Goal: Task Accomplishment & Management: Manage account settings

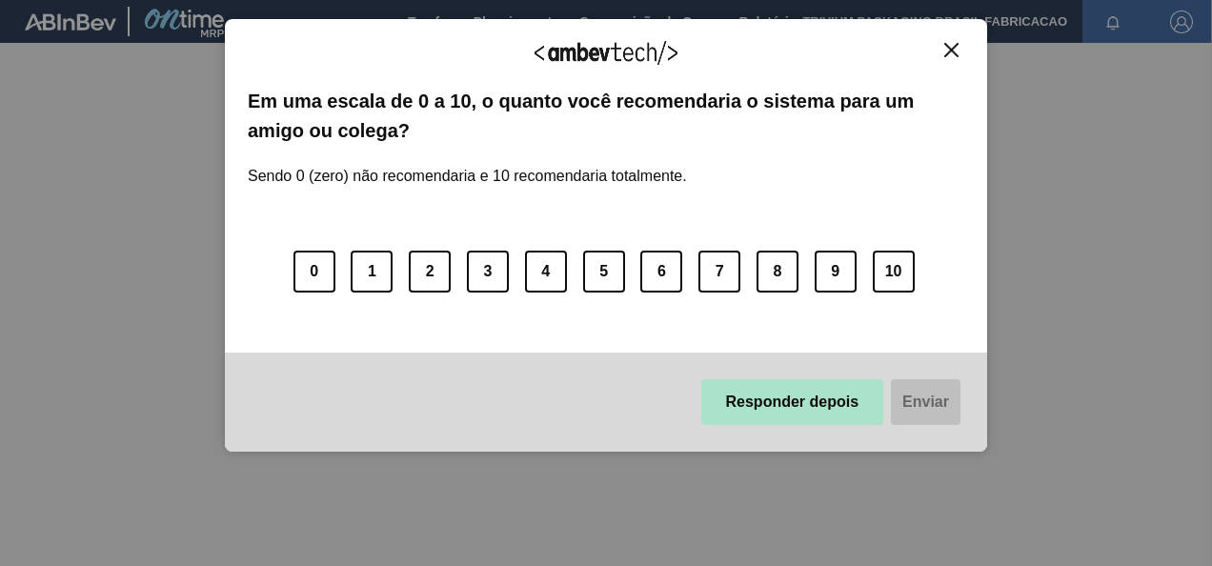
click at [777, 414] on button "Responder depois" at bounding box center [792, 402] width 183 height 46
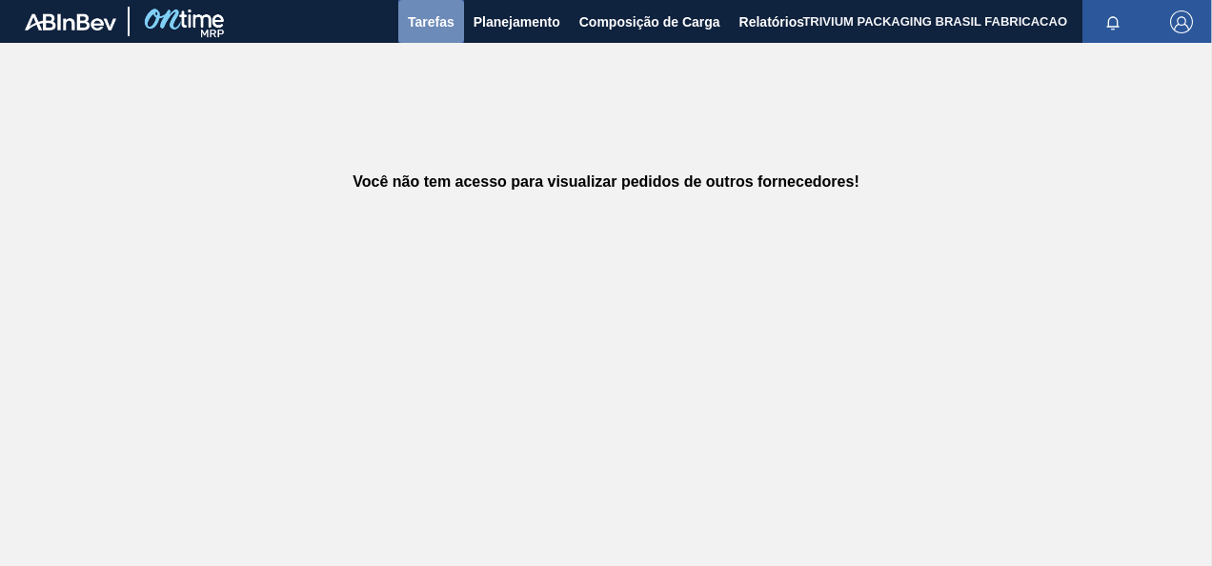
click at [426, 19] on span "Tarefas" at bounding box center [431, 21] width 47 height 23
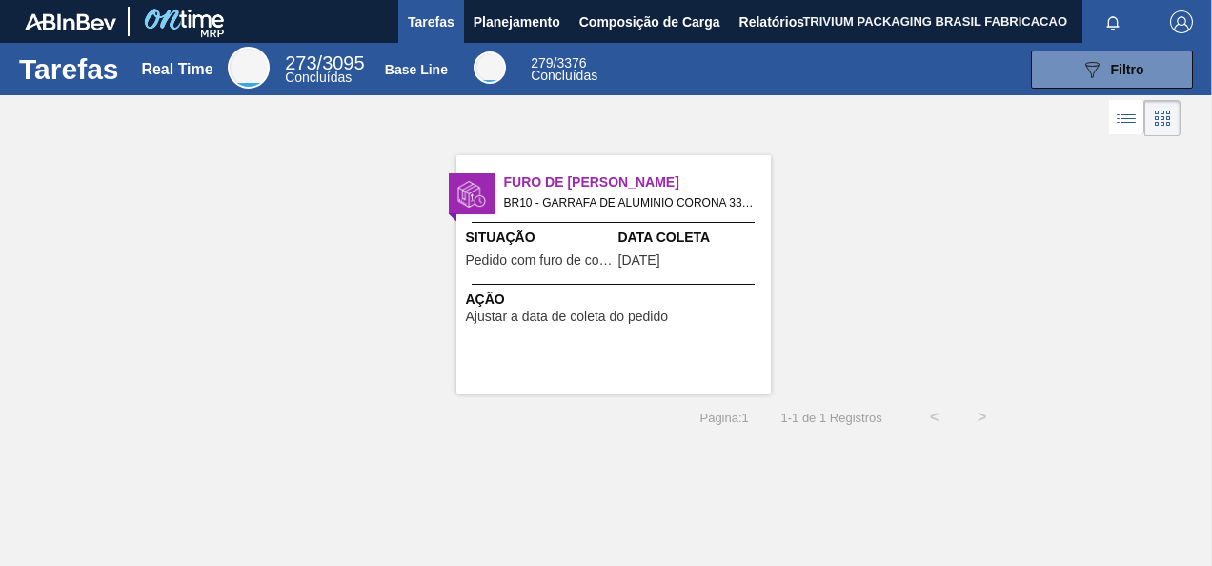
click at [545, 312] on span "Ajustar a data de coleta do pedido" at bounding box center [567, 317] width 203 height 14
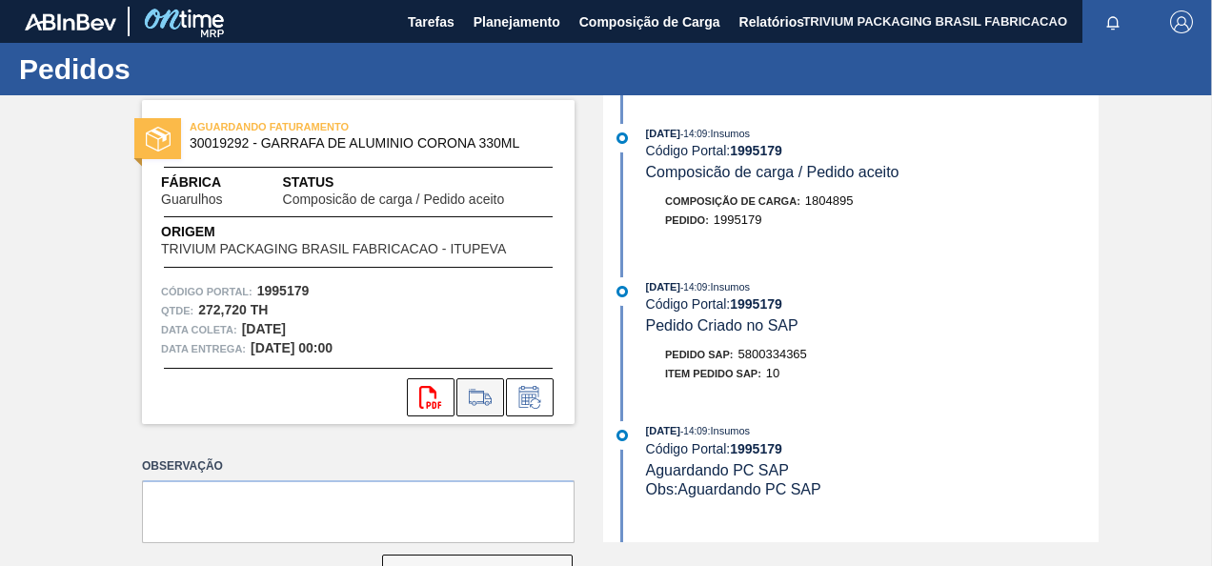
click at [491, 387] on icon at bounding box center [480, 397] width 30 height 23
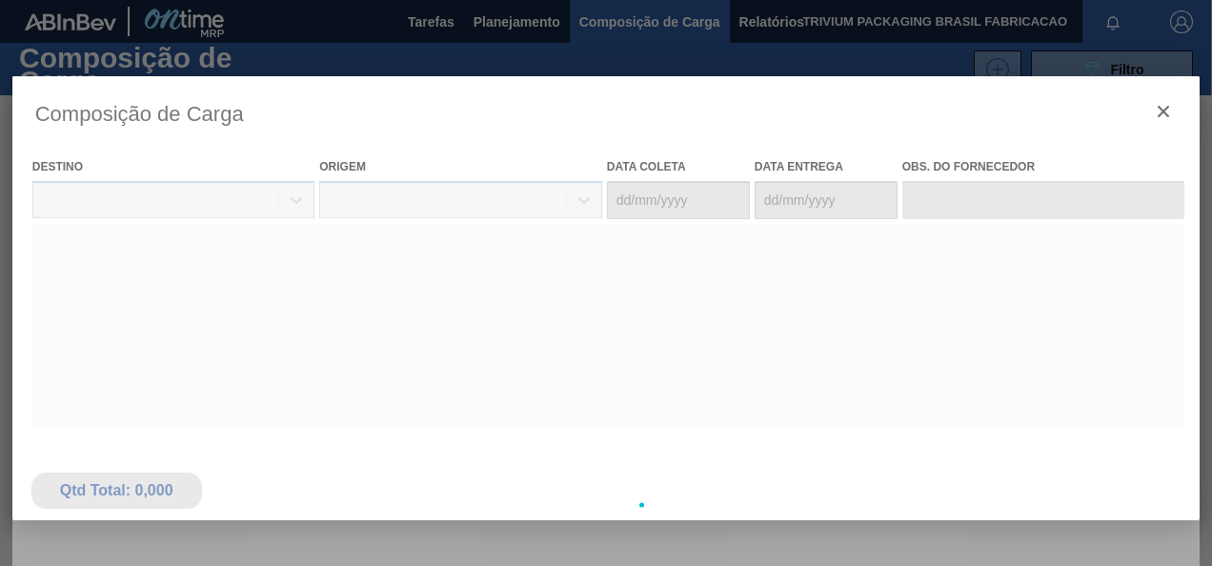
type coleta "[DATE]"
type entrega "[DATE]"
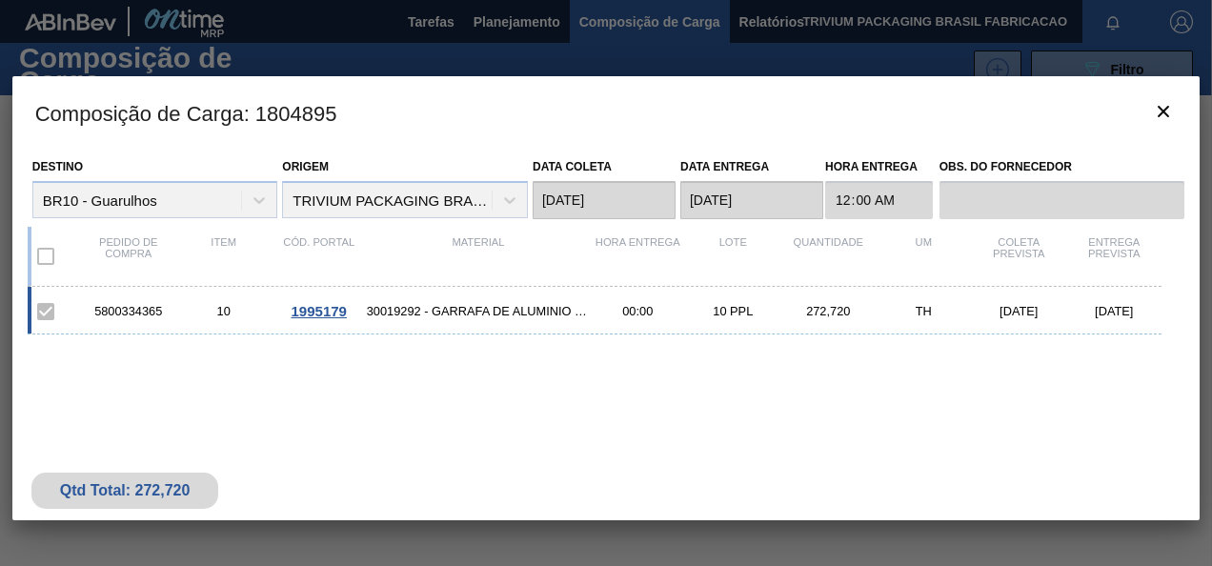
click at [309, 315] on span "1995179" at bounding box center [318, 311] width 55 height 16
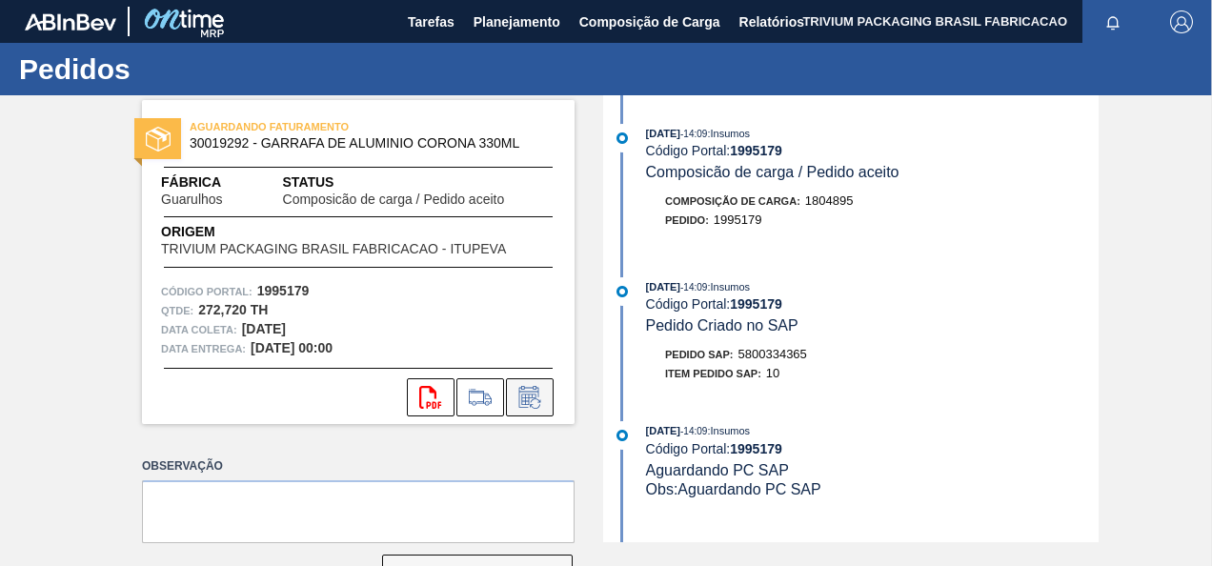
click at [537, 386] on icon at bounding box center [529, 397] width 30 height 23
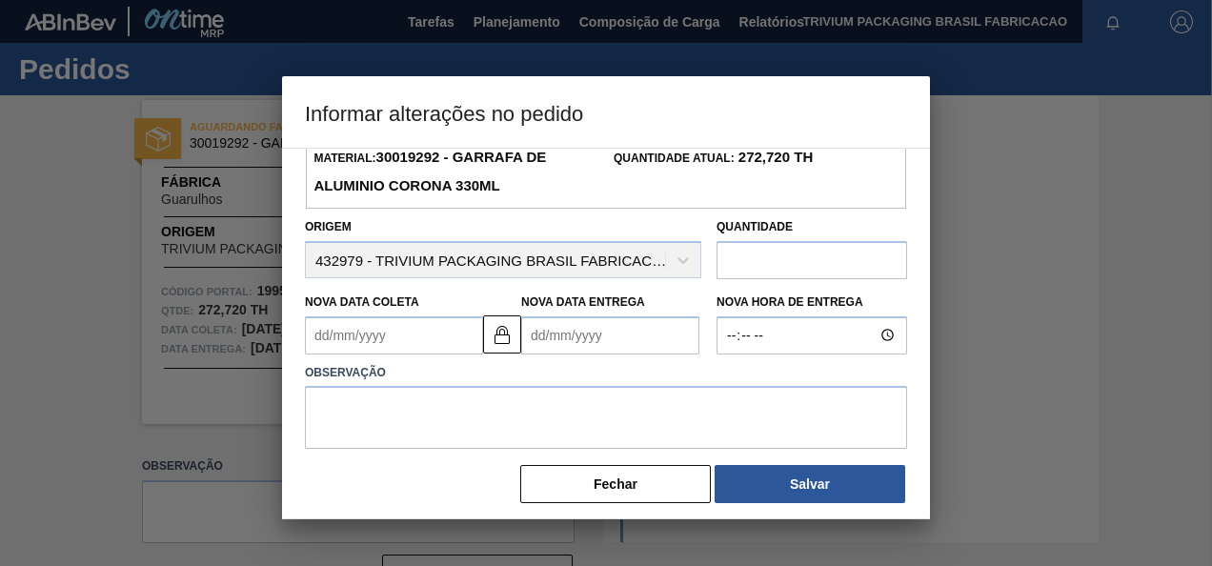
scroll to position [107, 0]
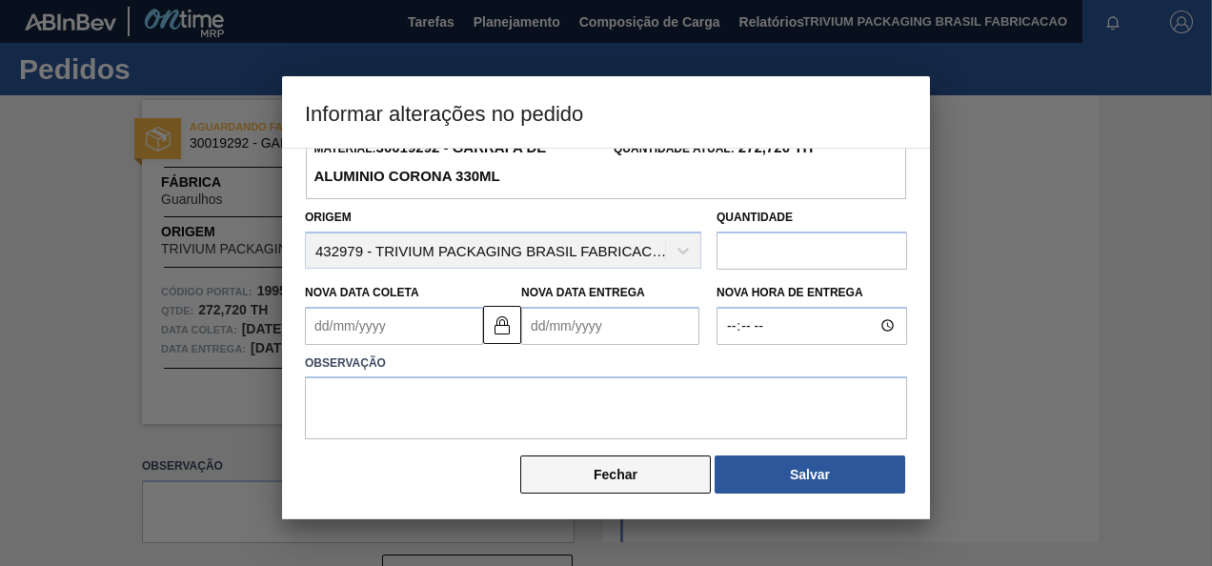
click at [672, 465] on button "Fechar" at bounding box center [615, 474] width 190 height 38
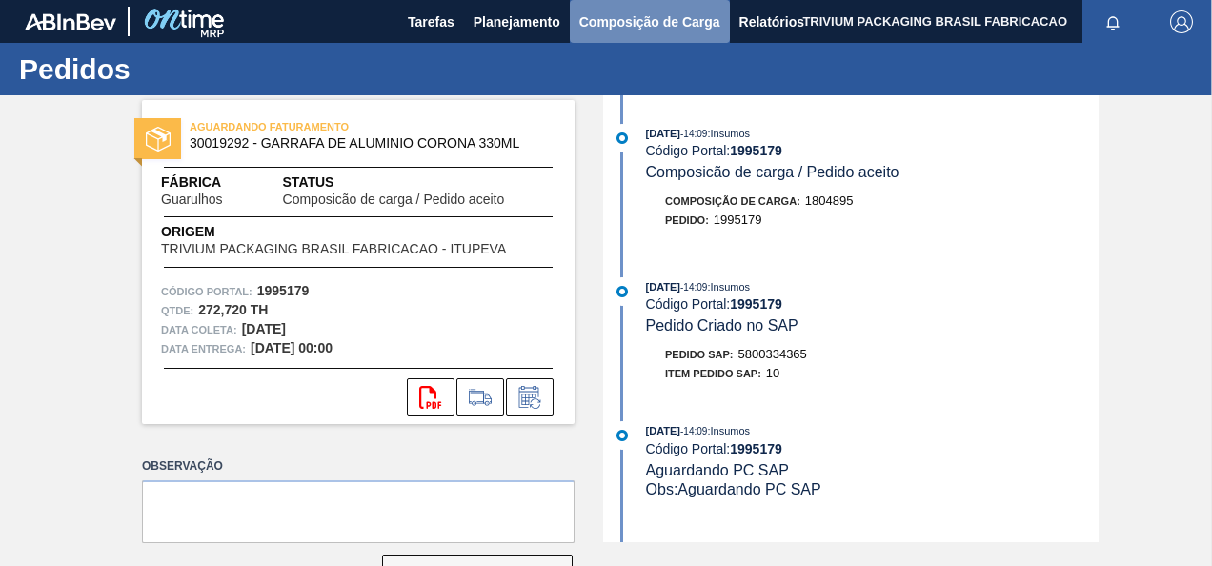
click at [679, 21] on span "Composição de Carga" at bounding box center [649, 21] width 141 height 23
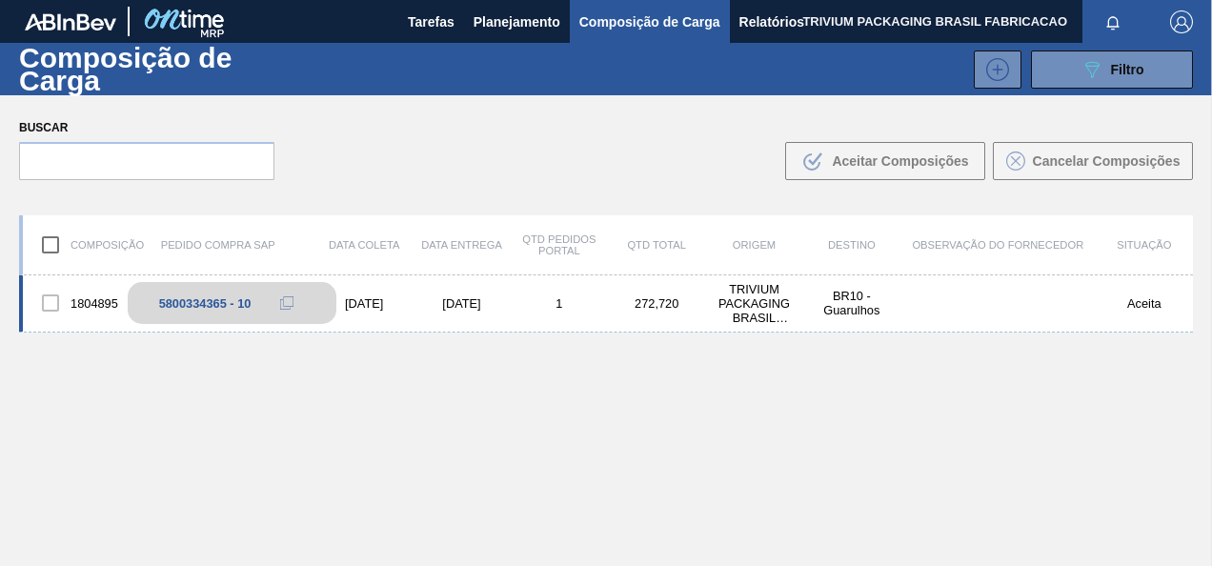
click at [195, 297] on div "5800334365 - 10" at bounding box center [205, 303] width 92 height 14
click at [154, 305] on div "5800334365 - 10" at bounding box center [232, 303] width 209 height 42
click at [396, 300] on div "[DATE]" at bounding box center [363, 303] width 97 height 14
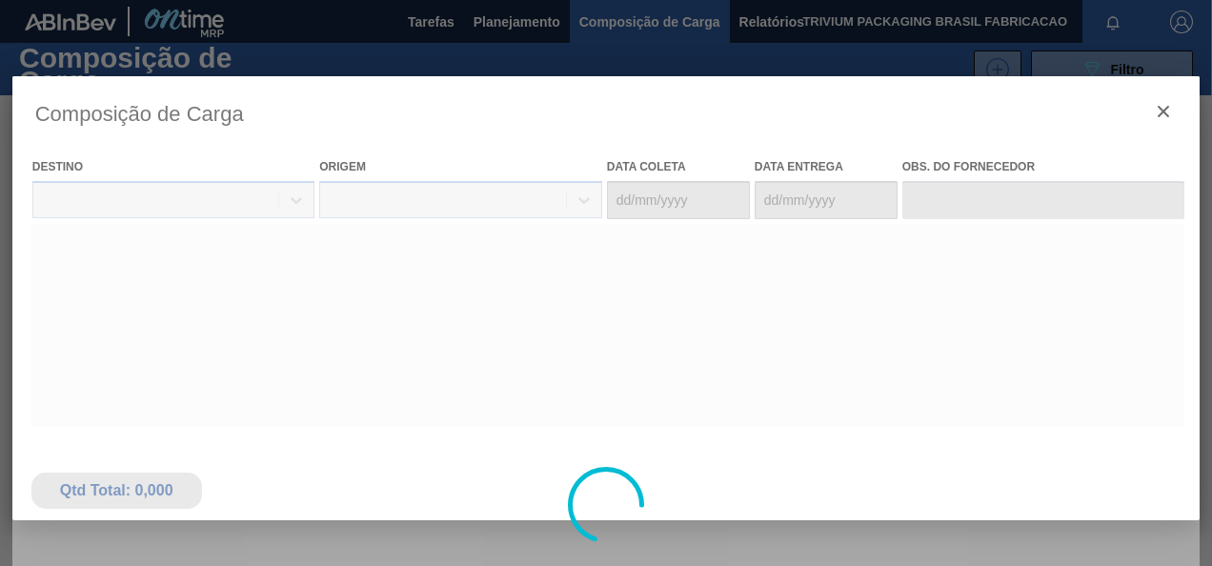
type coleta "[DATE]"
type entrega "[DATE]"
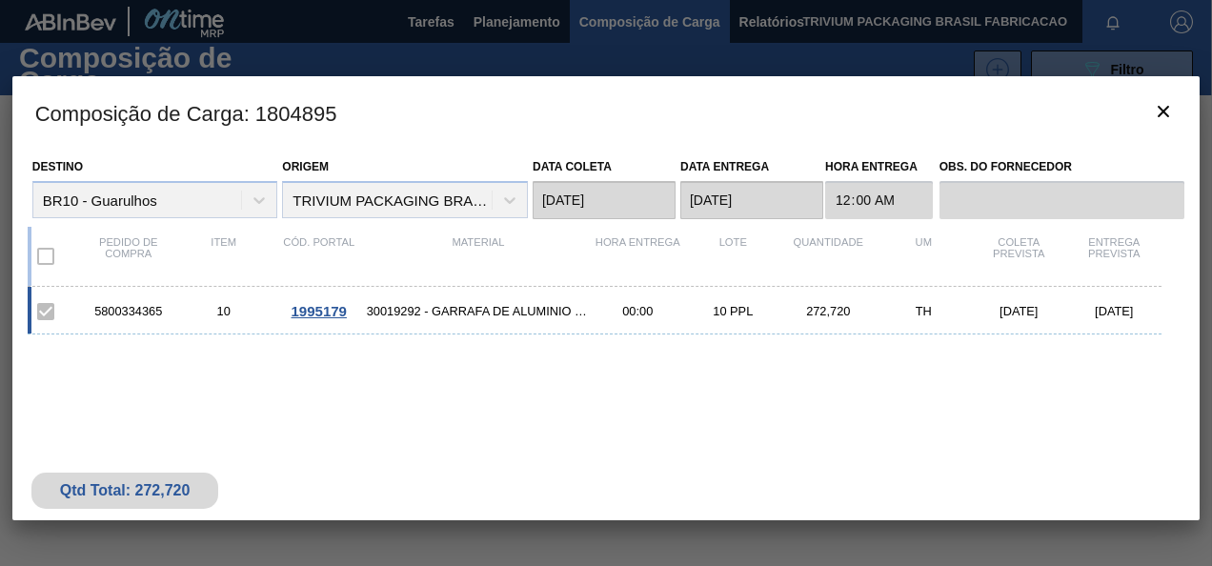
click at [337, 301] on div "5800334365 10 1995179 30019292 - GARRAFA DE ALUMINIO CORONA 330ML 00:00 10 PPL …" at bounding box center [595, 311] width 1134 height 48
click at [337, 311] on span "1995179" at bounding box center [318, 311] width 55 height 16
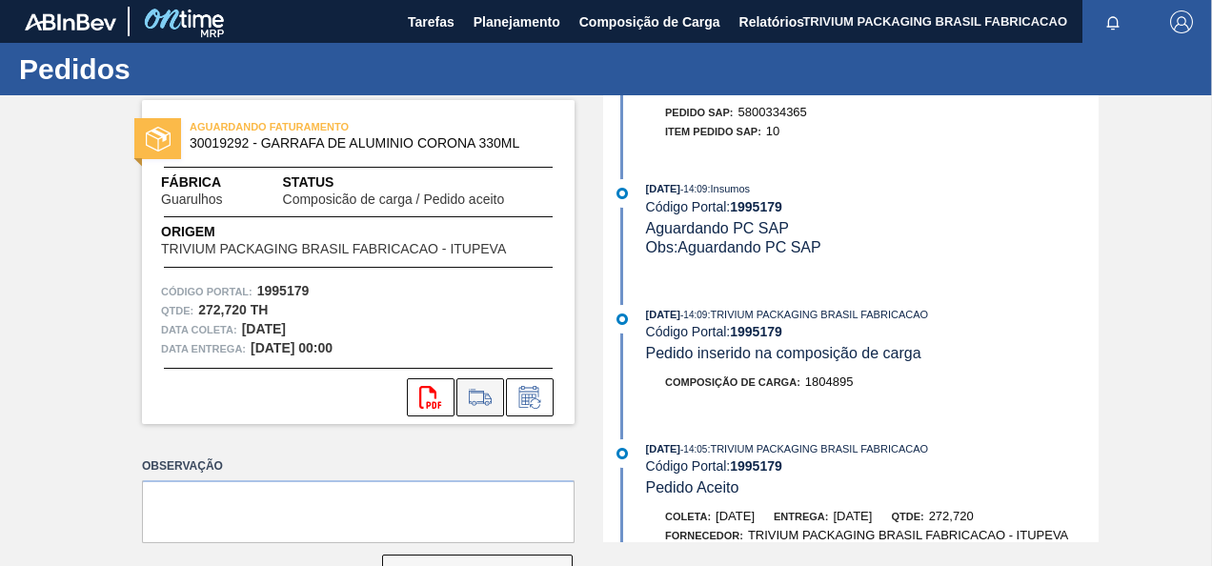
scroll to position [286, 0]
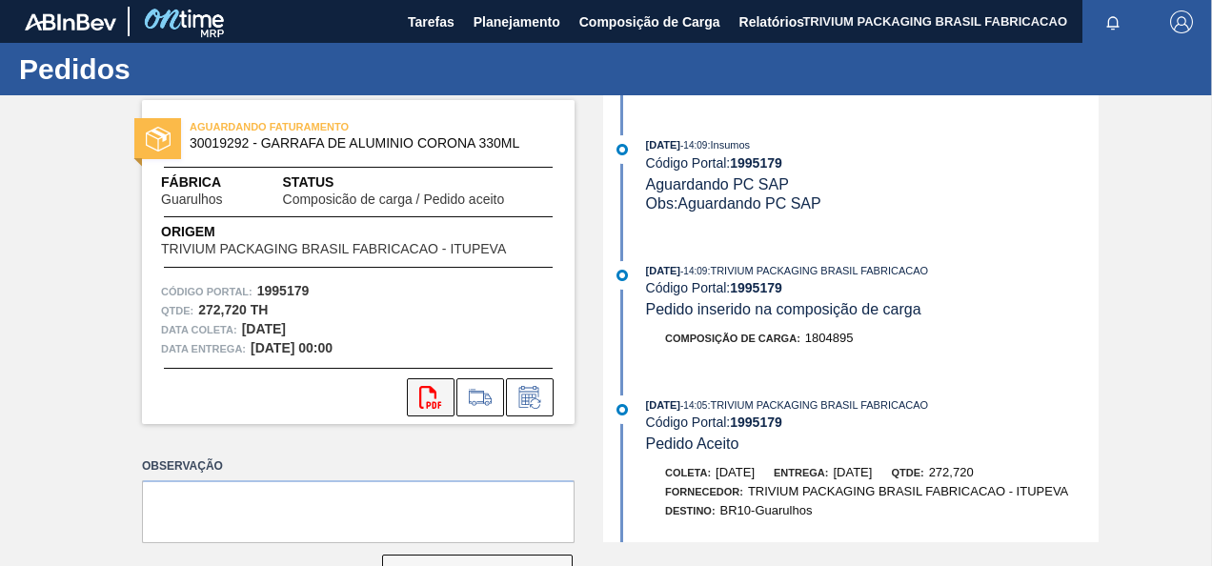
click at [427, 392] on icon "svg{fill:#ff0000}" at bounding box center [430, 397] width 23 height 23
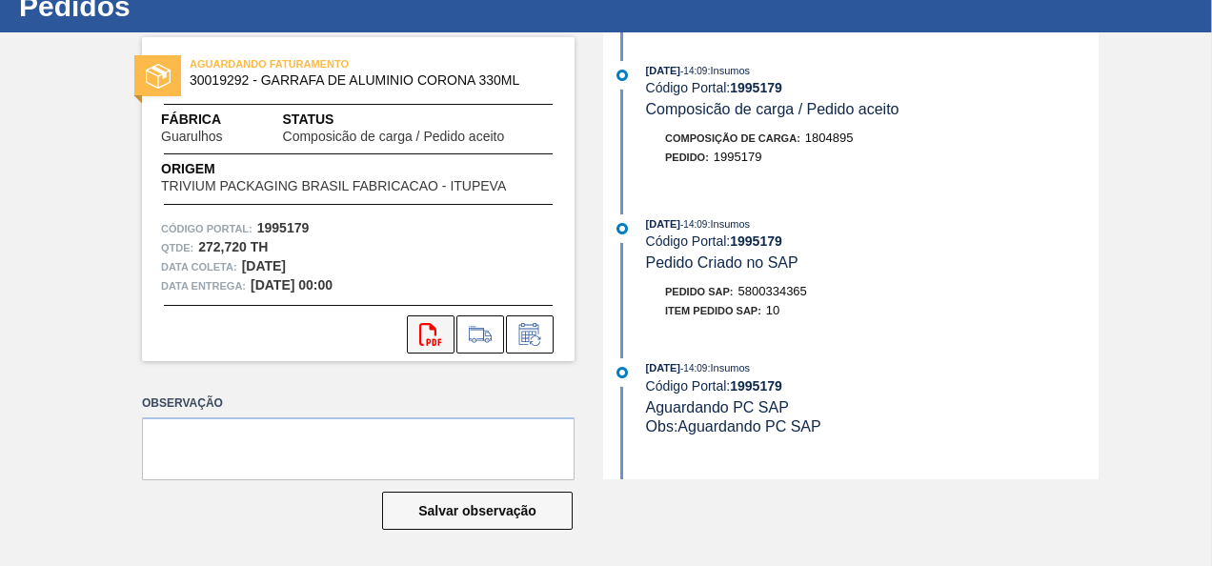
scroll to position [0, 0]
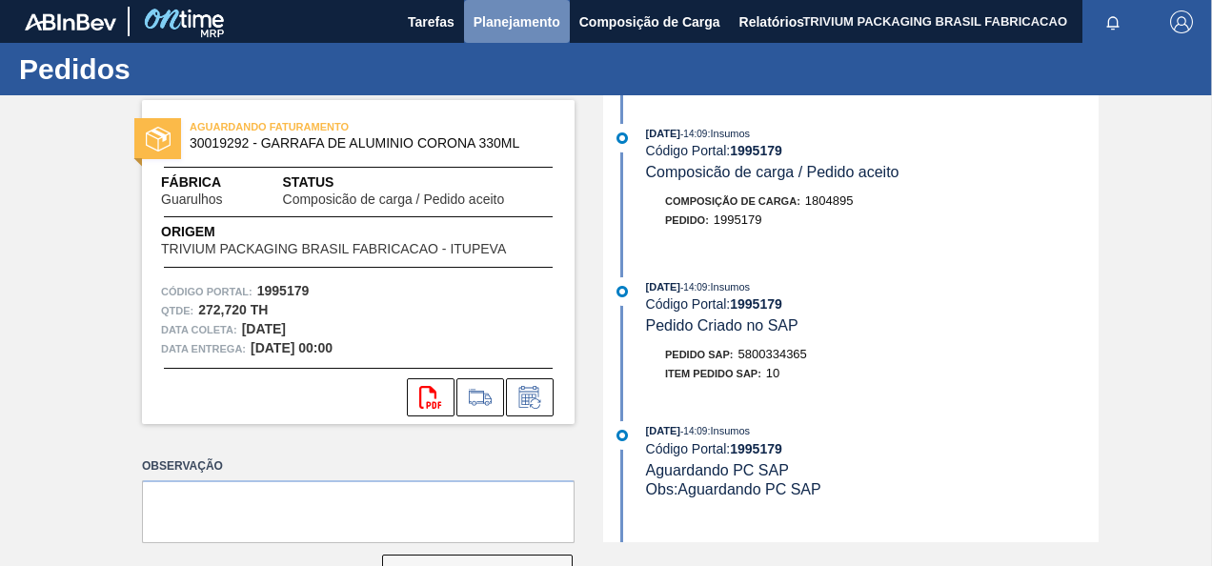
click at [501, 27] on span "Planejamento" at bounding box center [516, 21] width 87 height 23
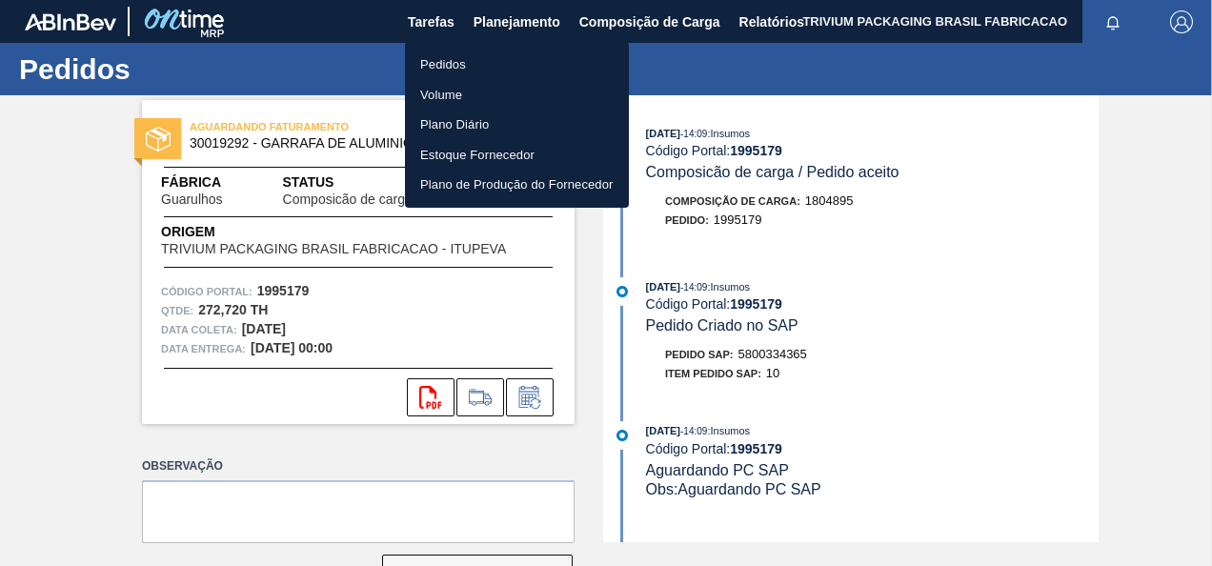
click at [441, 14] on div at bounding box center [606, 283] width 1212 height 566
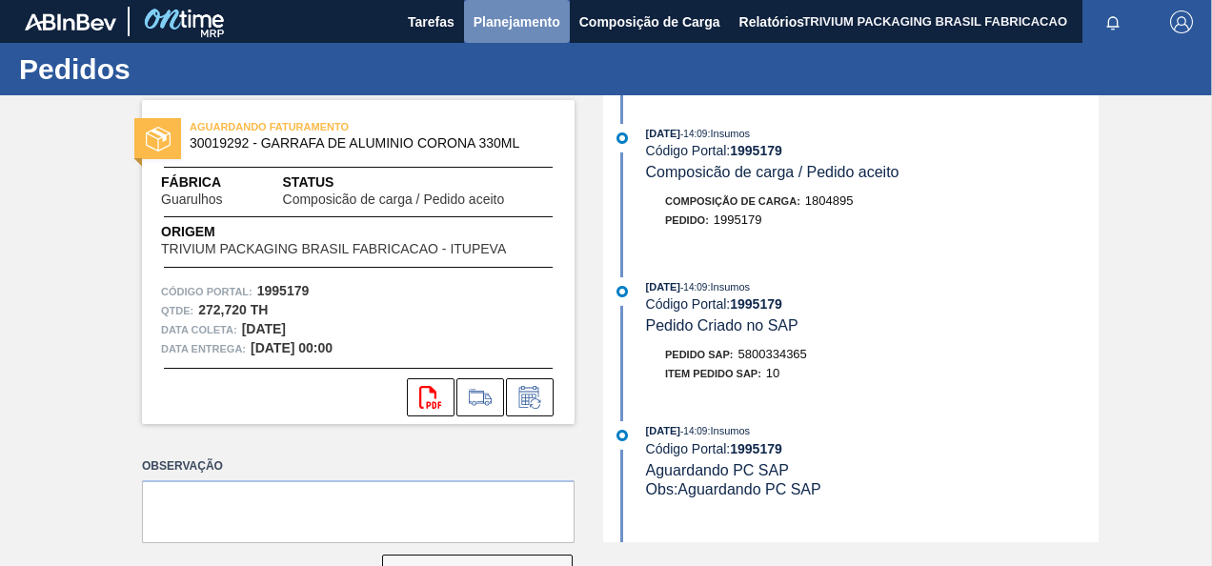
click at [515, 27] on span "Planejamento" at bounding box center [516, 21] width 87 height 23
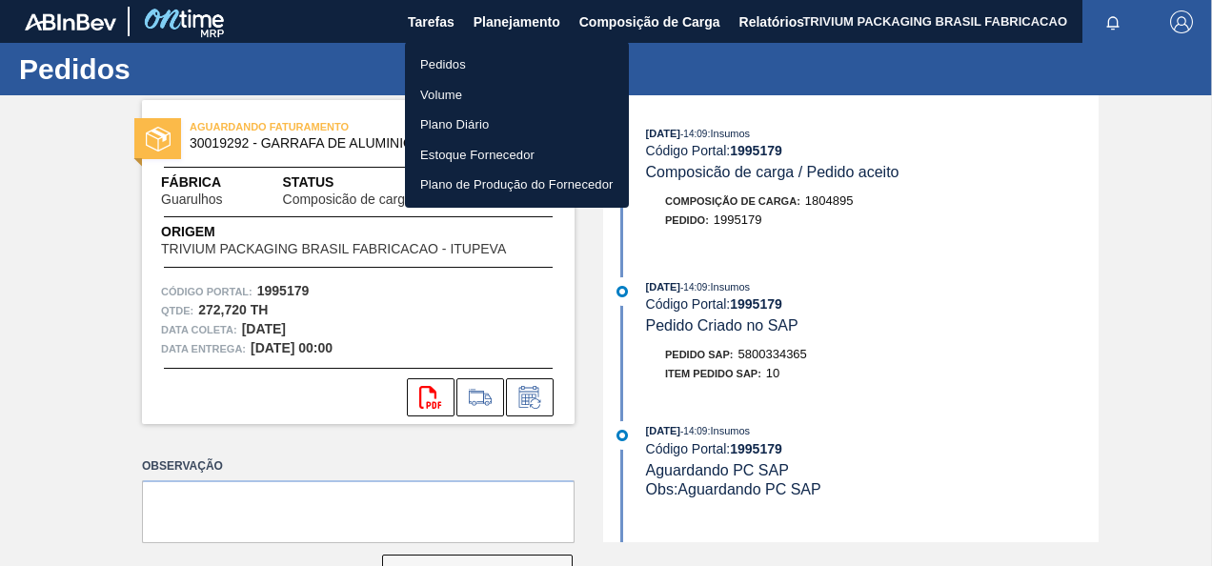
click at [473, 59] on li "Pedidos" at bounding box center [517, 65] width 224 height 30
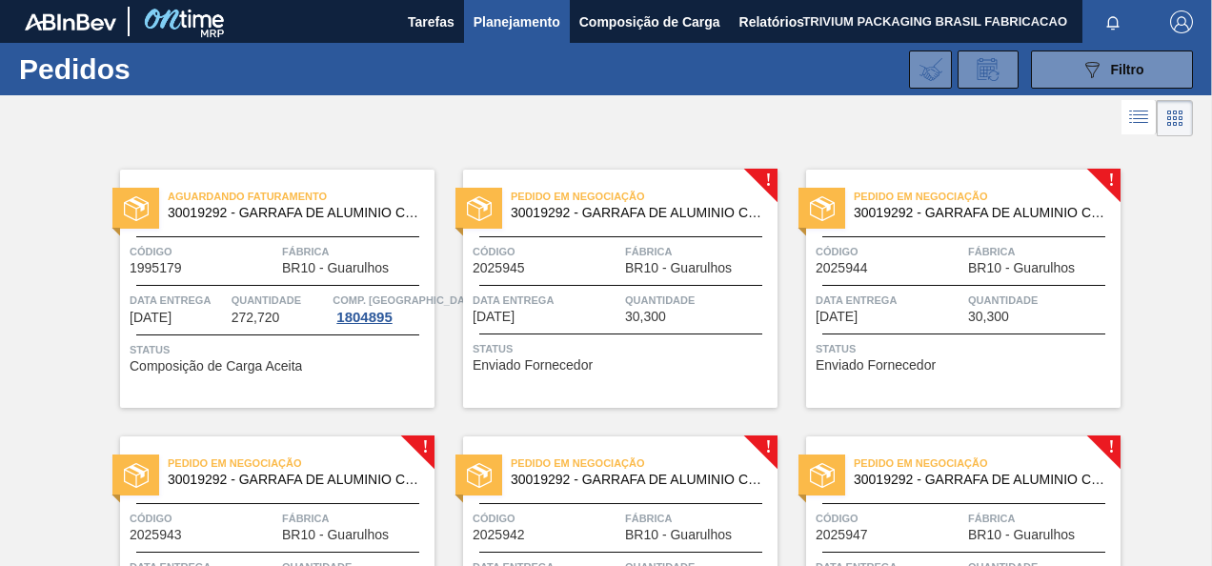
click at [332, 211] on span "30019292 - GARRAFA DE ALUMINIO CORONA 330ML" at bounding box center [293, 213] width 251 height 14
click at [654, 273] on span "BR10 - Guarulhos" at bounding box center [678, 268] width 107 height 14
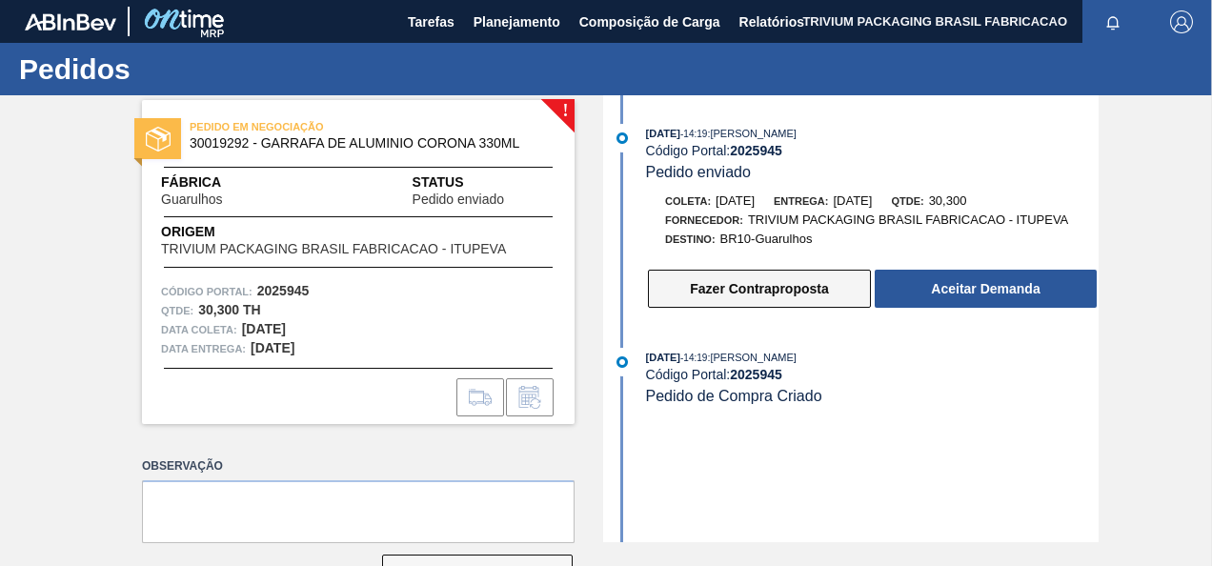
click at [732, 286] on button "Fazer Contraproposta" at bounding box center [759, 289] width 223 height 38
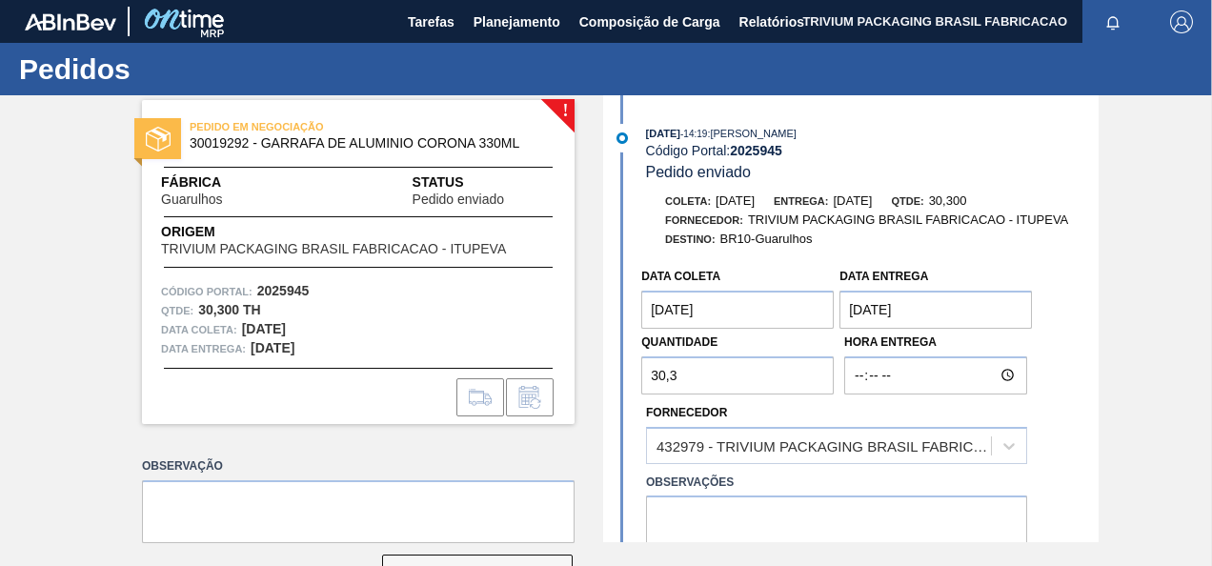
click at [734, 379] on input "30,3" at bounding box center [737, 375] width 192 height 38
type input "3"
type input "5"
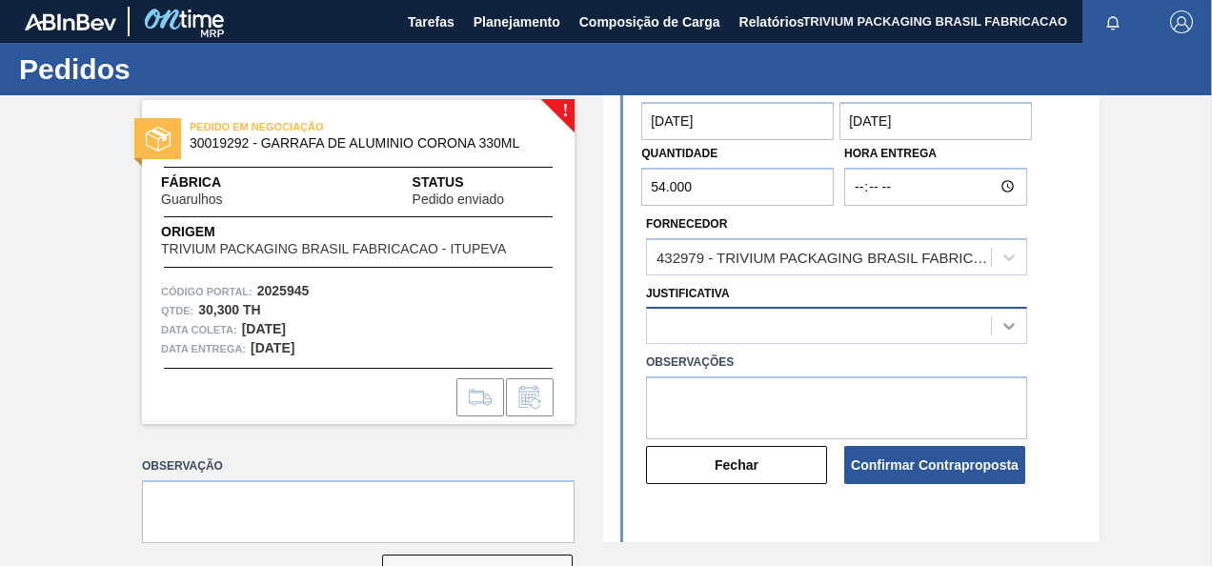
scroll to position [190, 0]
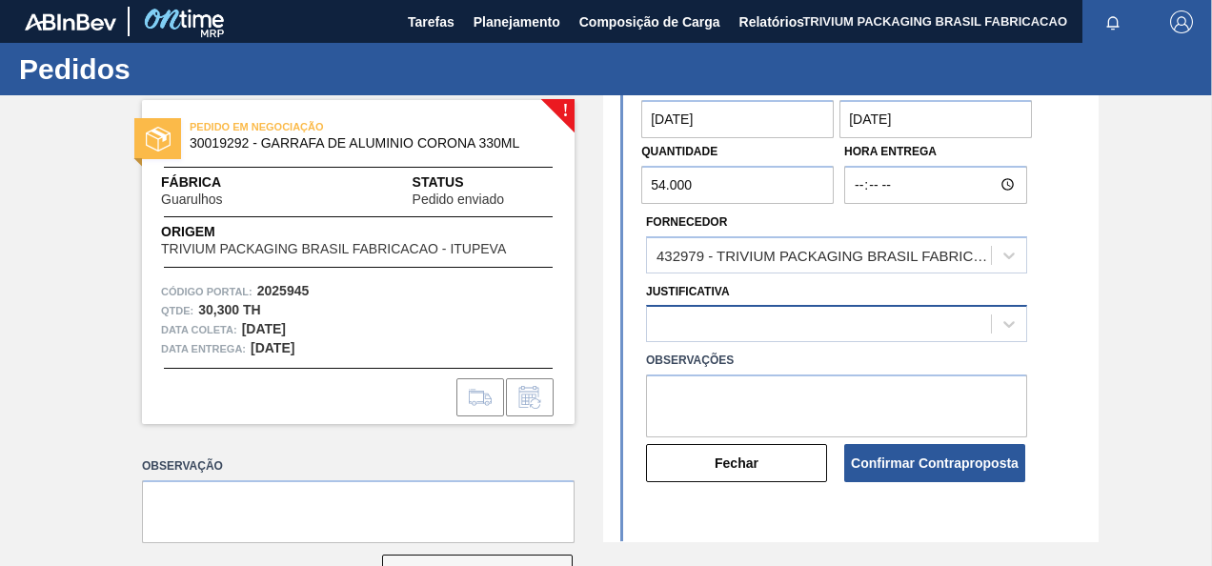
type input "54.000"
click at [861, 326] on div at bounding box center [836, 323] width 381 height 37
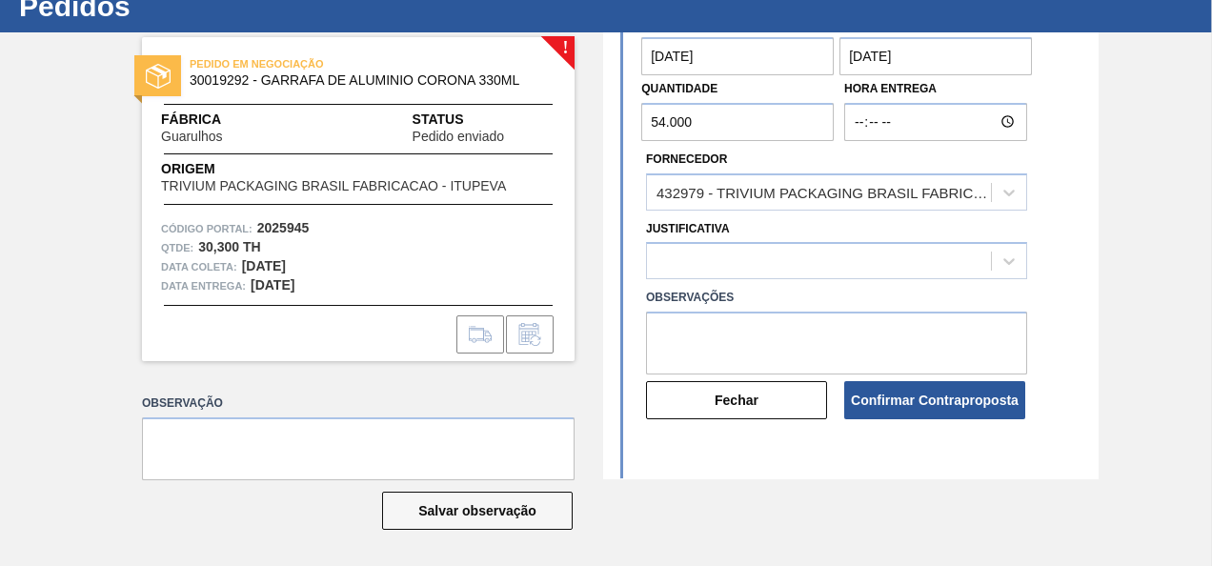
click at [735, 284] on div "Observações" at bounding box center [836, 326] width 396 height 95
click at [1019, 261] on div at bounding box center [1009, 261] width 34 height 34
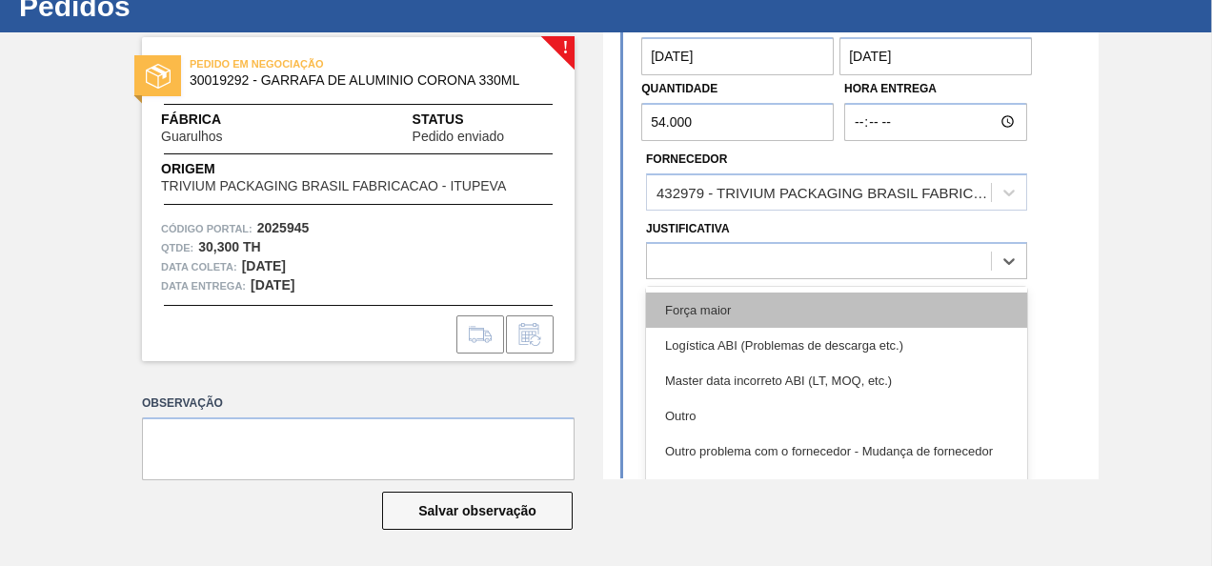
scroll to position [95, 0]
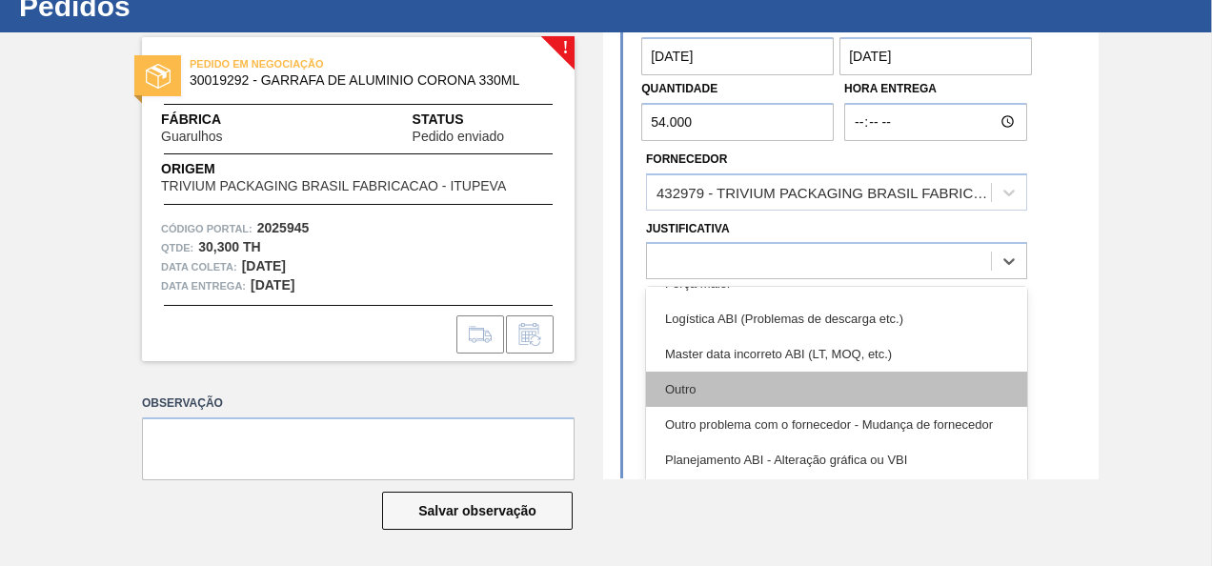
click at [707, 396] on div "Outro" at bounding box center [836, 388] width 381 height 35
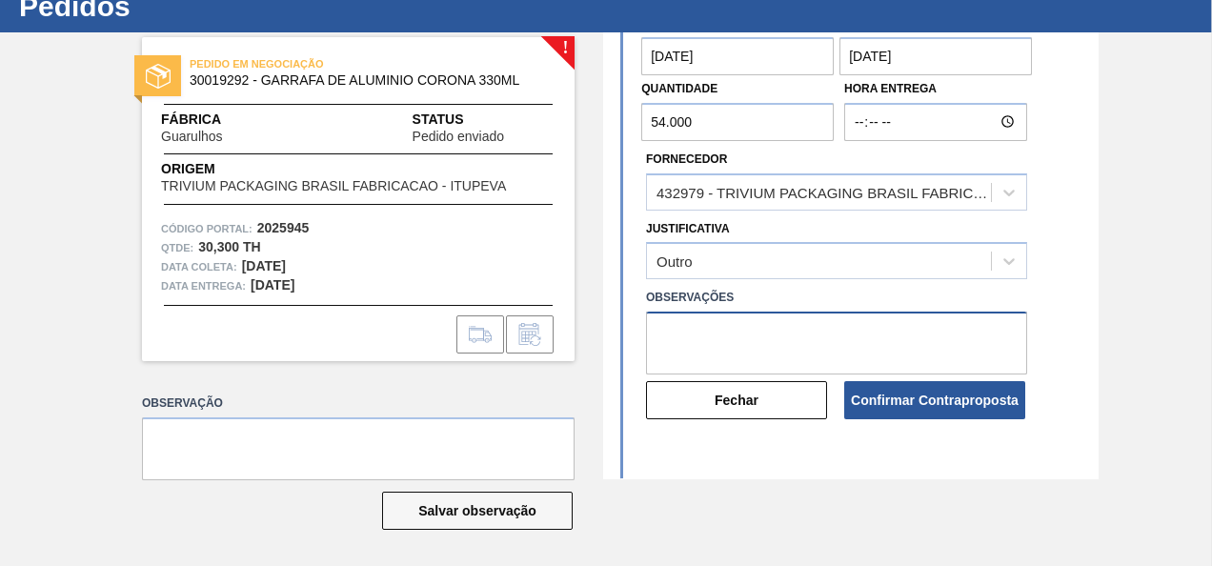
click at [742, 323] on textarea at bounding box center [836, 342] width 381 height 63
drag, startPoint x: 769, startPoint y: 347, endPoint x: 653, endPoint y: 331, distance: 116.3
click at [653, 331] on textarea "54.000 latas é equivalente a 30 paletes para compor o veículo." at bounding box center [836, 342] width 381 height 63
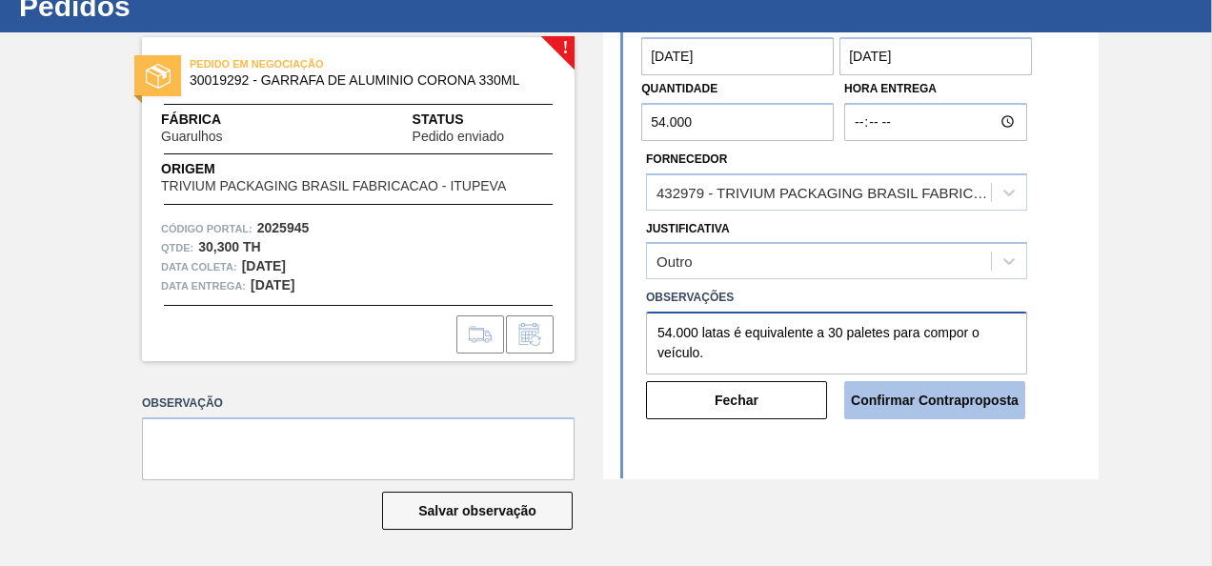
type textarea "54.000 latas é equivalente a 30 paletes para compor o veículo."
click at [968, 398] on button "Confirmar Contraproposta" at bounding box center [934, 400] width 181 height 38
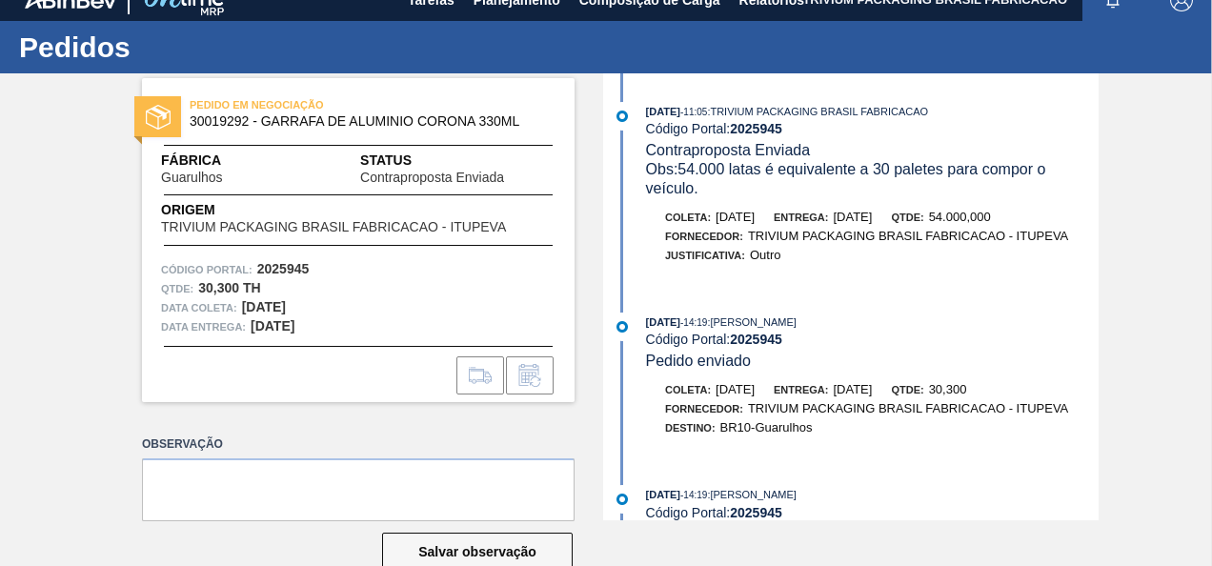
scroll to position [0, 0]
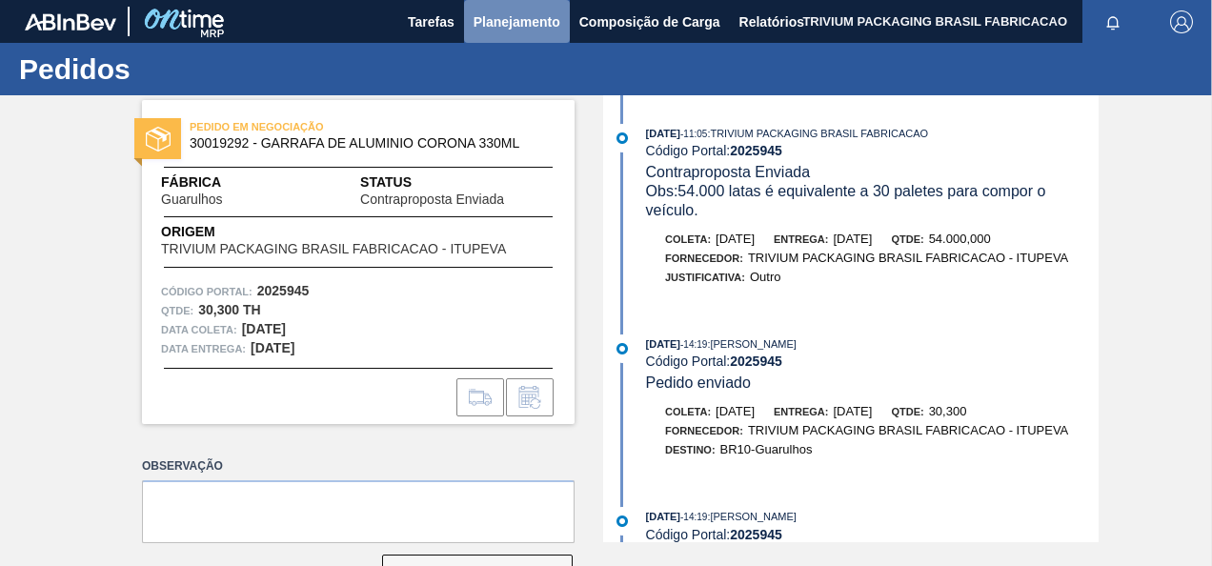
click at [540, 25] on span "Planejamento" at bounding box center [516, 21] width 87 height 23
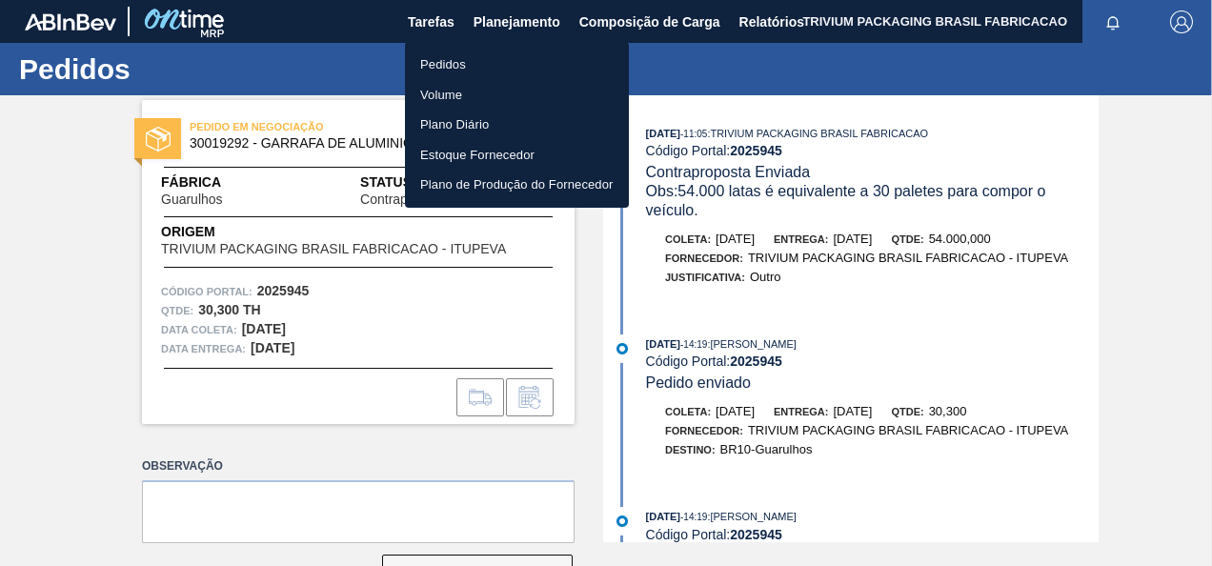
click at [469, 63] on li "Pedidos" at bounding box center [517, 65] width 224 height 30
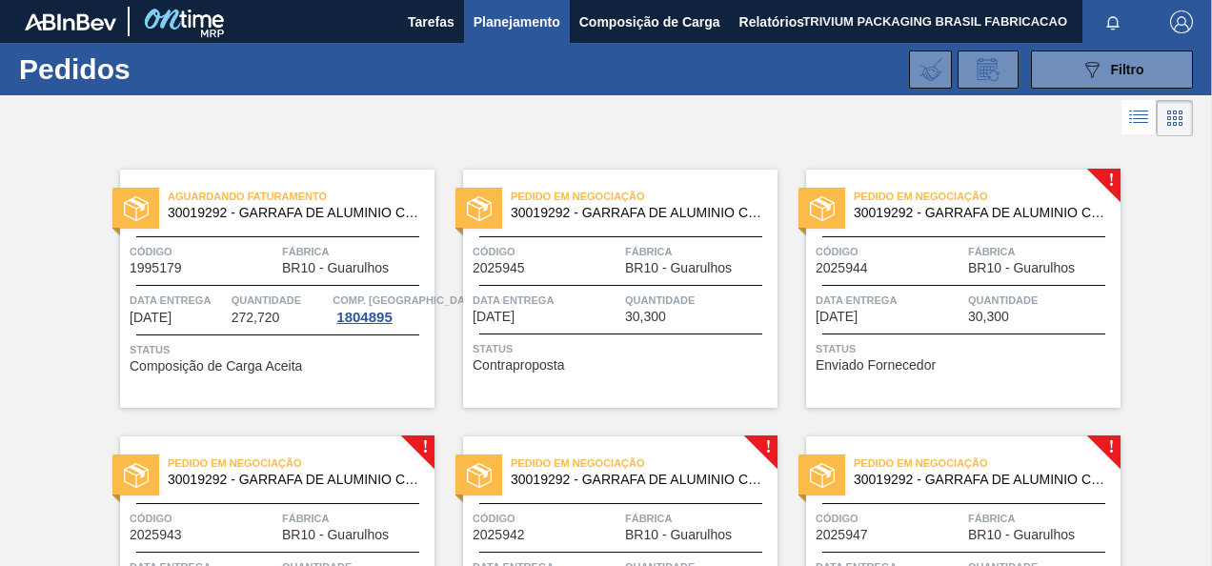
click at [684, 275] on div "Pedido em Negociação 30019292 - GARRAFA DE ALUMINIO CORONA 330ML Código 2025945…" at bounding box center [620, 289] width 314 height 238
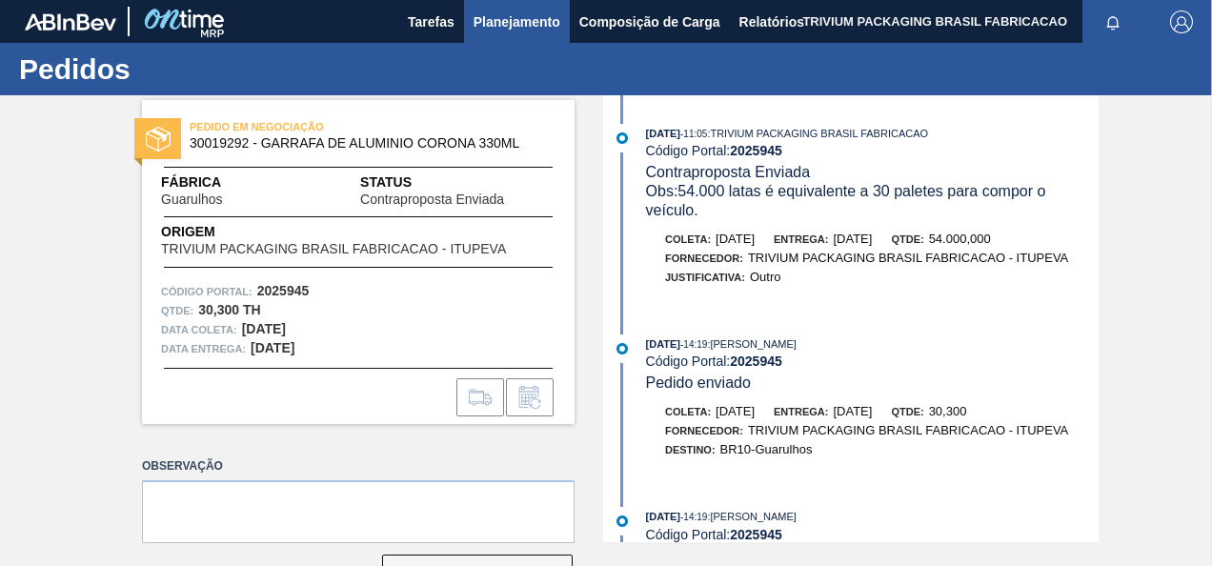
click at [526, 28] on span "Planejamento" at bounding box center [516, 21] width 87 height 23
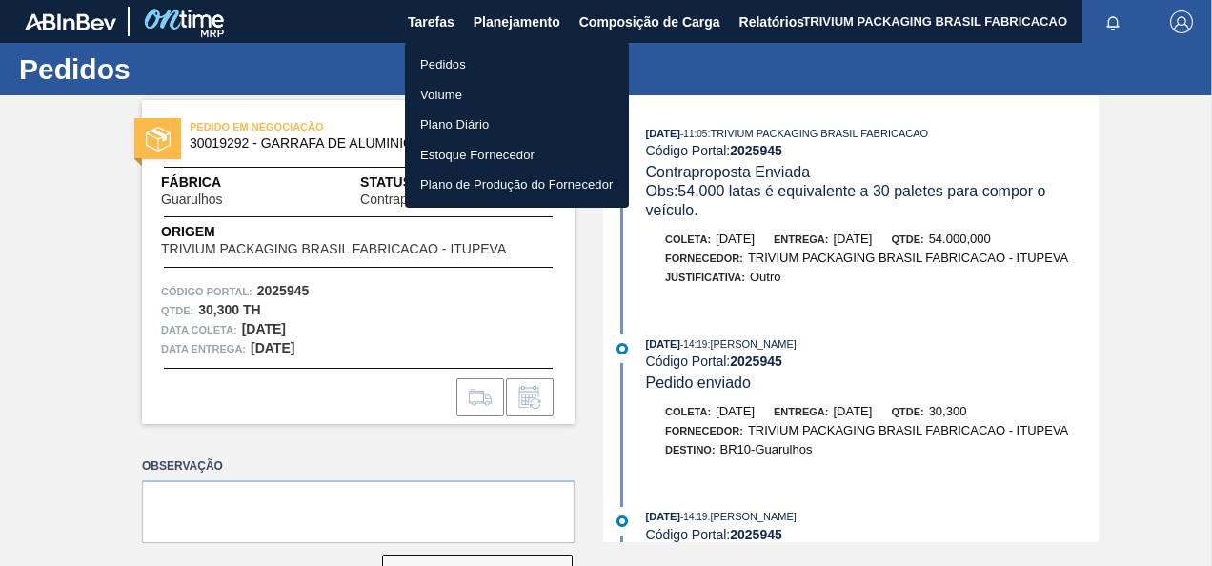
click at [471, 68] on li "Pedidos" at bounding box center [517, 65] width 224 height 30
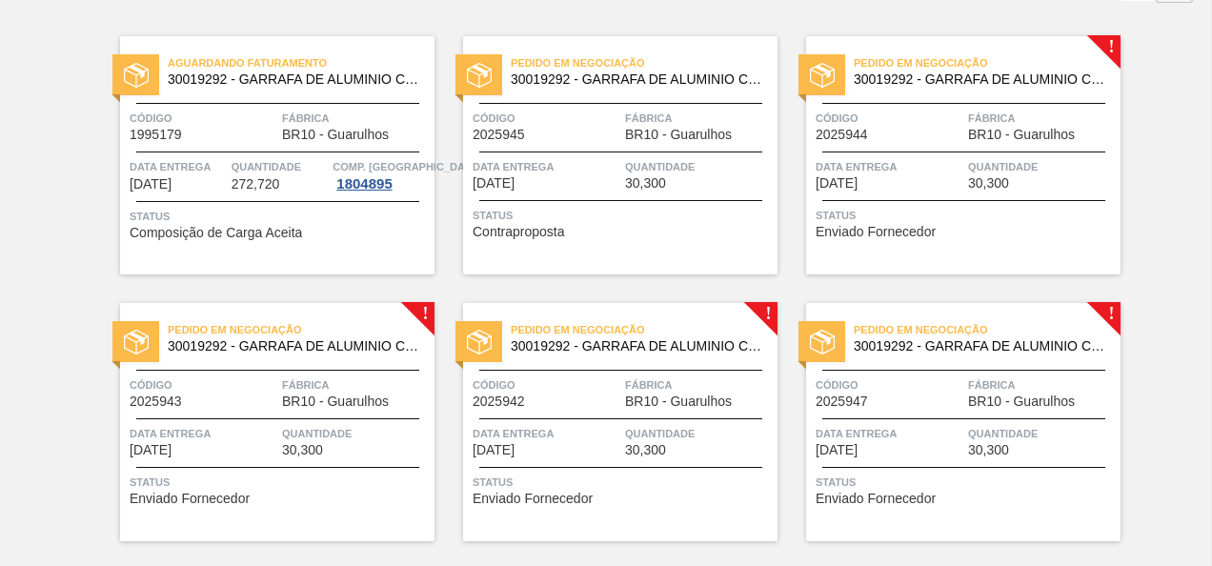
scroll to position [64, 0]
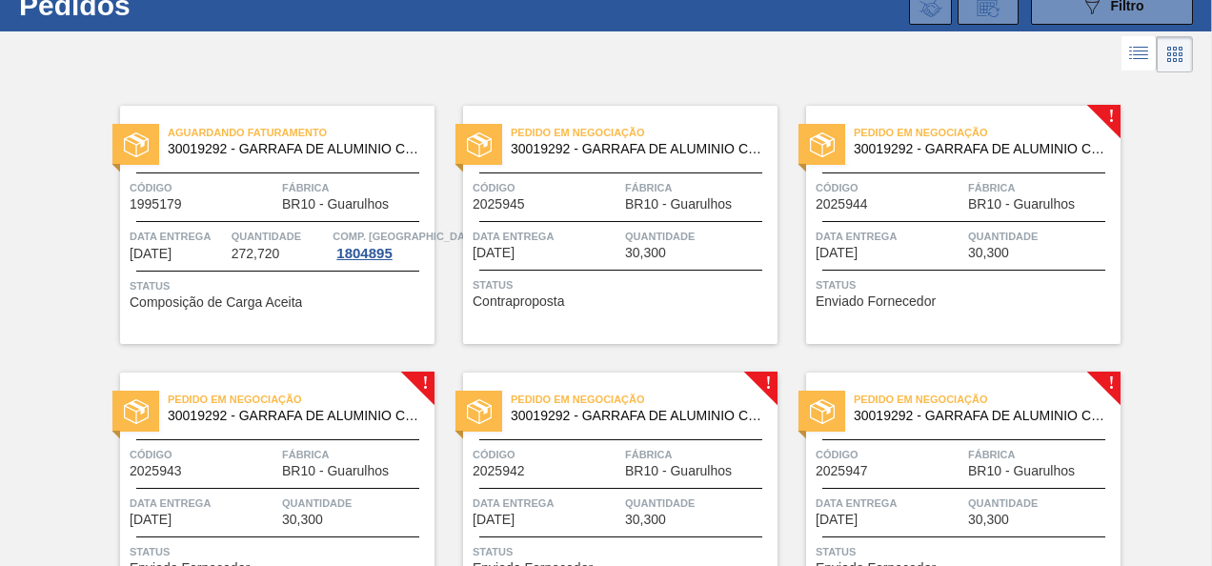
click at [622, 236] on div "Data entrega [DATE] Quantidade 30,300" at bounding box center [620, 243] width 314 height 33
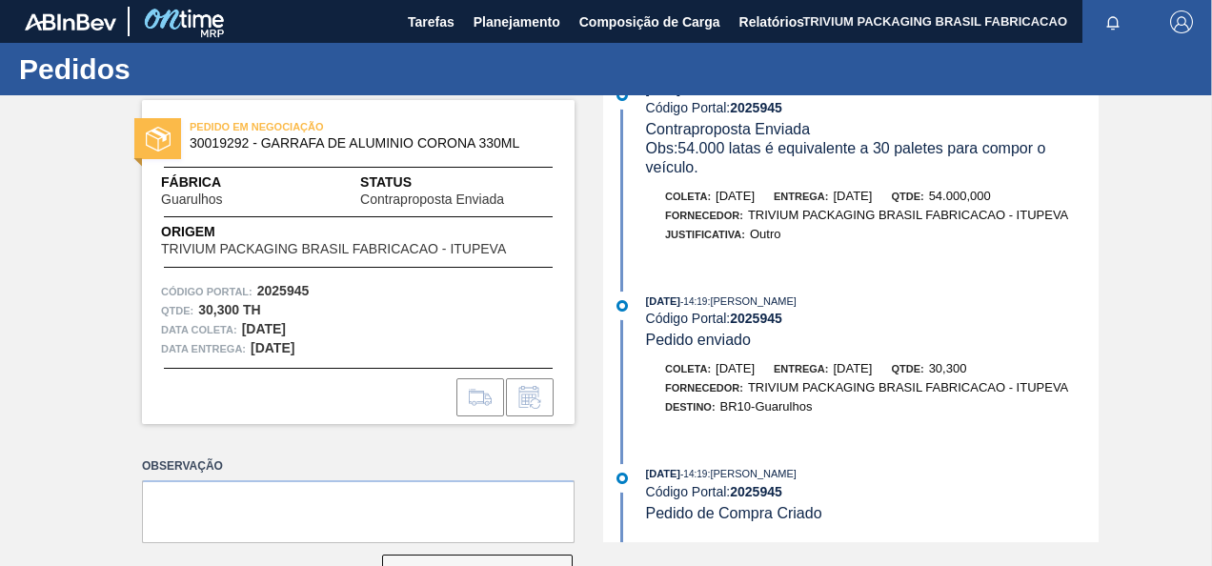
scroll to position [63, 0]
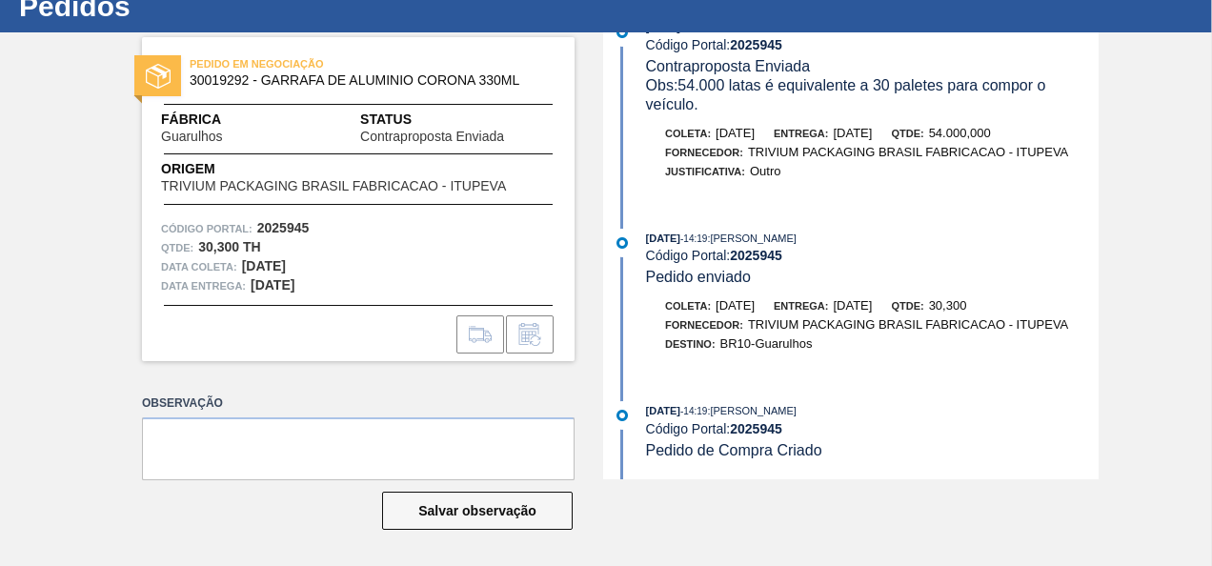
click at [988, 131] on span "54.000,000" at bounding box center [960, 133] width 62 height 14
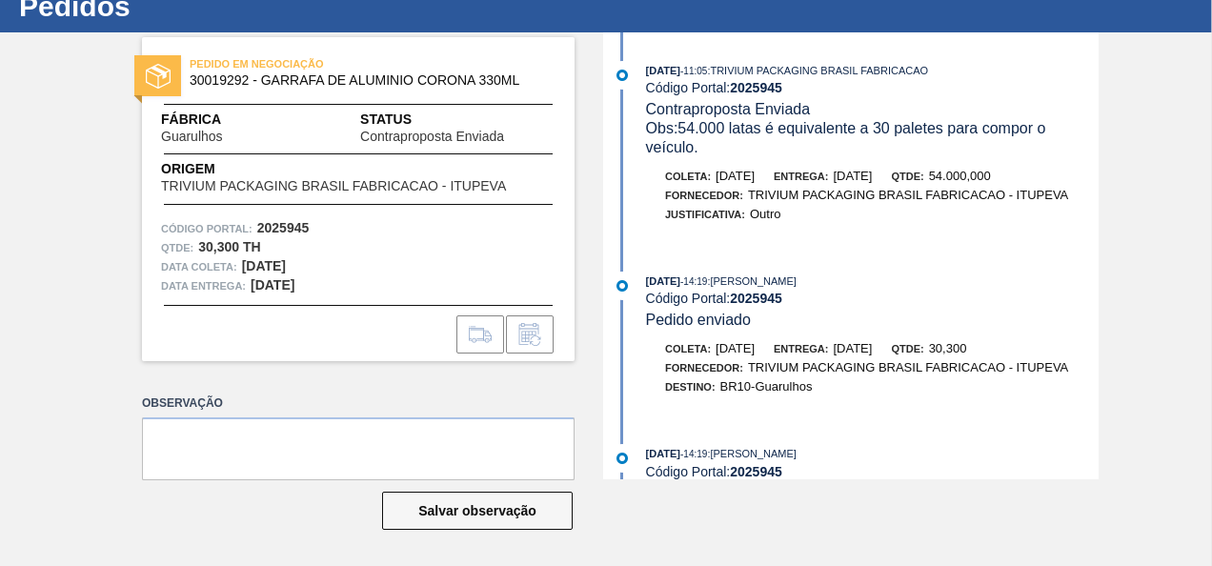
scroll to position [0, 0]
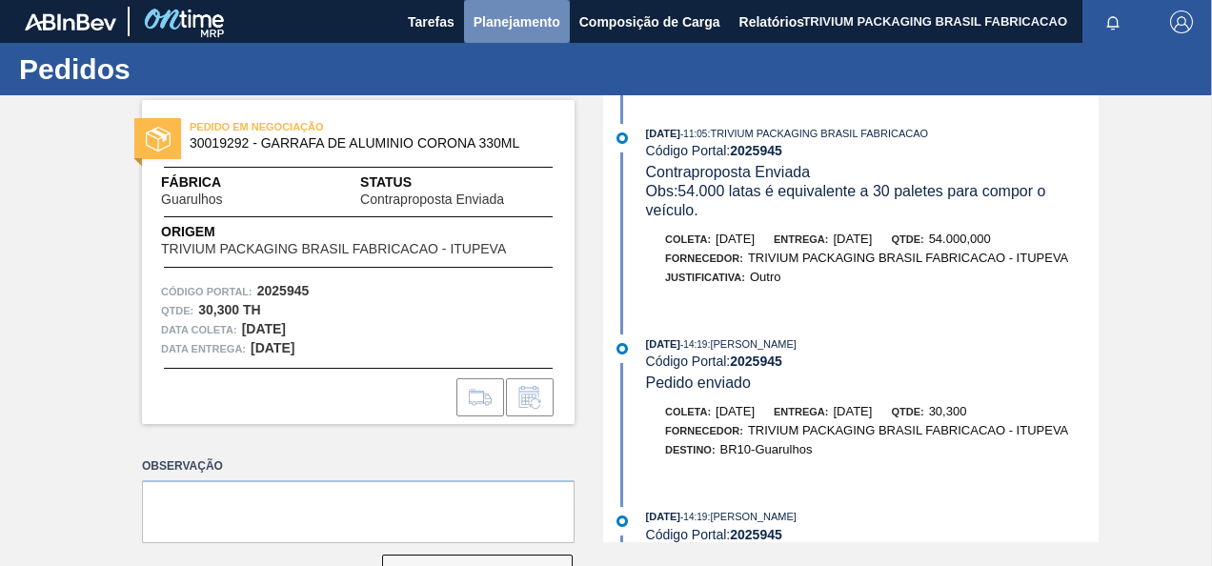
click at [519, 22] on span "Planejamento" at bounding box center [516, 21] width 87 height 23
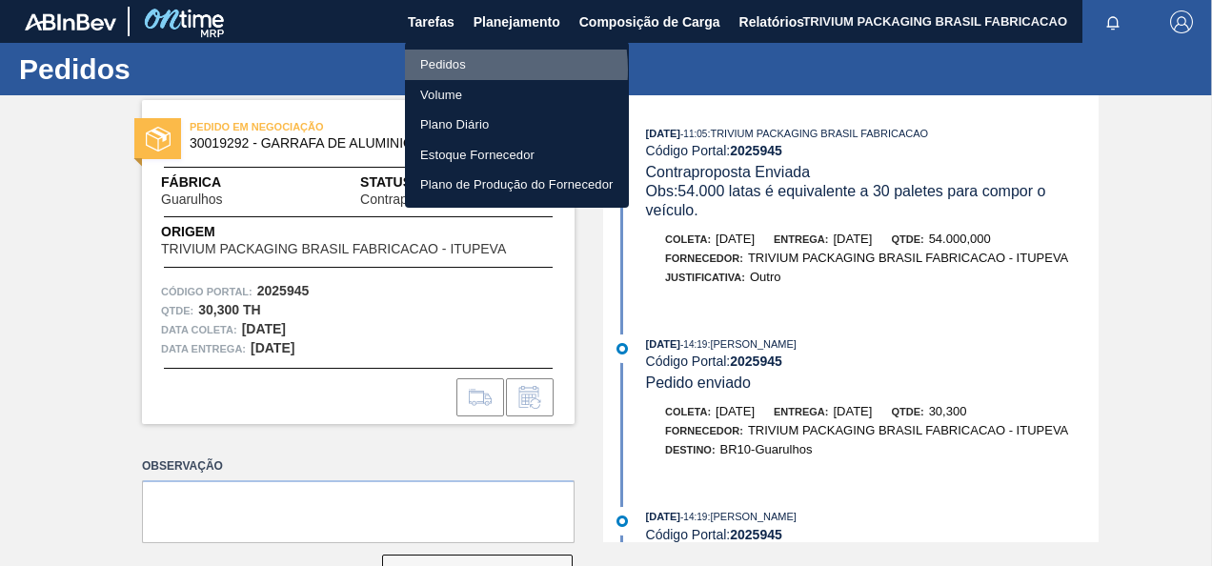
click at [467, 70] on li "Pedidos" at bounding box center [517, 65] width 224 height 30
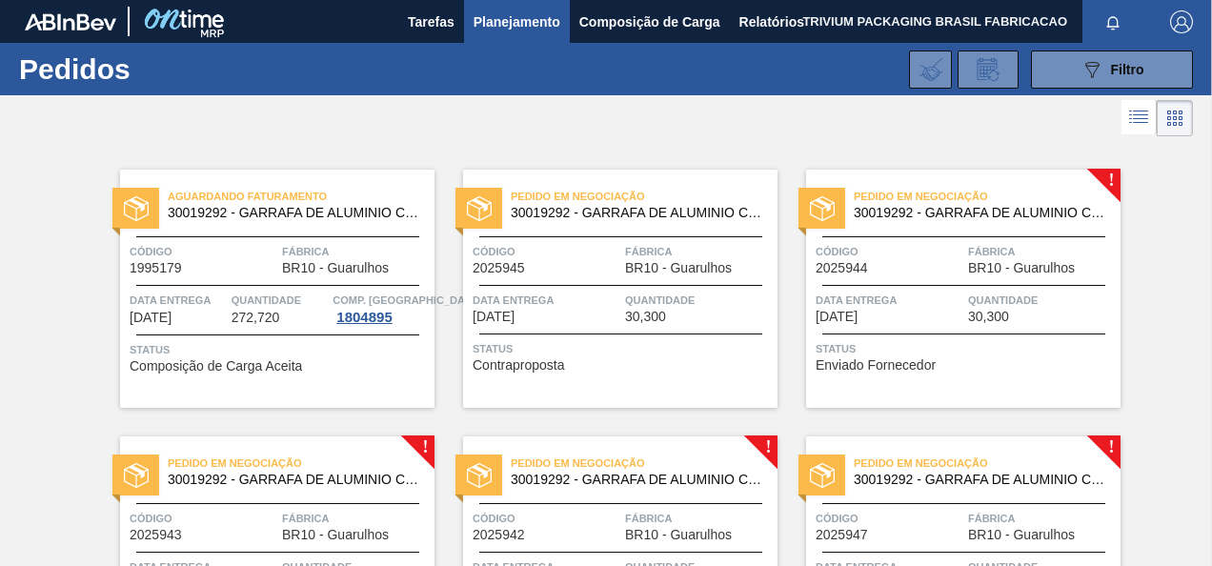
click at [922, 296] on span "Data entrega" at bounding box center [889, 300] width 148 height 19
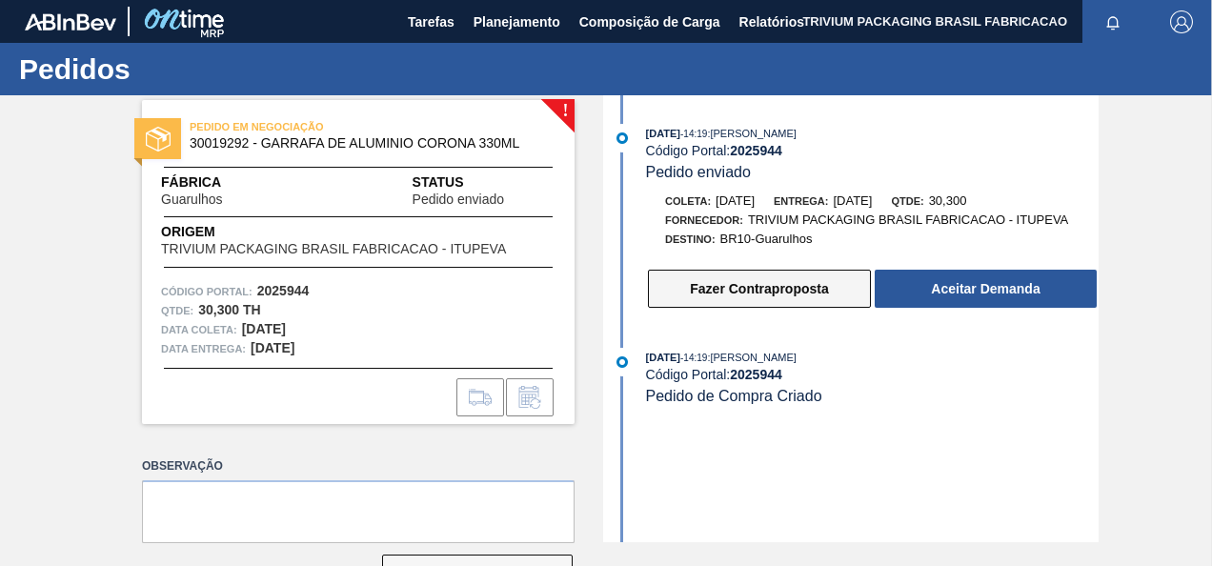
click at [732, 285] on button "Fazer Contraproposta" at bounding box center [759, 289] width 223 height 38
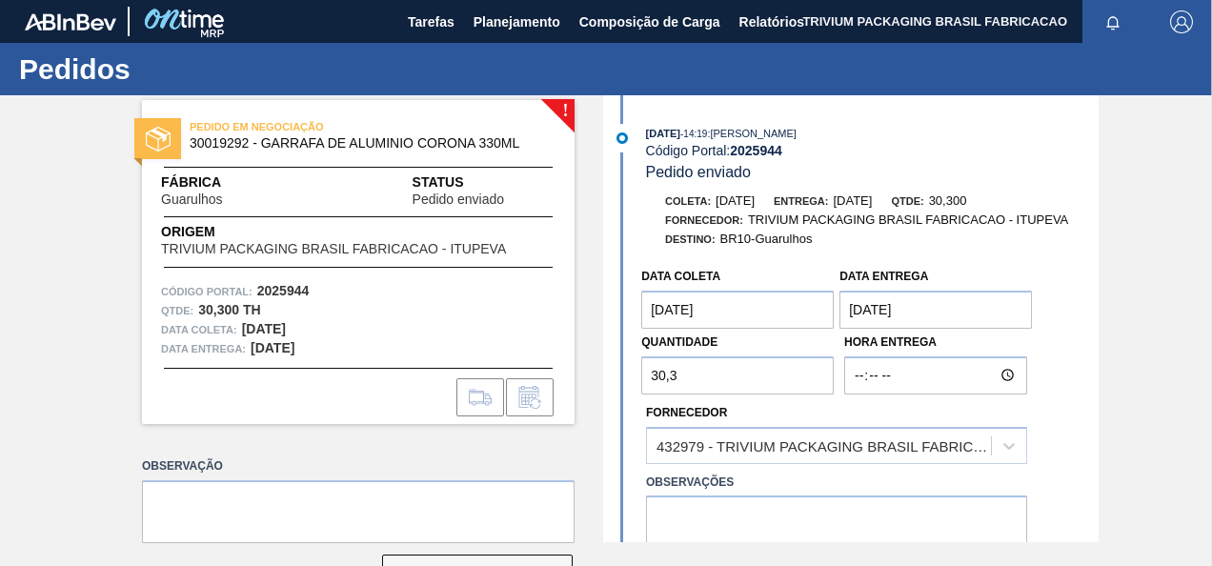
click at [677, 373] on input "30,3" at bounding box center [737, 375] width 192 height 38
type input "3"
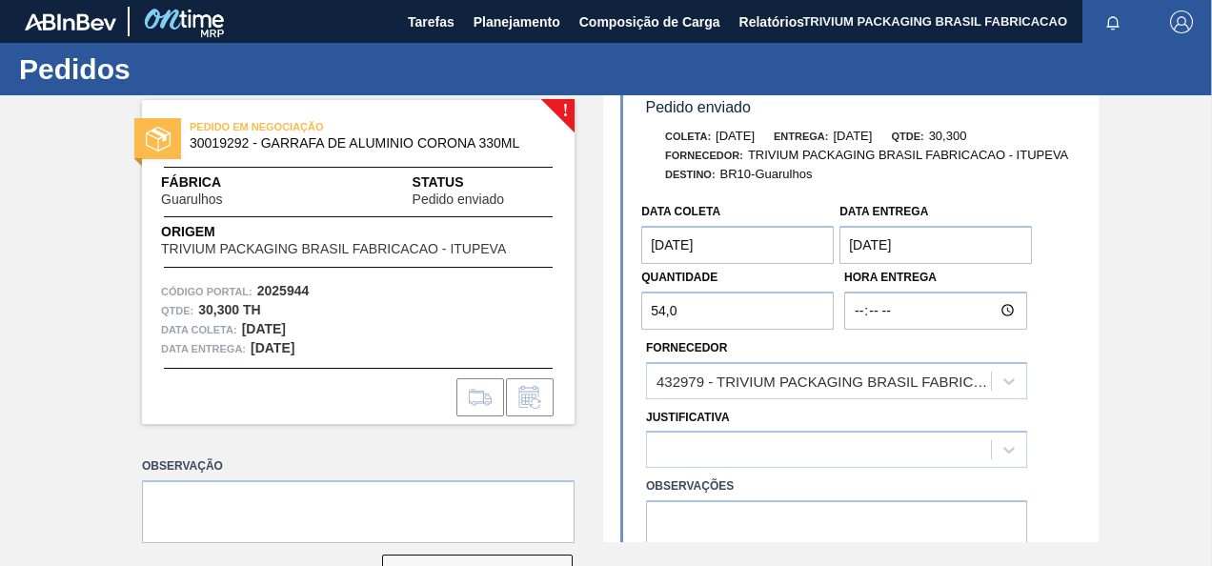
scroll to position [95, 0]
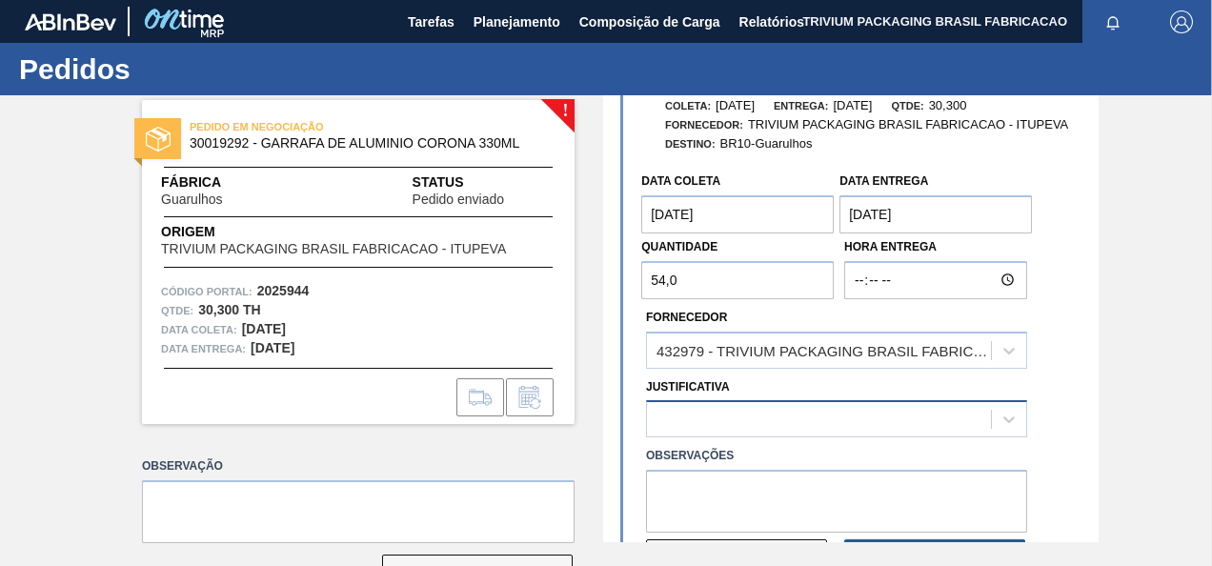
type input "54,0"
click at [701, 418] on div at bounding box center [836, 418] width 381 height 37
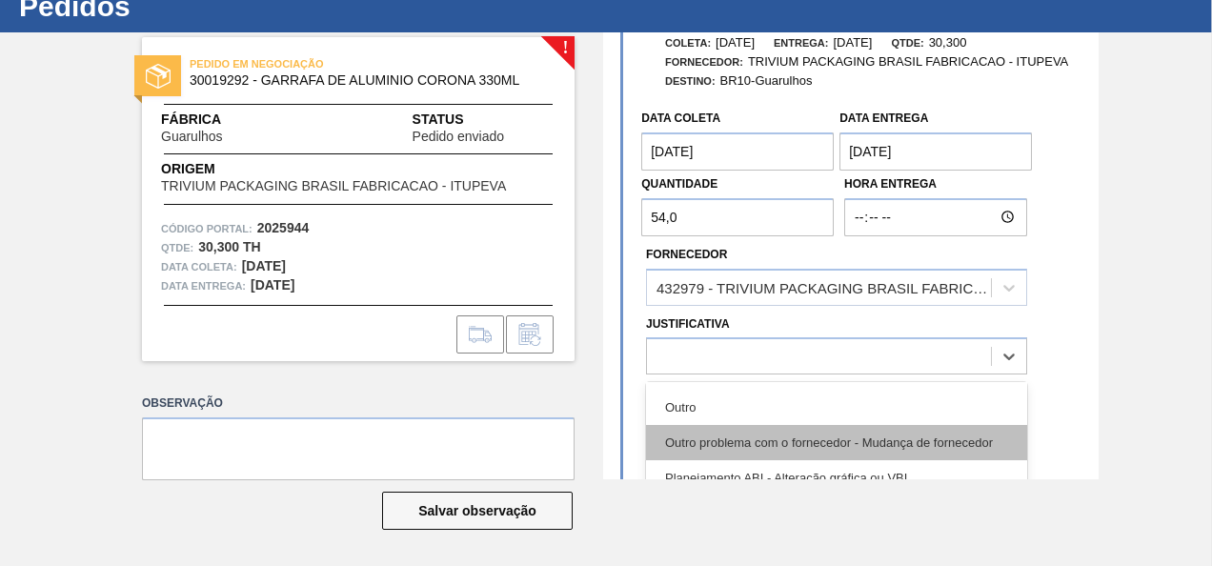
scroll to position [190, 0]
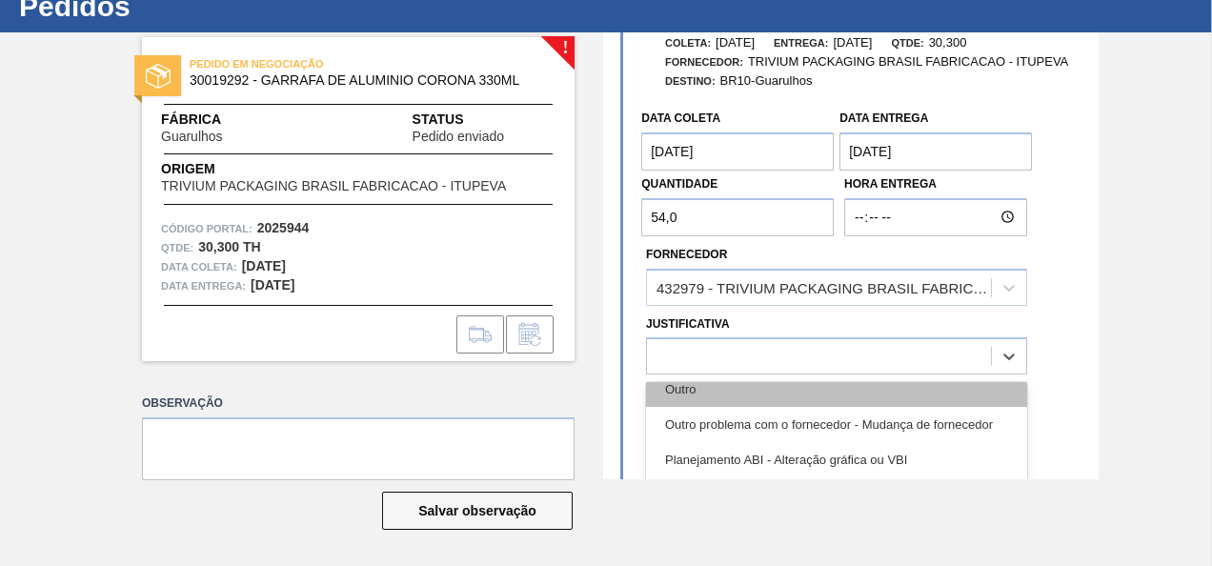
click at [712, 398] on div "Outro" at bounding box center [836, 388] width 381 height 35
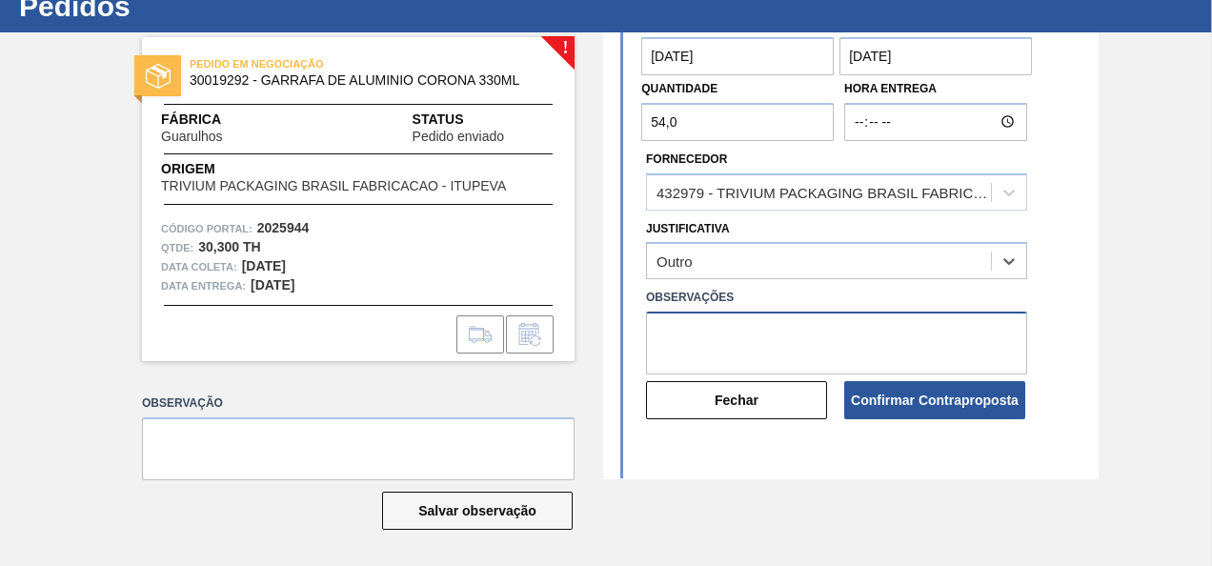
click at [783, 349] on textarea at bounding box center [836, 342] width 381 height 63
paste textarea "54.000 latas é equivalente a 30 paletes para compor o veículo."
drag, startPoint x: 653, startPoint y: 335, endPoint x: 640, endPoint y: 335, distance: 13.3
click at [640, 335] on div "Observações 54.000 latas é equivalente a 30 paletes para compor o veículo." at bounding box center [836, 329] width 396 height 90
click at [852, 336] on textarea "54.000 latas é equivalente a 30 paletes para compor o veículo." at bounding box center [836, 342] width 381 height 63
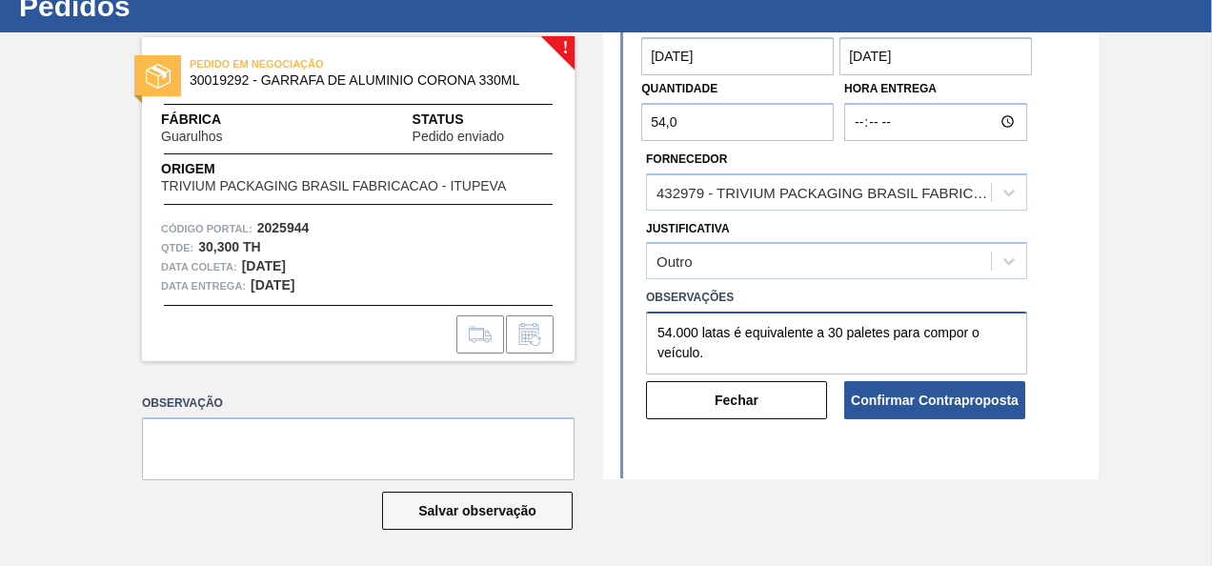
drag, startPoint x: 671, startPoint y: 334, endPoint x: 735, endPoint y: 341, distance: 65.1
click at [671, 334] on textarea "54.000 latas é equivalente a 30 paletes para compor o veículo." at bounding box center [836, 342] width 381 height 63
click at [758, 348] on textarea "54,000 latas é equivalente a 30 paletes para compor o veículo." at bounding box center [836, 342] width 381 height 63
type textarea "54,000 latas é equivalente a 30 paletes para compor o veículo."
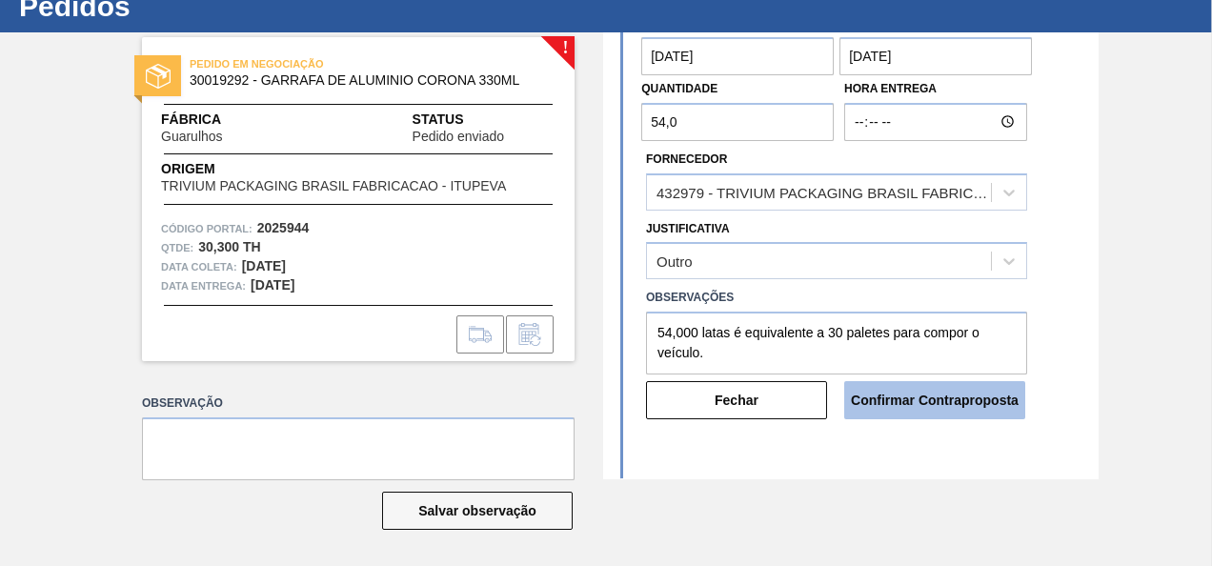
click at [912, 404] on button "Confirmar Contraproposta" at bounding box center [934, 400] width 181 height 38
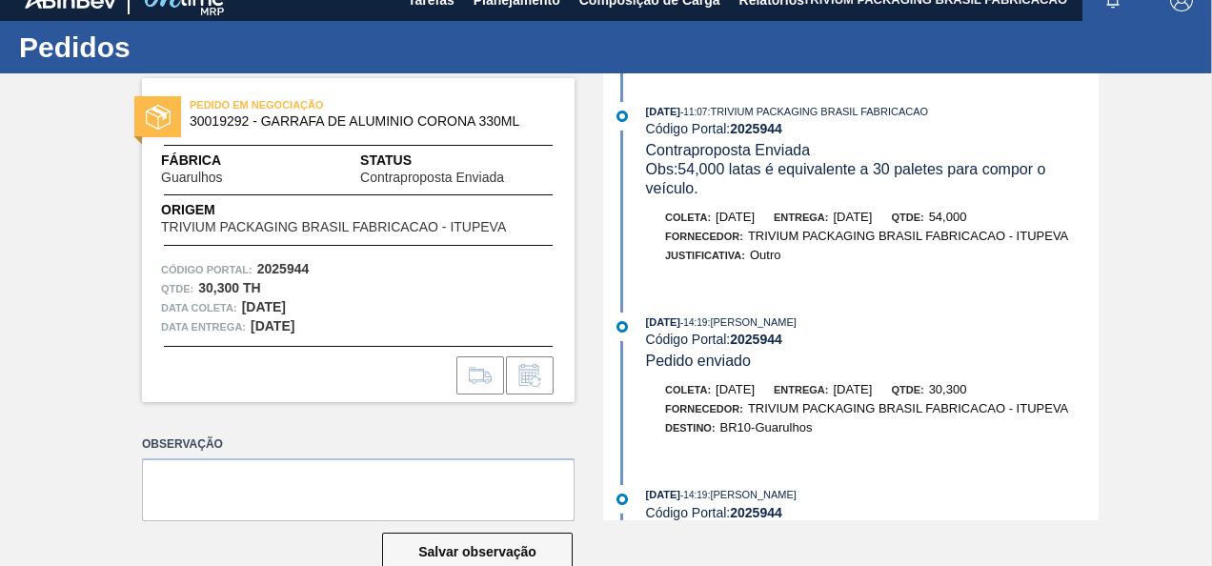
scroll to position [0, 0]
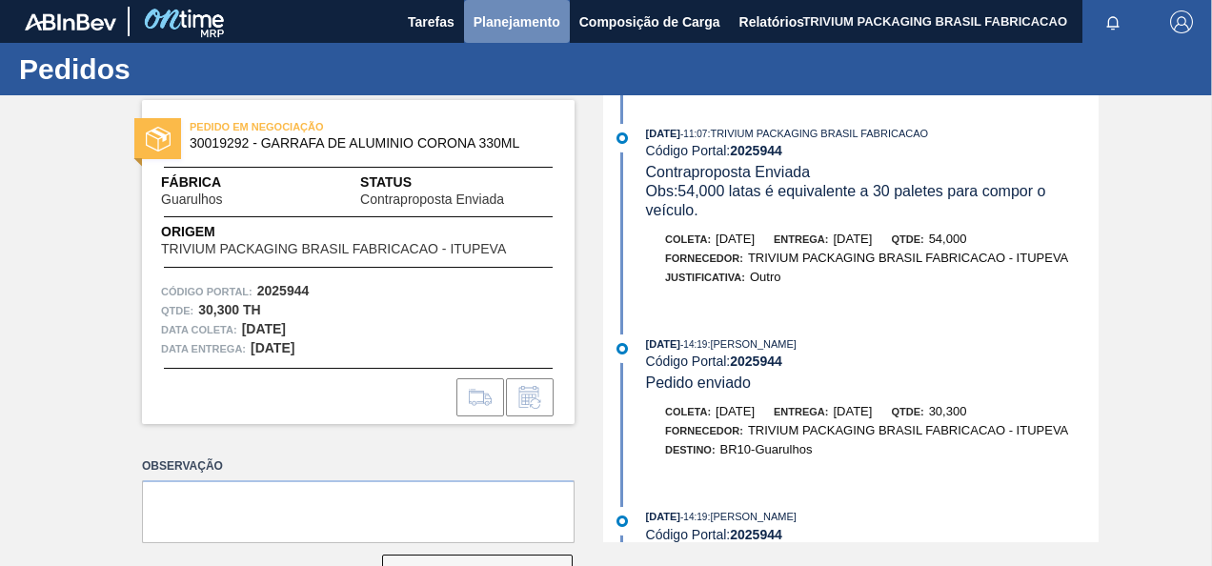
click at [538, 25] on span "Planejamento" at bounding box center [516, 21] width 87 height 23
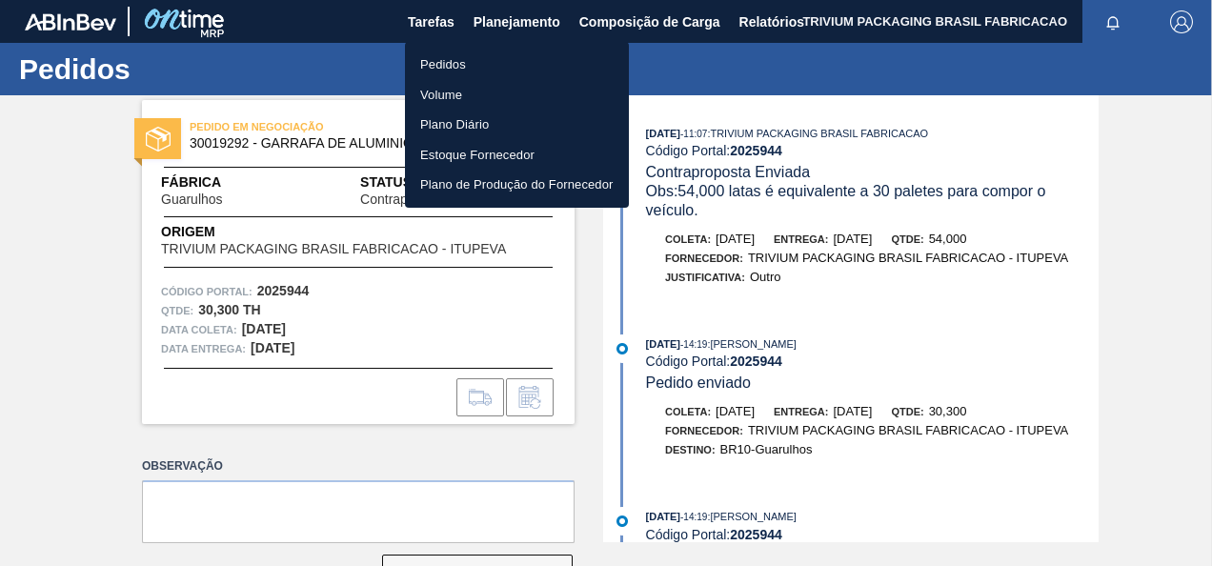
click at [445, 68] on li "Pedidos" at bounding box center [517, 65] width 224 height 30
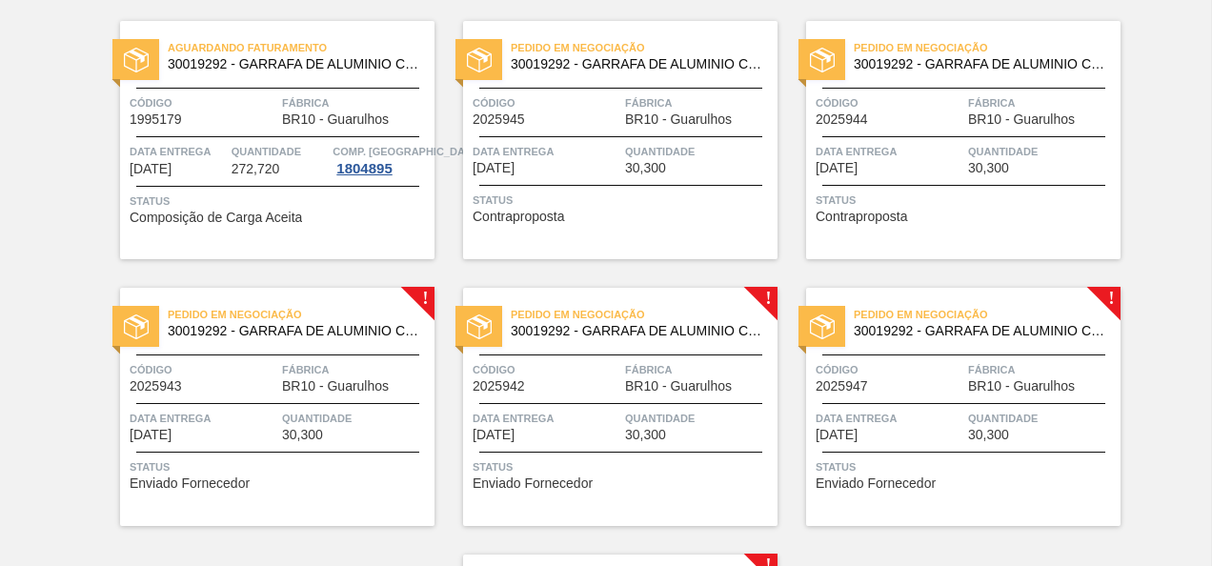
scroll to position [190, 0]
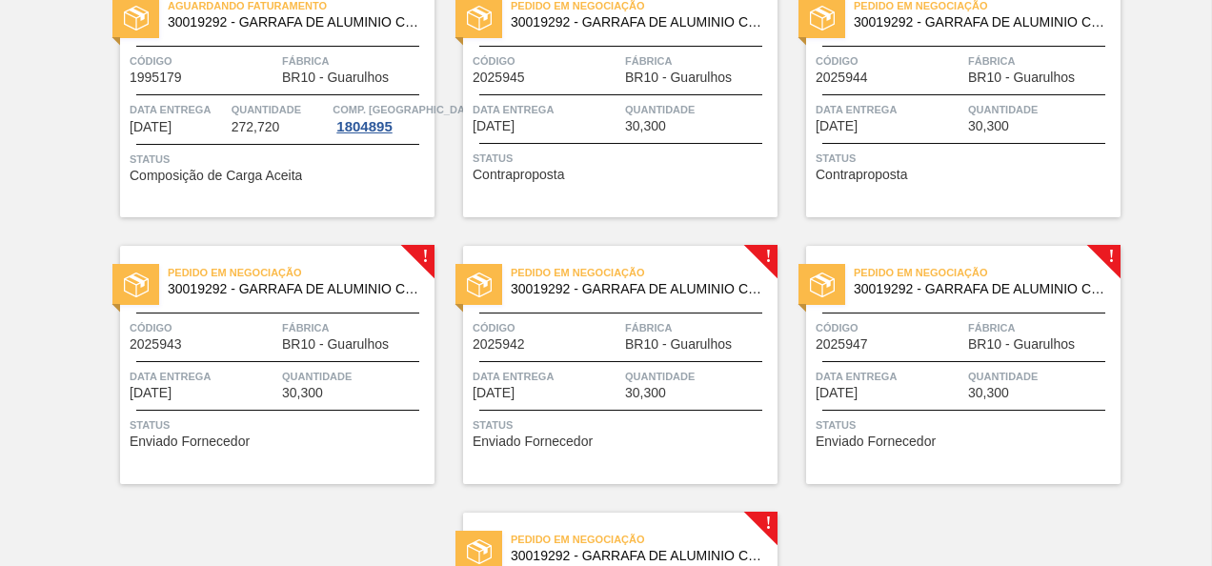
click at [274, 347] on div "Código 2025943" at bounding box center [204, 334] width 148 height 33
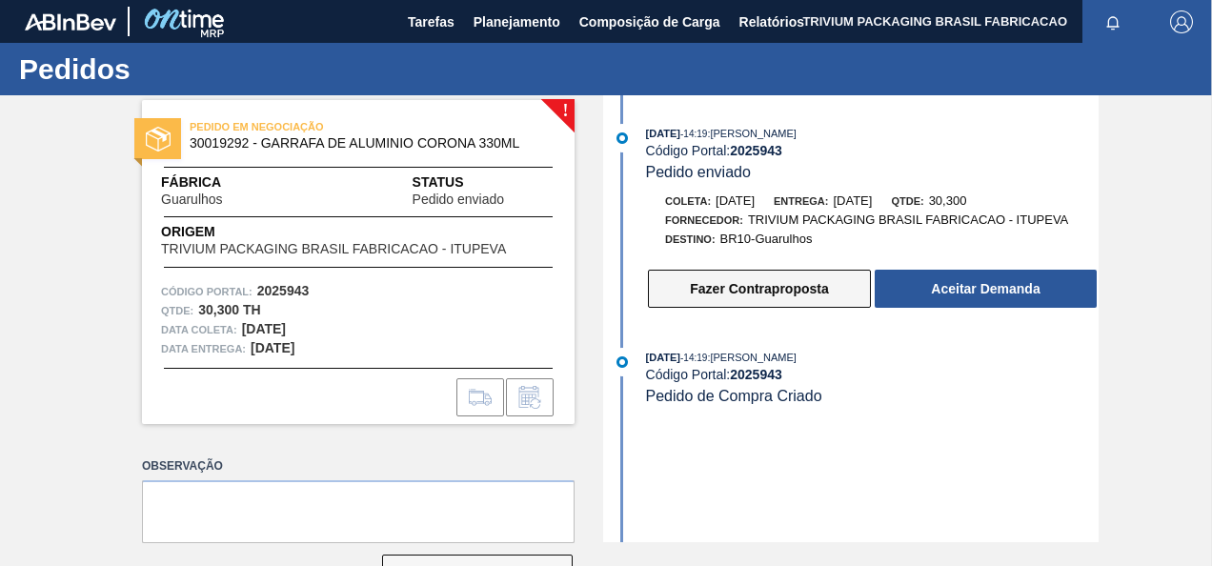
click at [711, 293] on button "Fazer Contraproposta" at bounding box center [759, 289] width 223 height 38
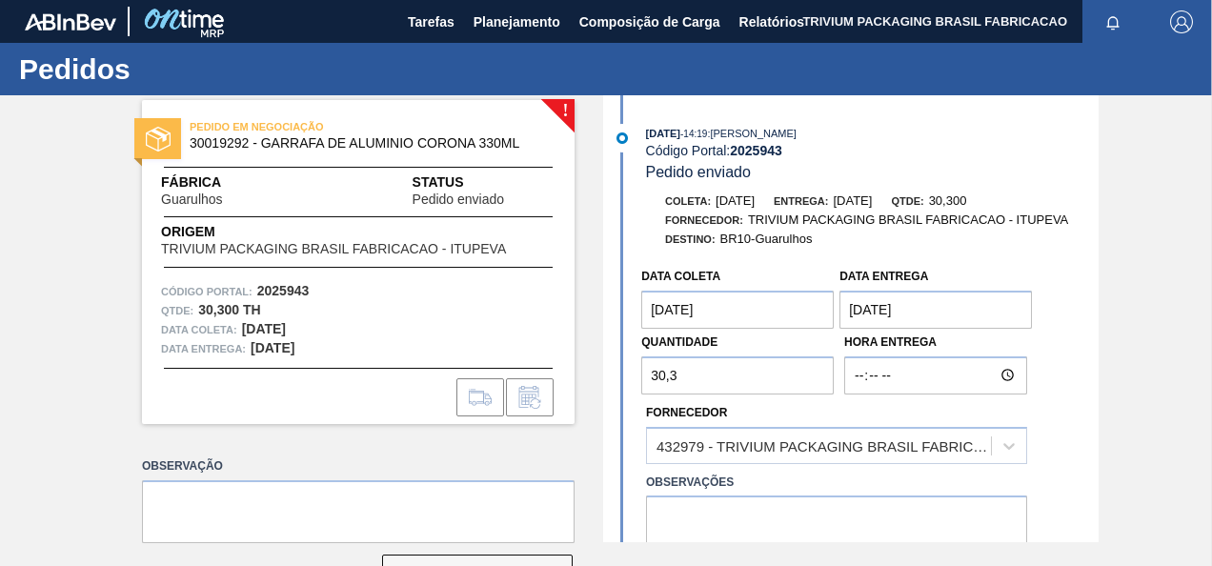
drag, startPoint x: 680, startPoint y: 377, endPoint x: 558, endPoint y: 377, distance: 121.9
click at [558, 377] on div "! PEDIDO EM NEGOCIAÇÃO 30019292 - GARRAFA DE ALUMINIO CORONA 330ML Fábrica Guar…" at bounding box center [606, 318] width 1212 height 447
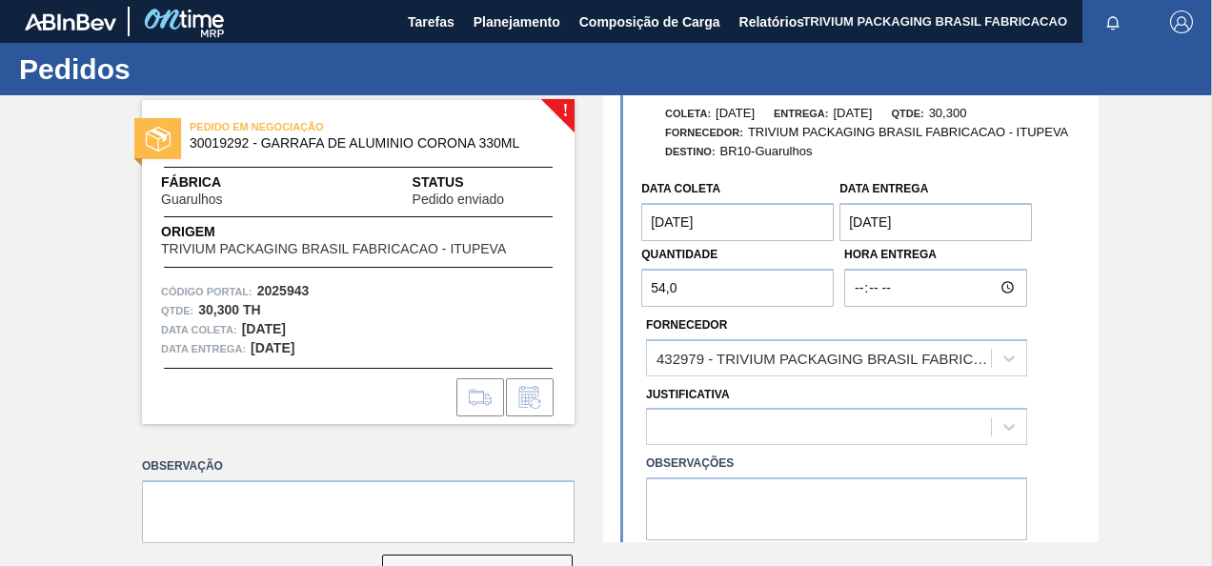
scroll to position [190, 0]
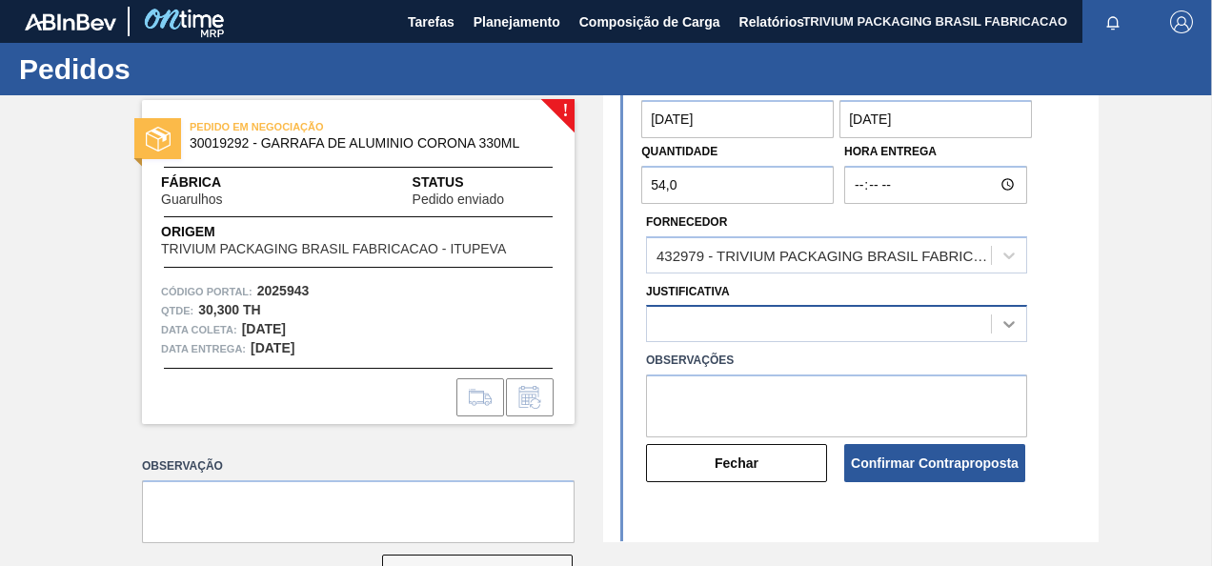
type input "54,0"
click at [1004, 323] on div at bounding box center [836, 323] width 381 height 37
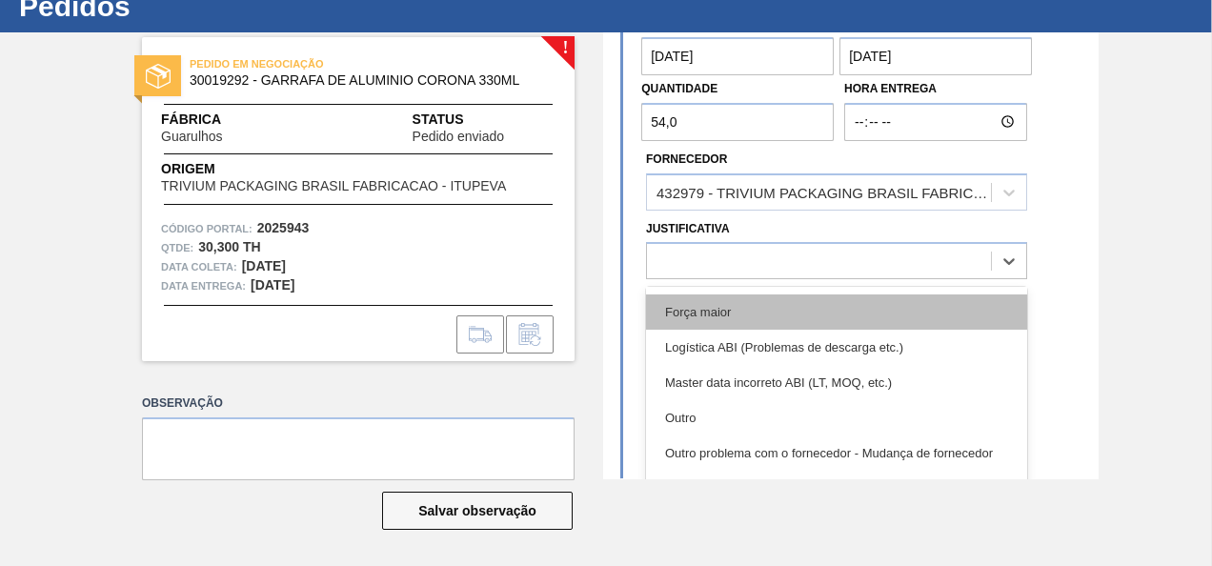
scroll to position [95, 0]
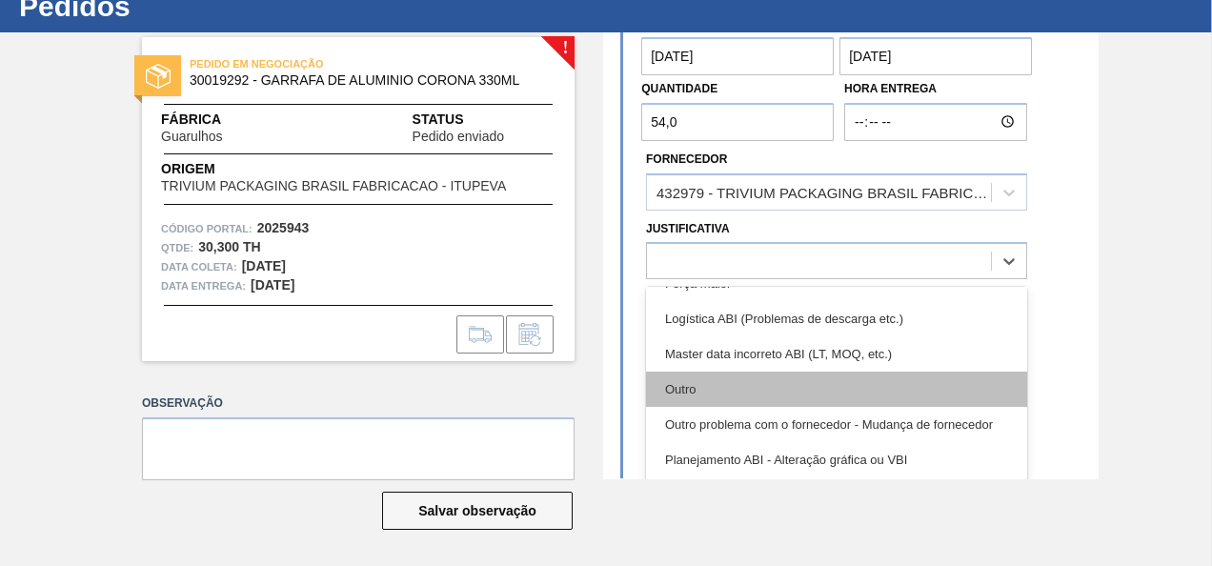
click at [727, 392] on div "Outro" at bounding box center [836, 388] width 381 height 35
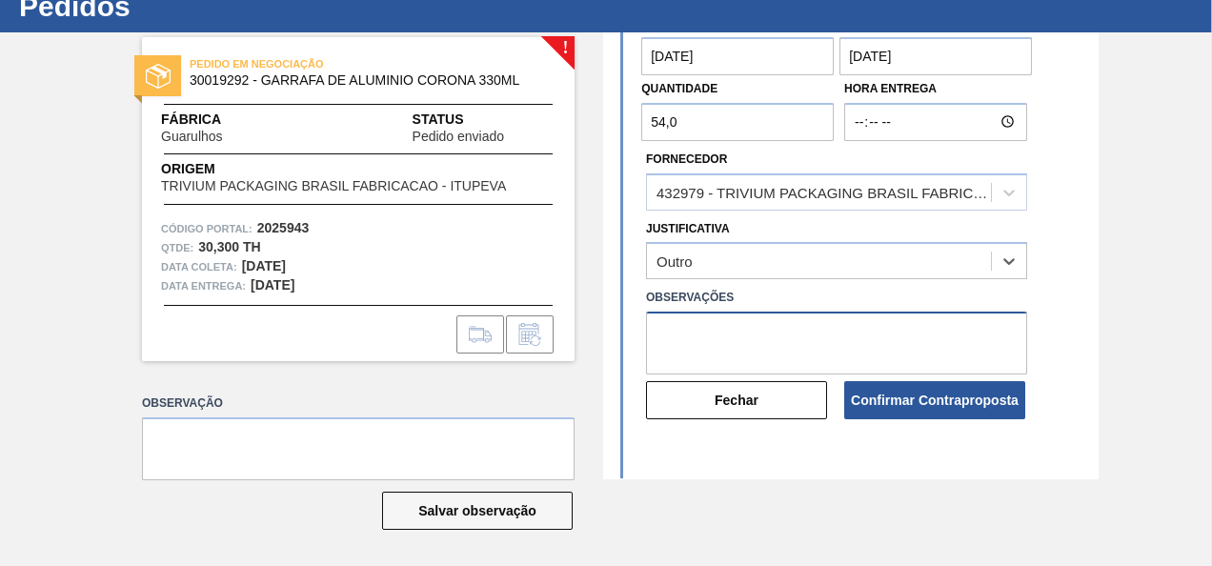
click at [733, 338] on textarea at bounding box center [836, 342] width 381 height 63
paste textarea "54.000 latas é equivalente a 30 paletes para compor o veículo."
click at [673, 333] on textarea "54.000 latas é equivalente a 30 paletes para compor o veículo." at bounding box center [836, 342] width 381 height 63
click at [750, 349] on textarea "54,000 latas é equivalente a 30 paletes para compor o veículo." at bounding box center [836, 342] width 381 height 63
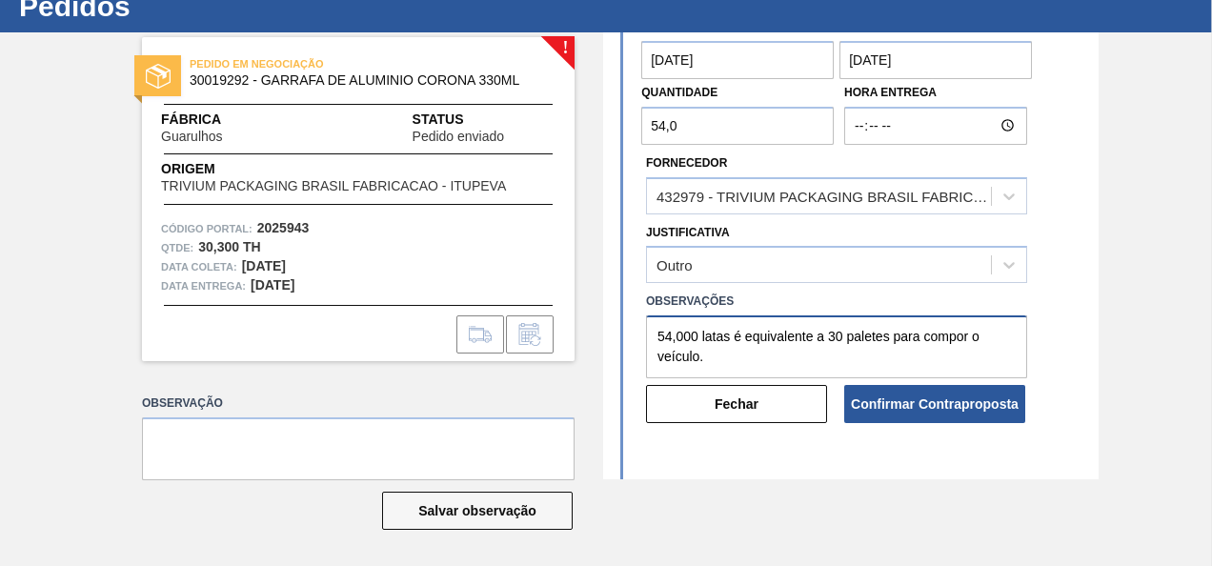
scroll to position [269, 0]
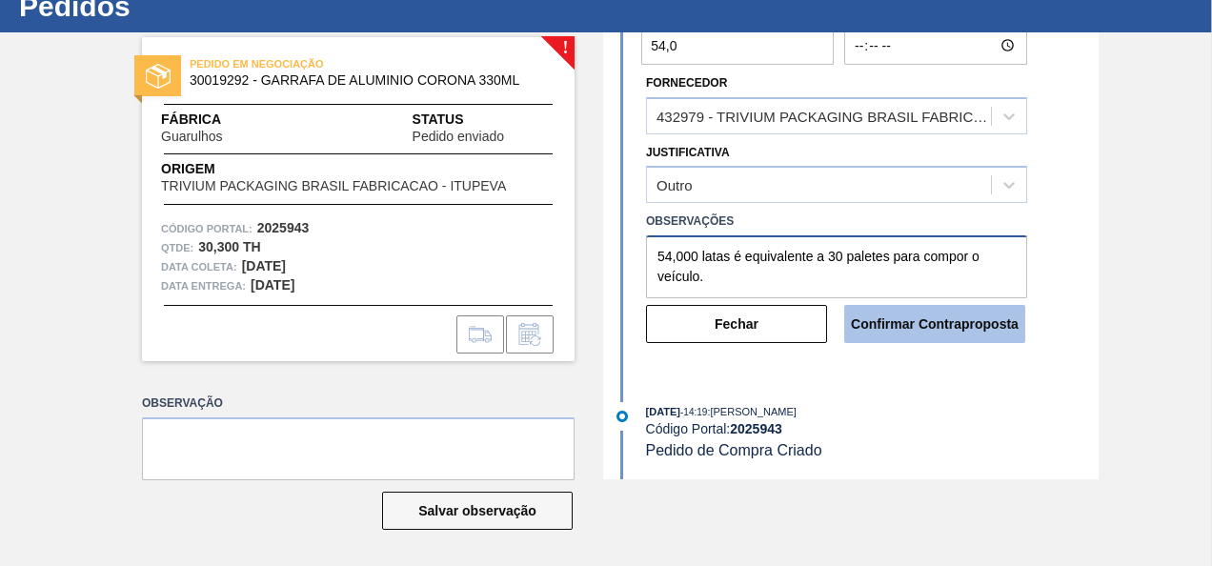
type textarea "54,000 latas é equivalente a 30 paletes para compor o veículo."
click at [914, 318] on button "Confirmar Contraproposta" at bounding box center [934, 324] width 181 height 38
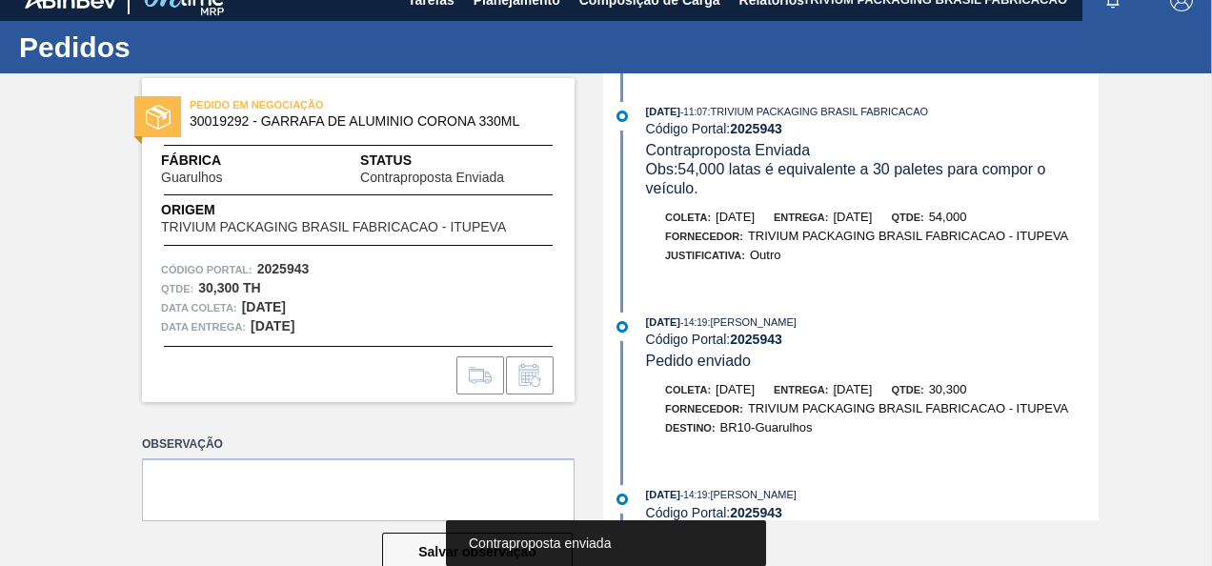
scroll to position [0, 0]
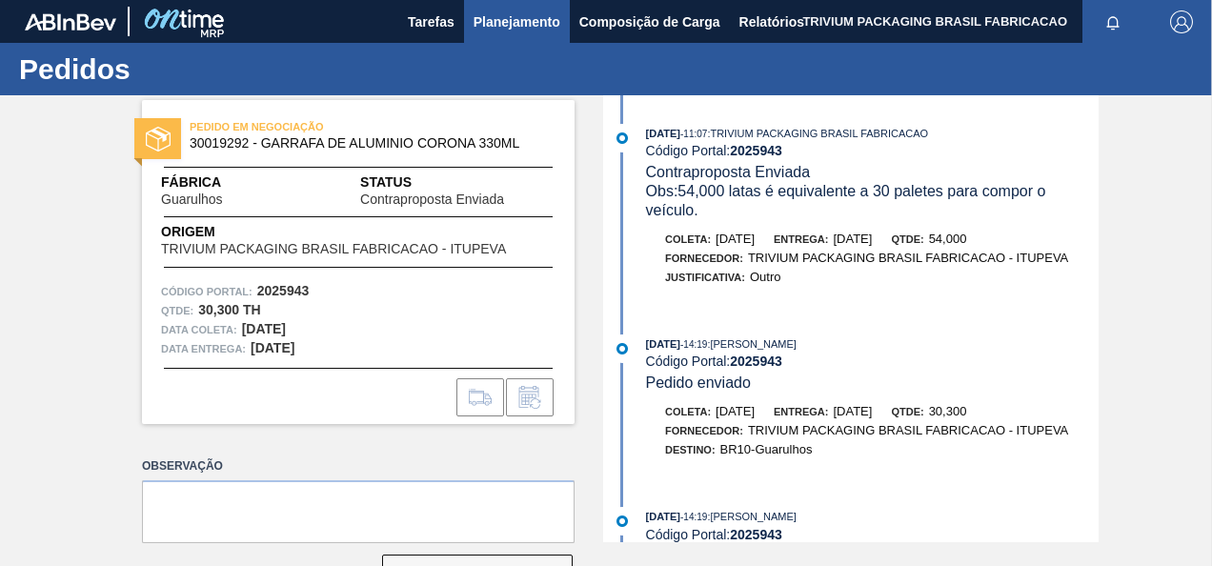
click at [495, 18] on span "Planejamento" at bounding box center [516, 21] width 87 height 23
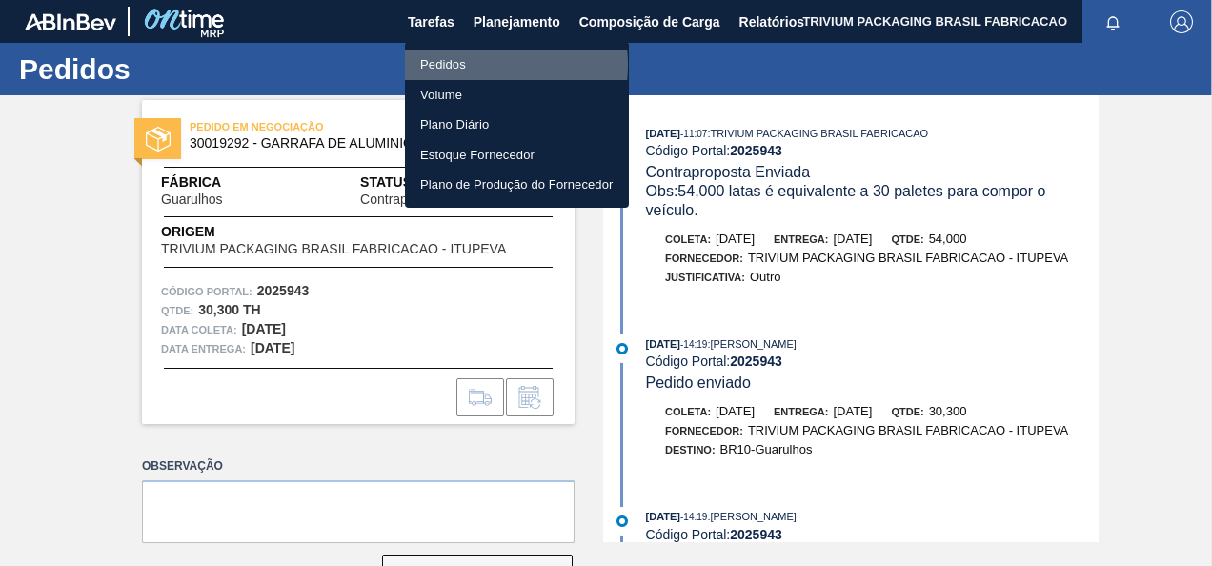
click at [457, 65] on li "Pedidos" at bounding box center [517, 65] width 224 height 30
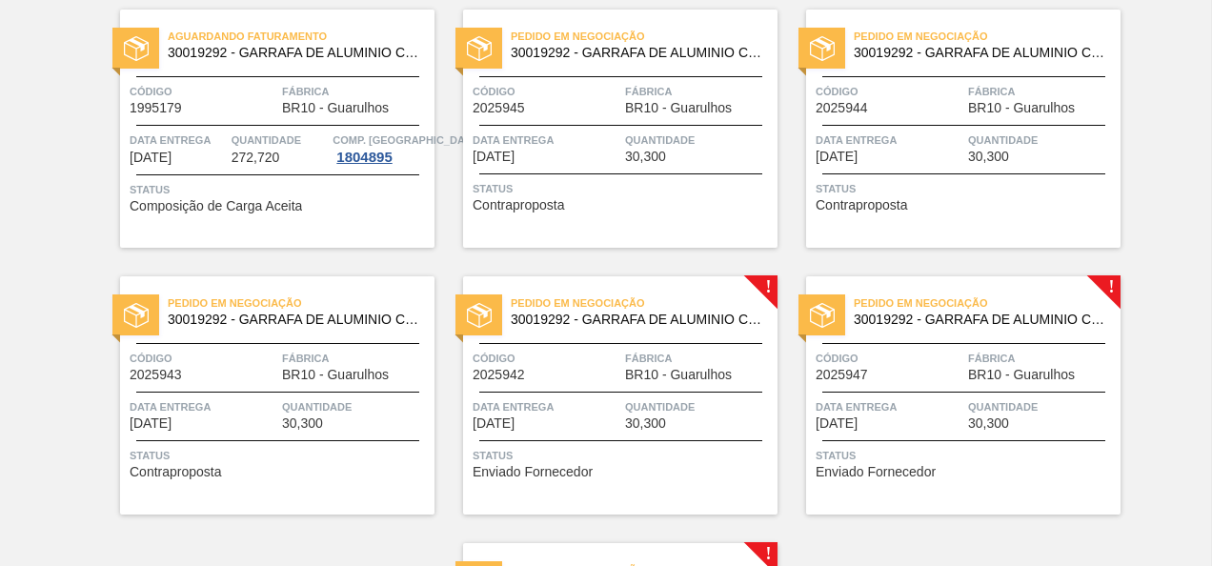
scroll to position [190, 0]
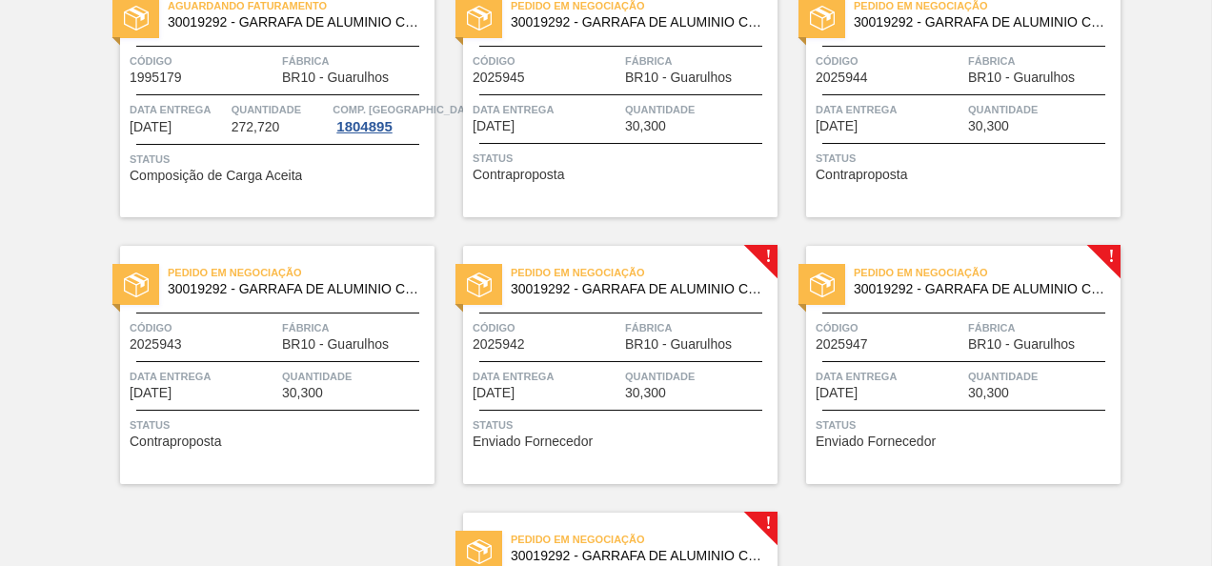
click at [631, 342] on span "BR10 - Guarulhos" at bounding box center [678, 344] width 107 height 14
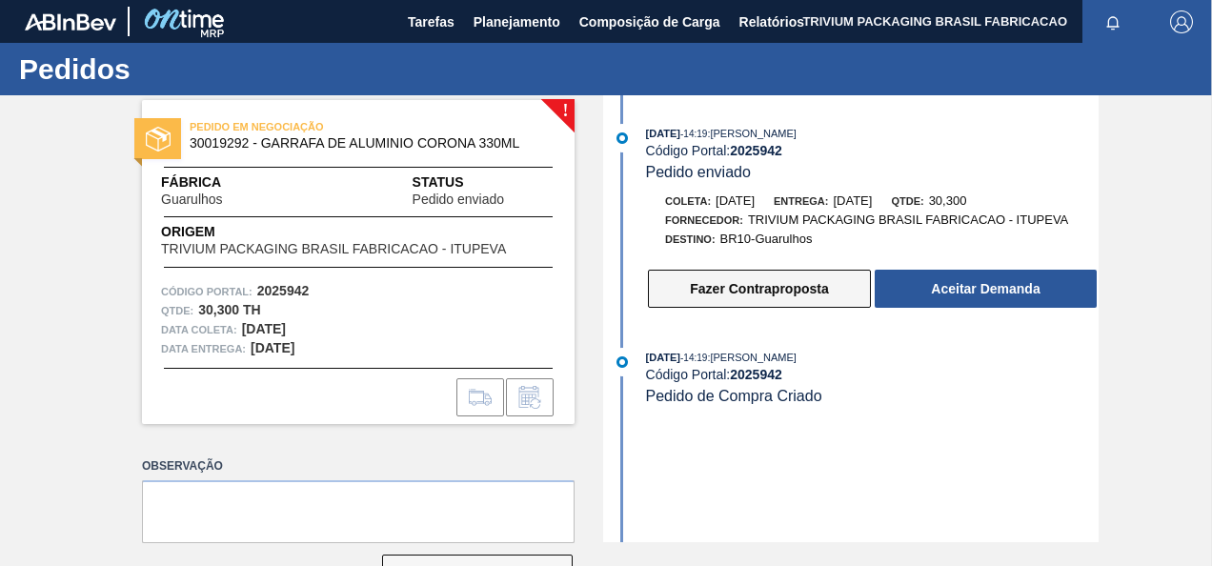
click at [709, 287] on button "Fazer Contraproposta" at bounding box center [759, 289] width 223 height 38
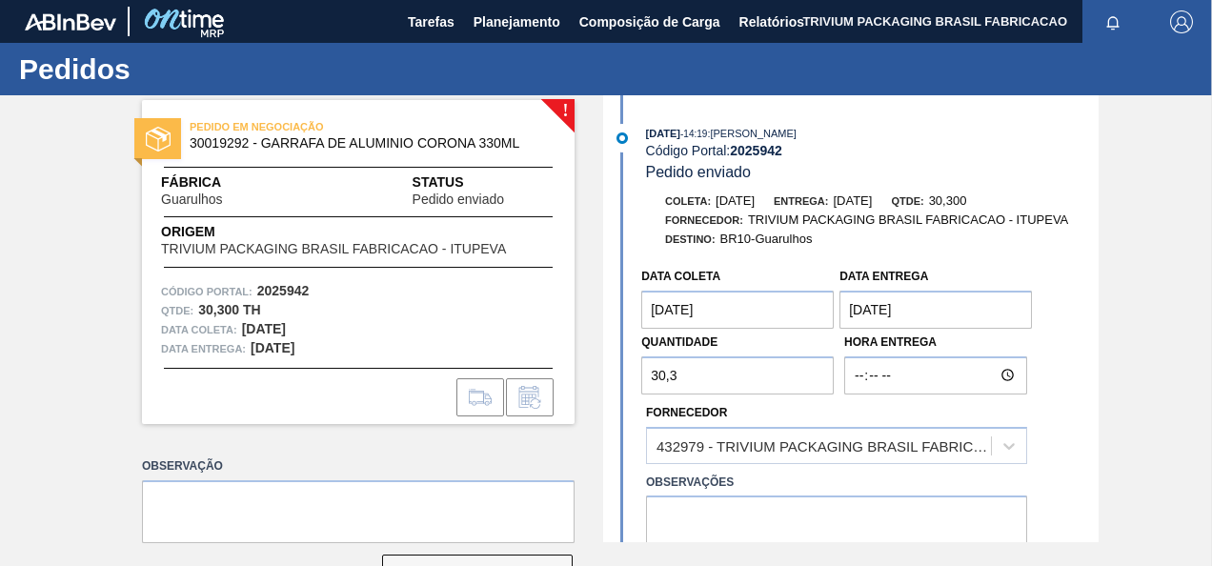
drag, startPoint x: 693, startPoint y: 377, endPoint x: 567, endPoint y: 376, distance: 126.7
click at [567, 376] on div "! PEDIDO EM NEGOCIAÇÃO 30019292 - GARRAFA DE ALUMINIO CORONA 330ML Fábrica Guar…" at bounding box center [606, 318] width 1212 height 447
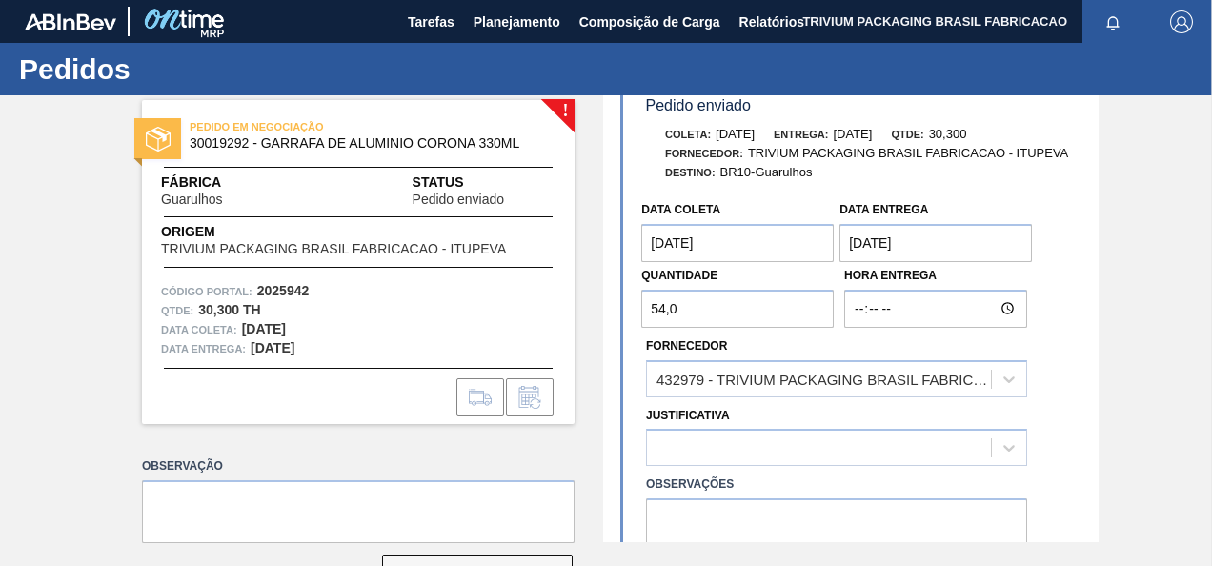
scroll to position [95, 0]
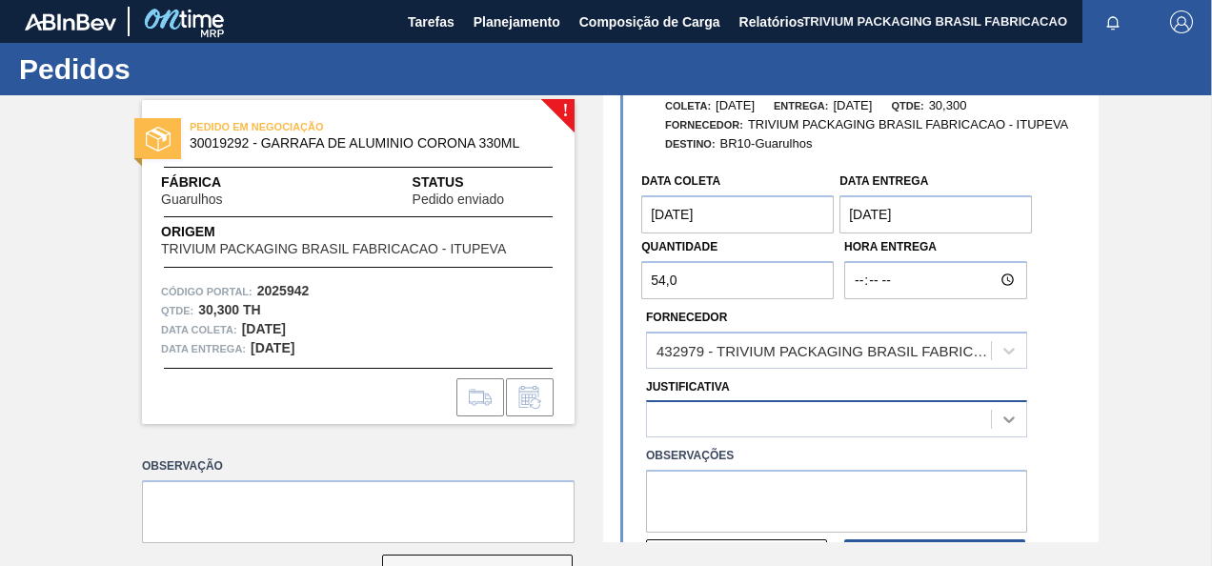
type input "54,0"
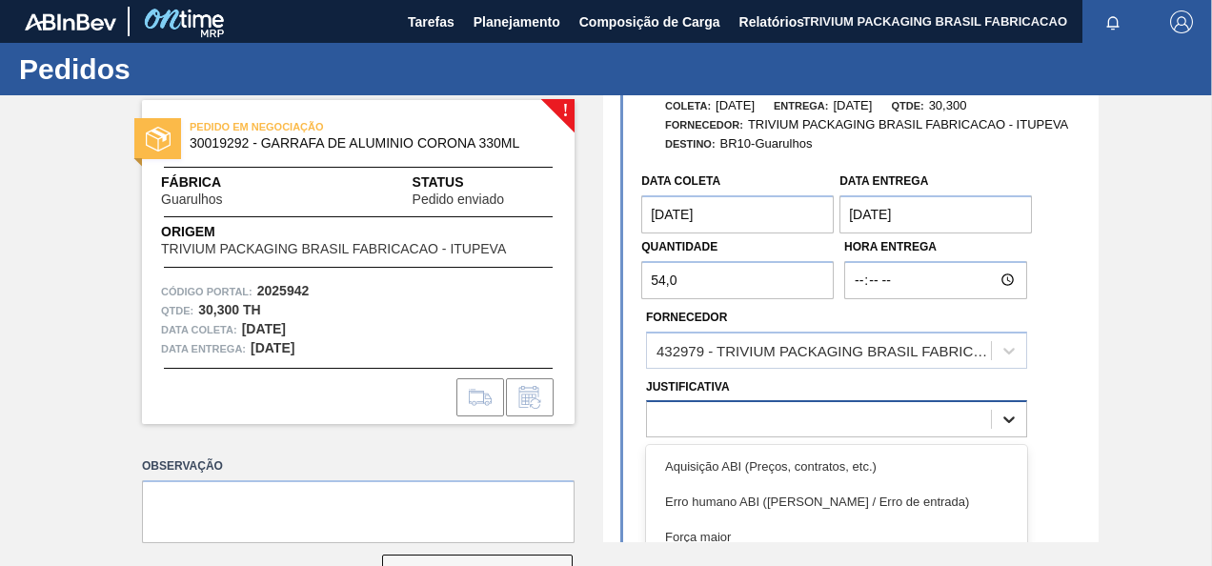
click at [1000, 421] on div "option Aquisição ABI (Preços, contratos, etc.) focused, 1 of 18. 18 results ava…" at bounding box center [836, 418] width 381 height 37
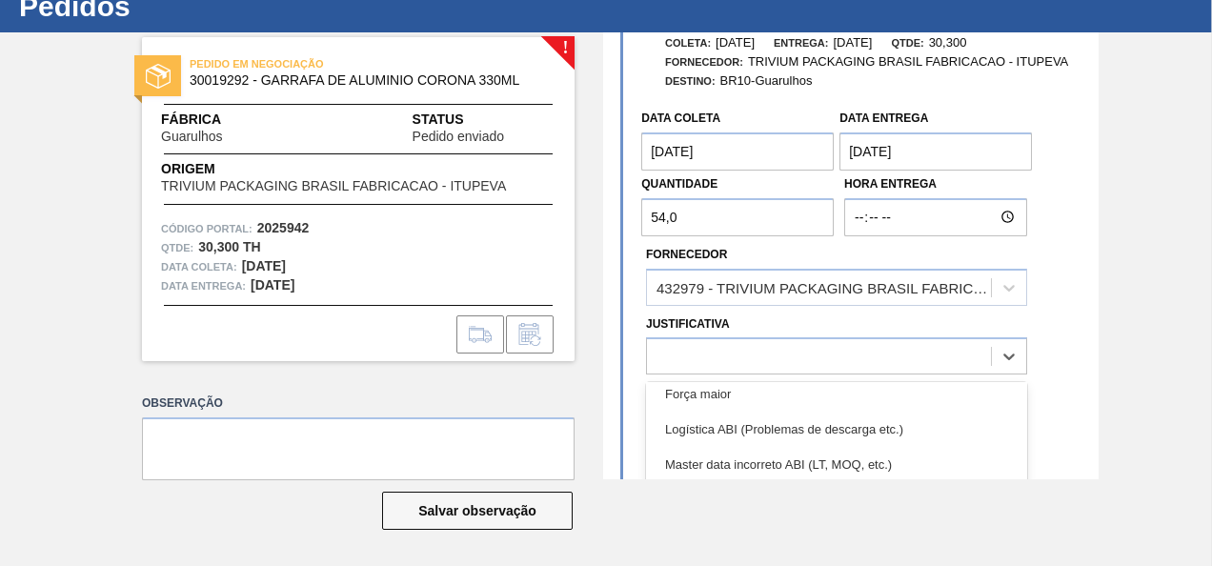
scroll to position [190, 0]
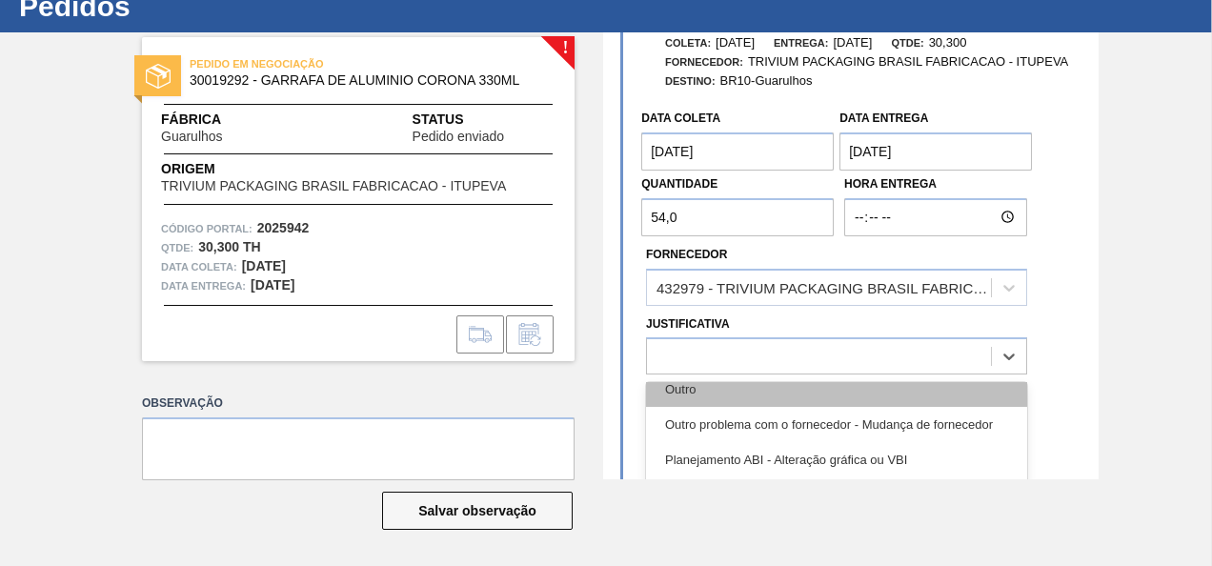
click at [757, 403] on div "Outro" at bounding box center [836, 388] width 381 height 35
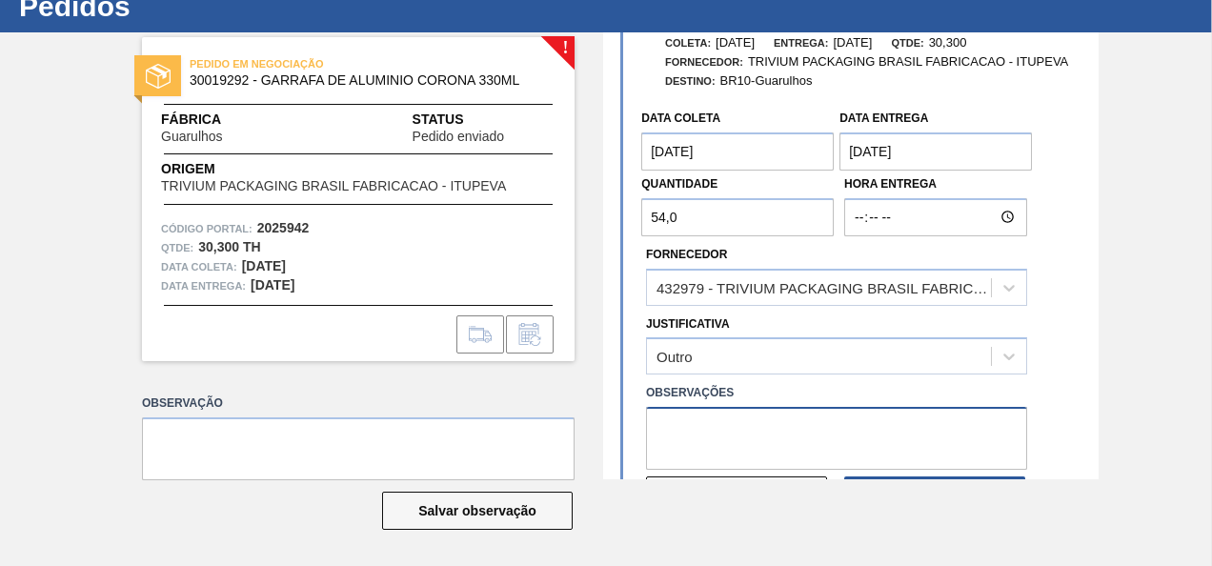
click at [728, 433] on textarea at bounding box center [836, 438] width 381 height 63
paste textarea "54.000 latas é equivalente a 30 paletes para compor o veículo."
click at [674, 428] on textarea "54.000 latas é equivalente a 30 paletes para compor o veículo." at bounding box center [836, 438] width 381 height 63
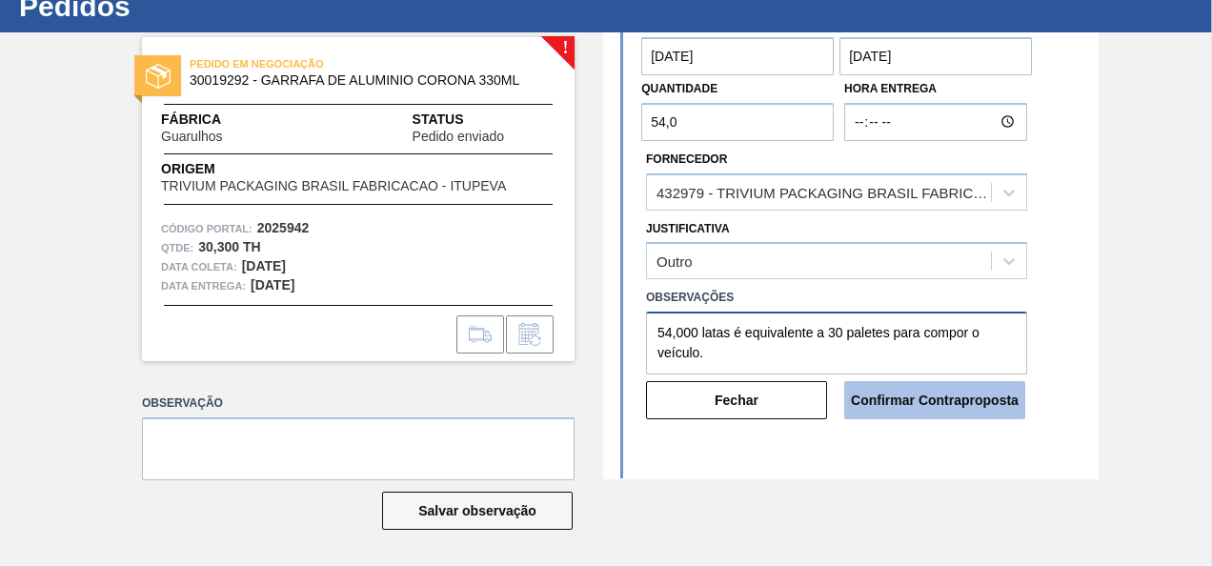
type textarea "54,000 latas é equivalente a 30 paletes para compor o veículo."
click at [975, 398] on button "Confirmar Contraproposta" at bounding box center [934, 400] width 181 height 38
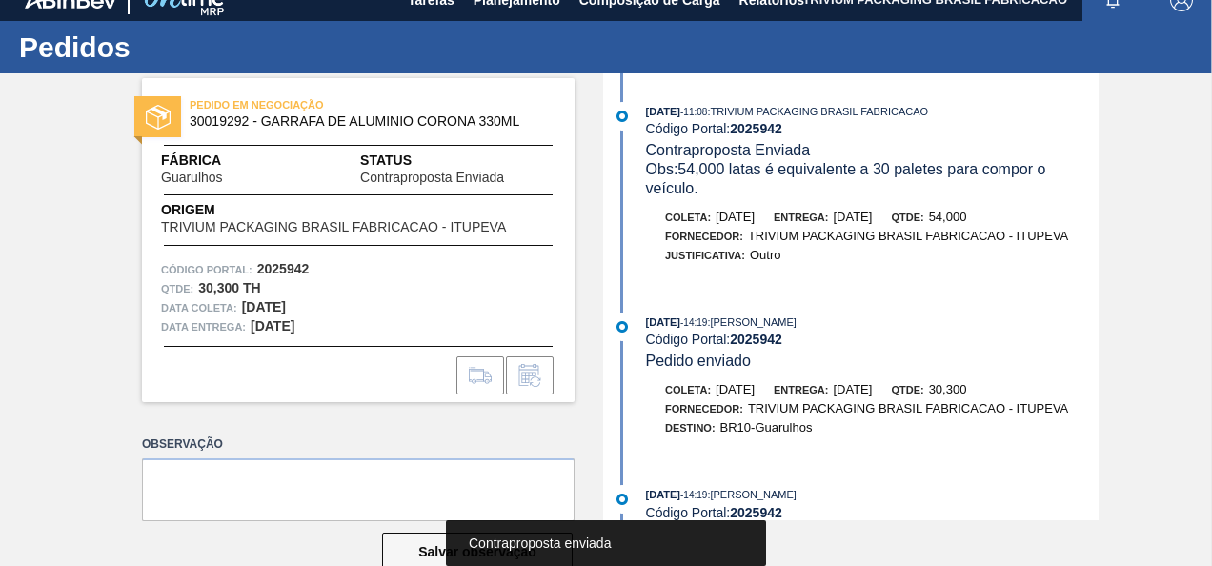
scroll to position [0, 0]
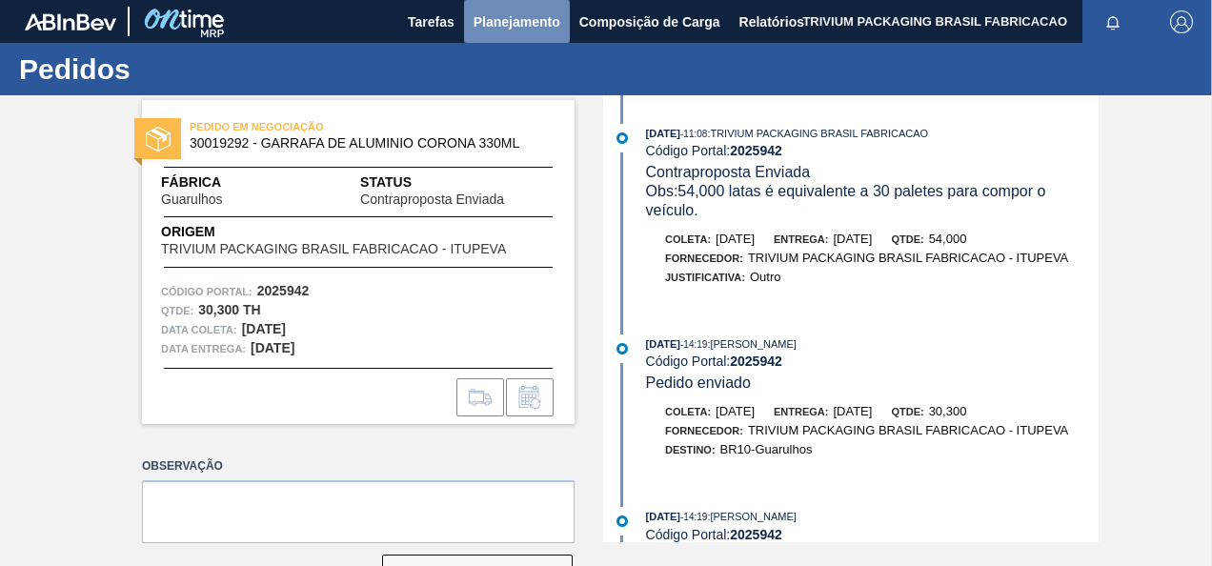
click at [511, 23] on span "Planejamento" at bounding box center [516, 21] width 87 height 23
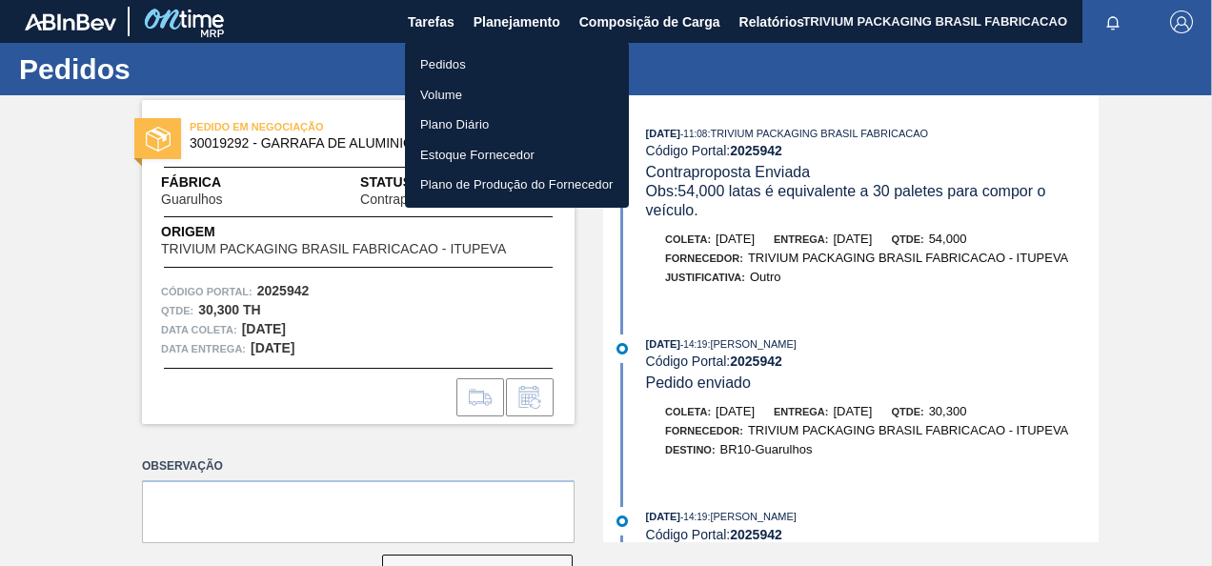
click at [472, 66] on li "Pedidos" at bounding box center [517, 65] width 224 height 30
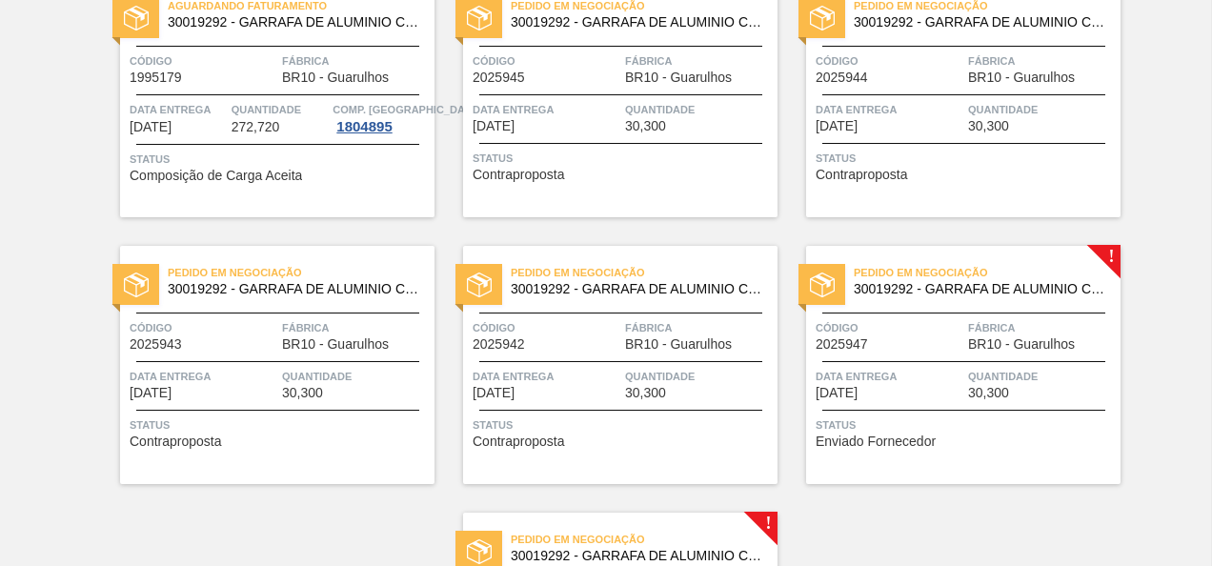
scroll to position [286, 0]
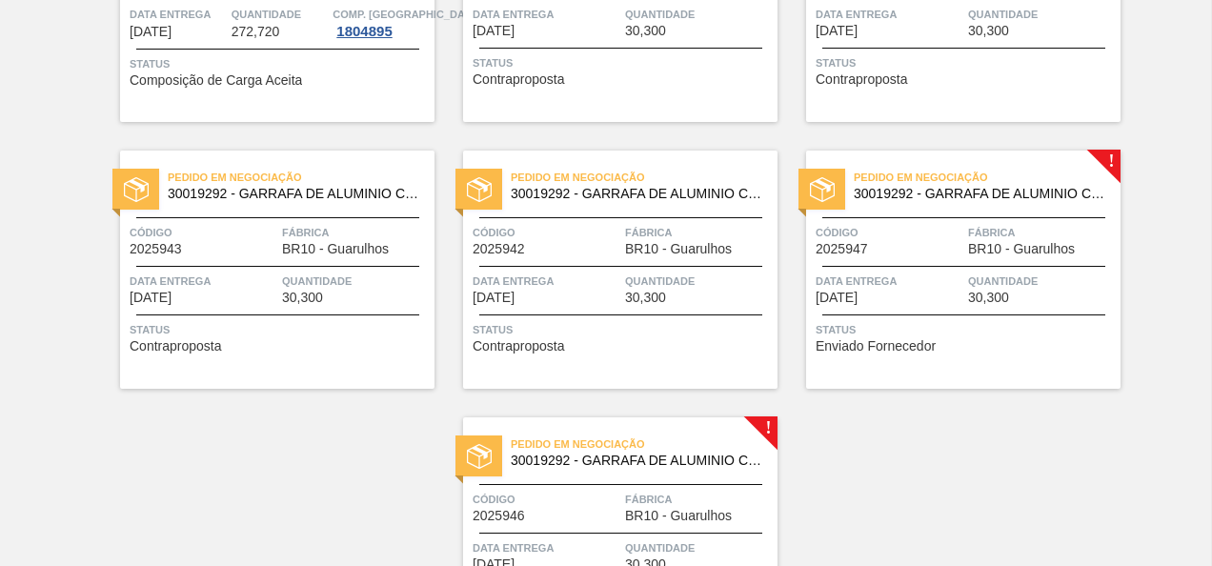
click at [984, 277] on span "Quantidade" at bounding box center [1042, 280] width 148 height 19
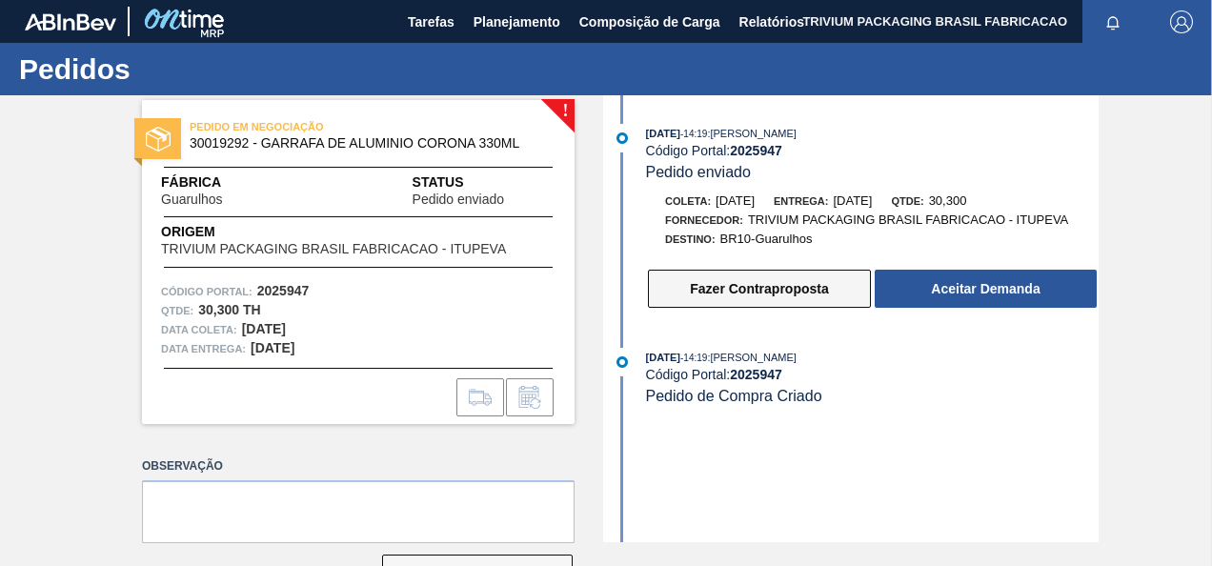
click at [789, 284] on button "Fazer Contraproposta" at bounding box center [759, 289] width 223 height 38
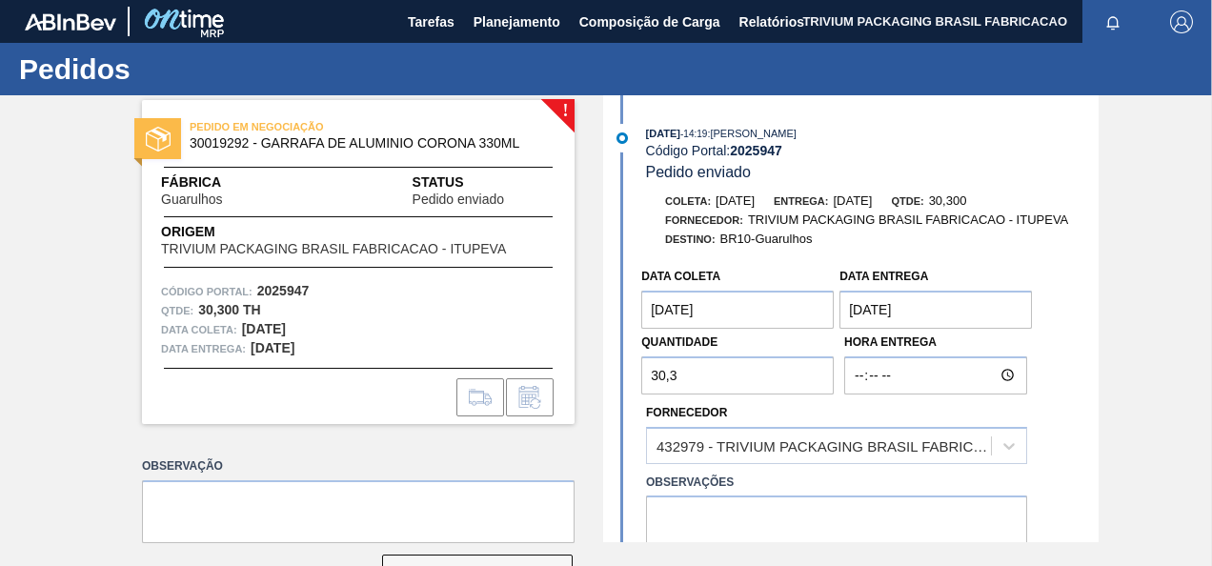
drag, startPoint x: 692, startPoint y: 377, endPoint x: 581, endPoint y: 376, distance: 110.5
click at [581, 376] on div "! PEDIDO EM NEGOCIAÇÃO 30019292 - GARRAFA DE ALUMINIO CORONA 330ML Fábrica Guar…" at bounding box center [606, 318] width 1212 height 447
type input "52,8"
click at [712, 508] on main "Tarefas Planejamento Composição de Carga Relatórios TRIVIUM PACKAGING BRASIL FA…" at bounding box center [606, 283] width 1212 height 566
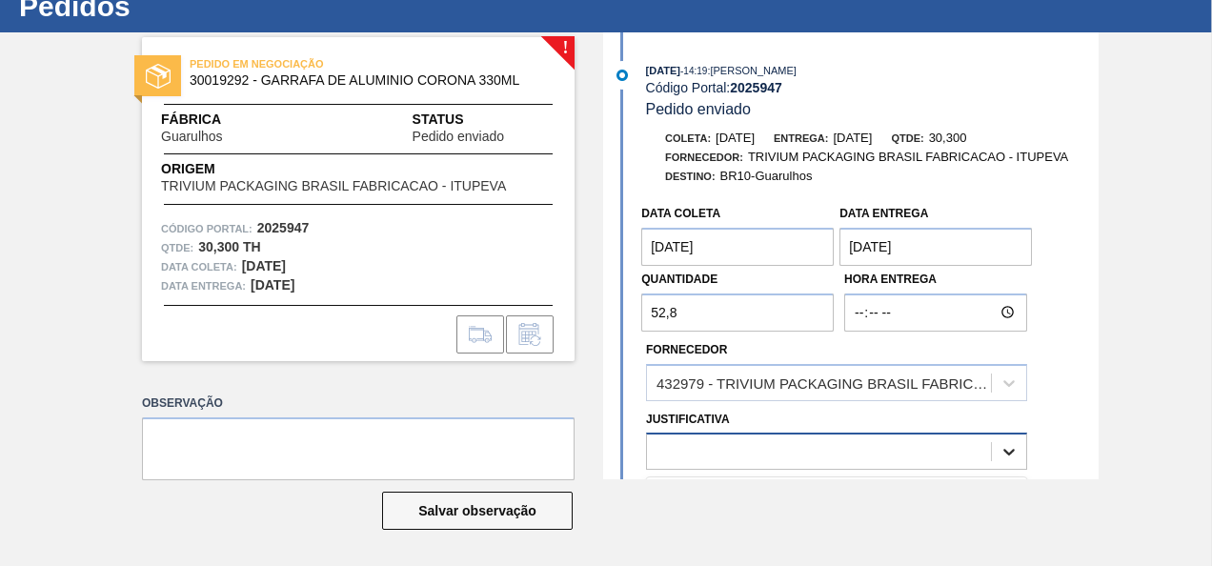
click at [999, 443] on div at bounding box center [1009, 451] width 34 height 34
click at [1014, 453] on icon at bounding box center [1008, 451] width 19 height 19
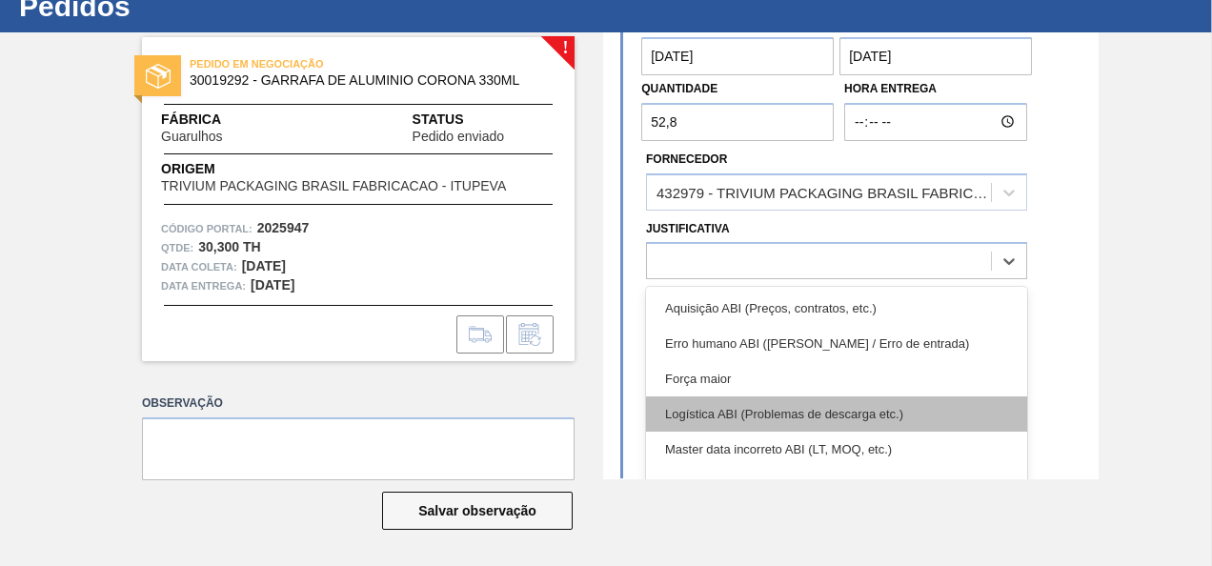
scroll to position [95, 0]
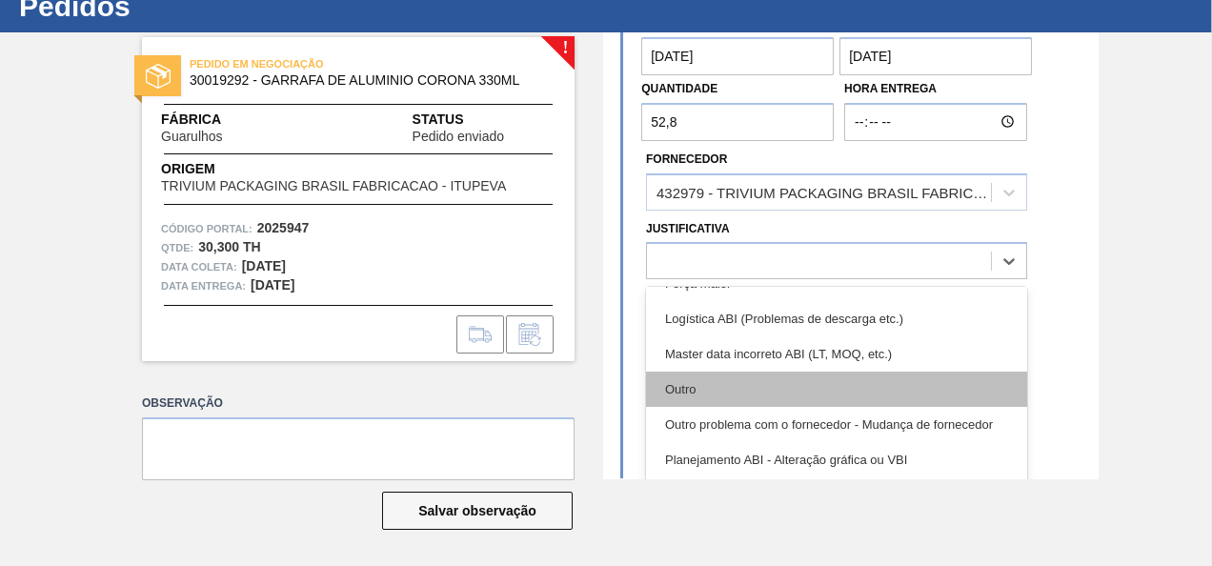
click at [781, 387] on div "Outro" at bounding box center [836, 388] width 381 height 35
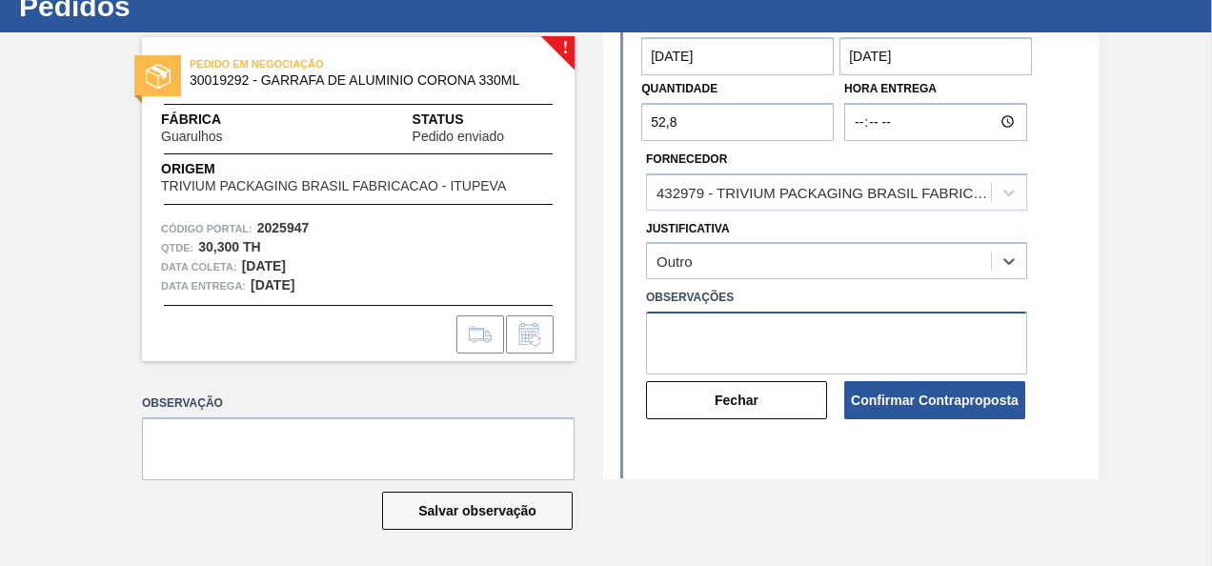
click at [726, 335] on textarea at bounding box center [836, 342] width 381 height 63
paste textarea "54.000 latas é equivalente a 30 paletes para compor o veículo."
drag, startPoint x: 696, startPoint y: 333, endPoint x: 707, endPoint y: 344, distance: 14.8
click at [669, 334] on textarea "54.000 latas é equivalente a 30 paletes para compor o veículo." at bounding box center [836, 342] width 381 height 63
click at [662, 334] on textarea "54.000 latas é equivalente a 30 paletes para compor o veículo." at bounding box center [836, 342] width 381 height 63
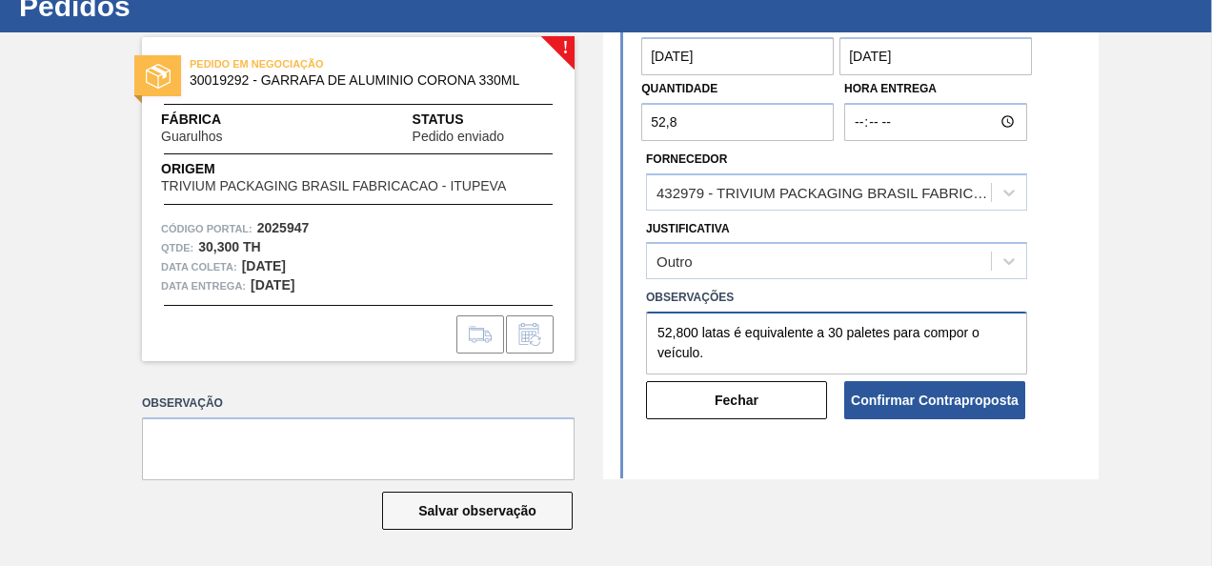
click at [714, 359] on textarea "52,800 latas é equivalente a 30 paletes para compor o veículo." at bounding box center [836, 342] width 381 height 63
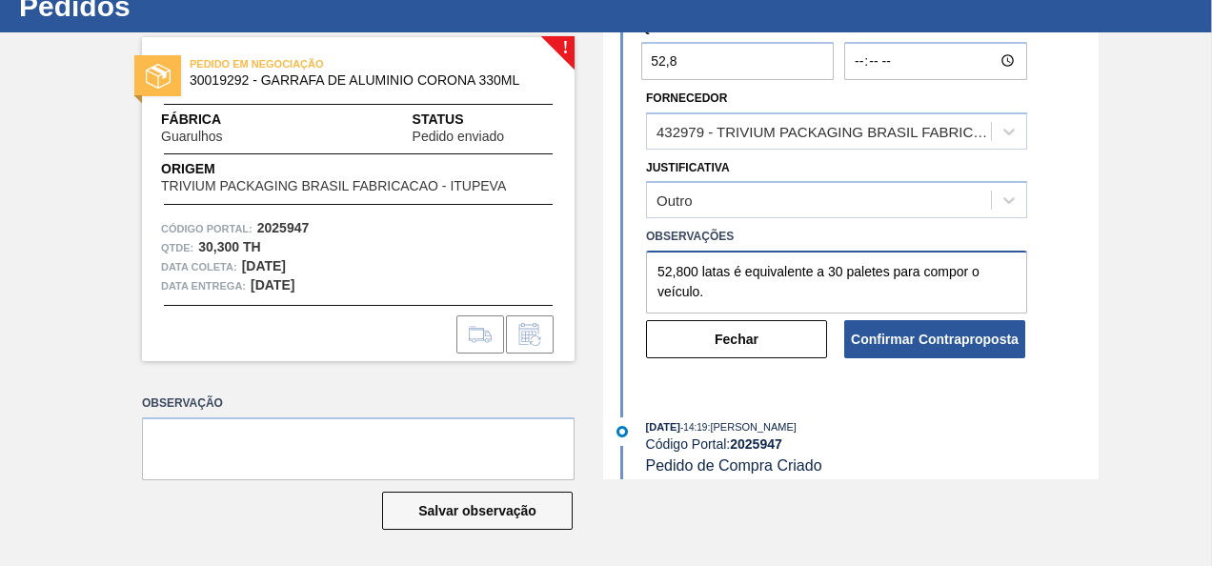
scroll to position [269, 0]
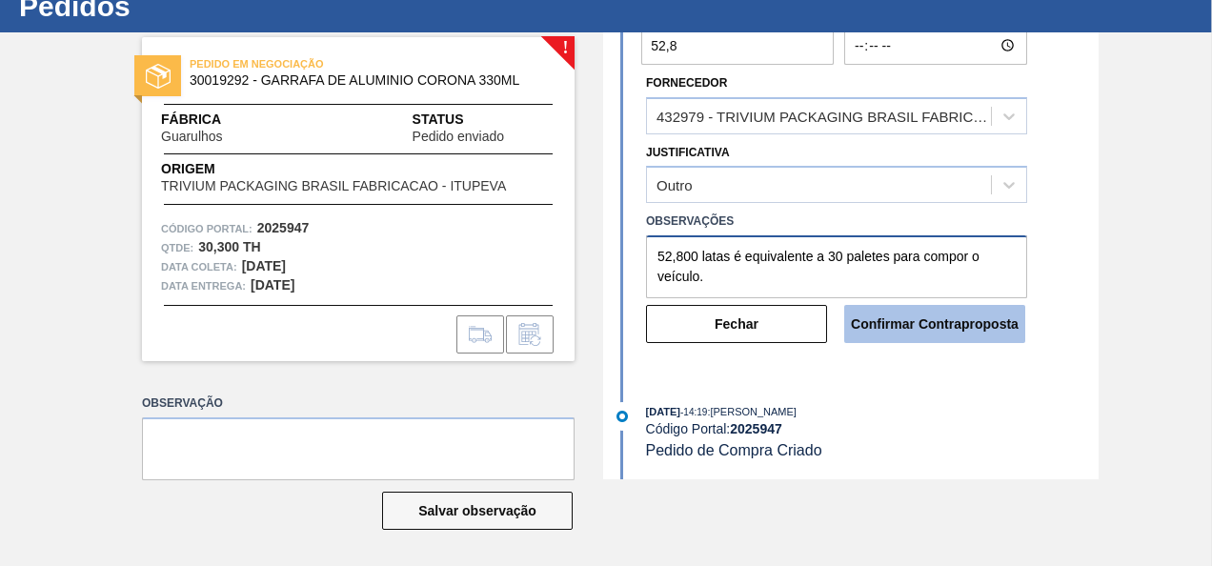
type textarea "52,800 latas é equivalente a 30 paletes para compor o veículo."
click at [956, 322] on button "Confirmar Contraproposta" at bounding box center [934, 324] width 181 height 38
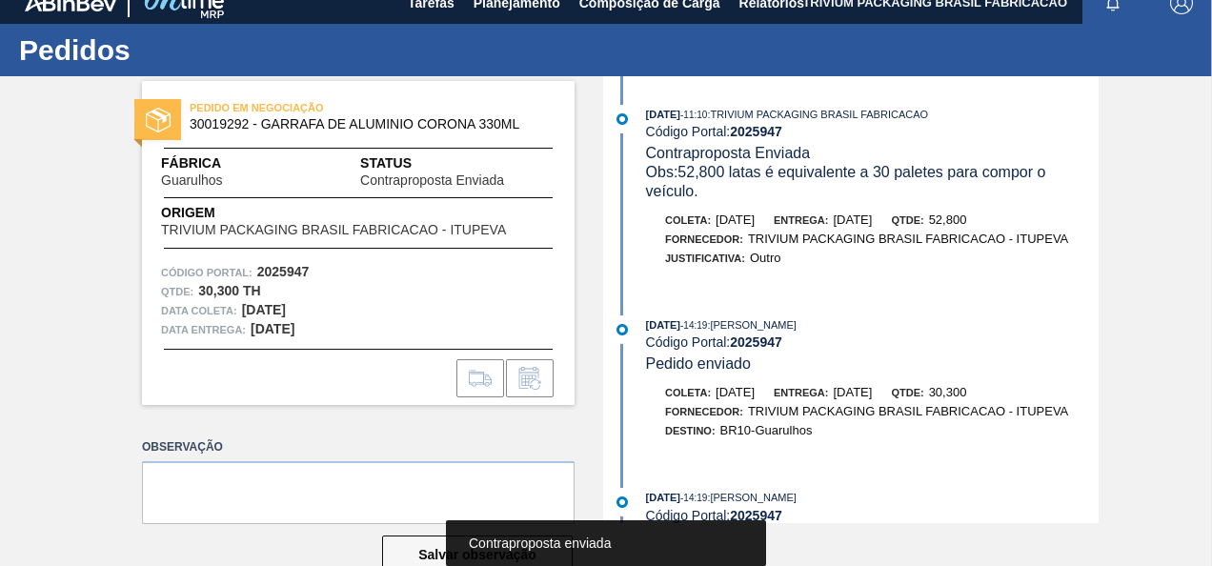
scroll to position [0, 0]
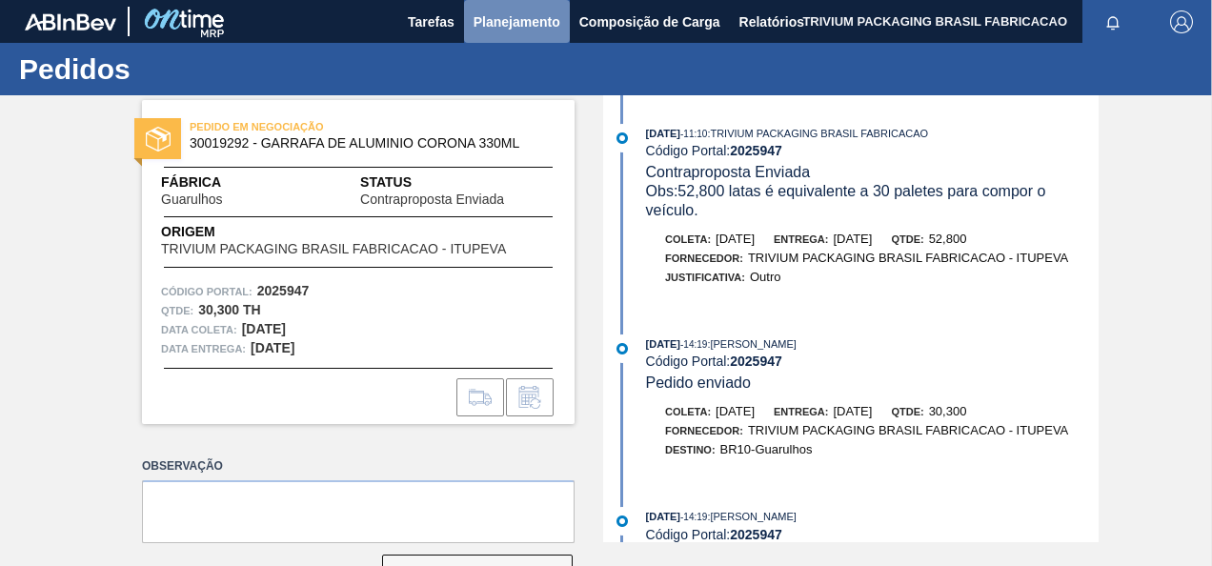
click at [532, 24] on span "Planejamento" at bounding box center [516, 21] width 87 height 23
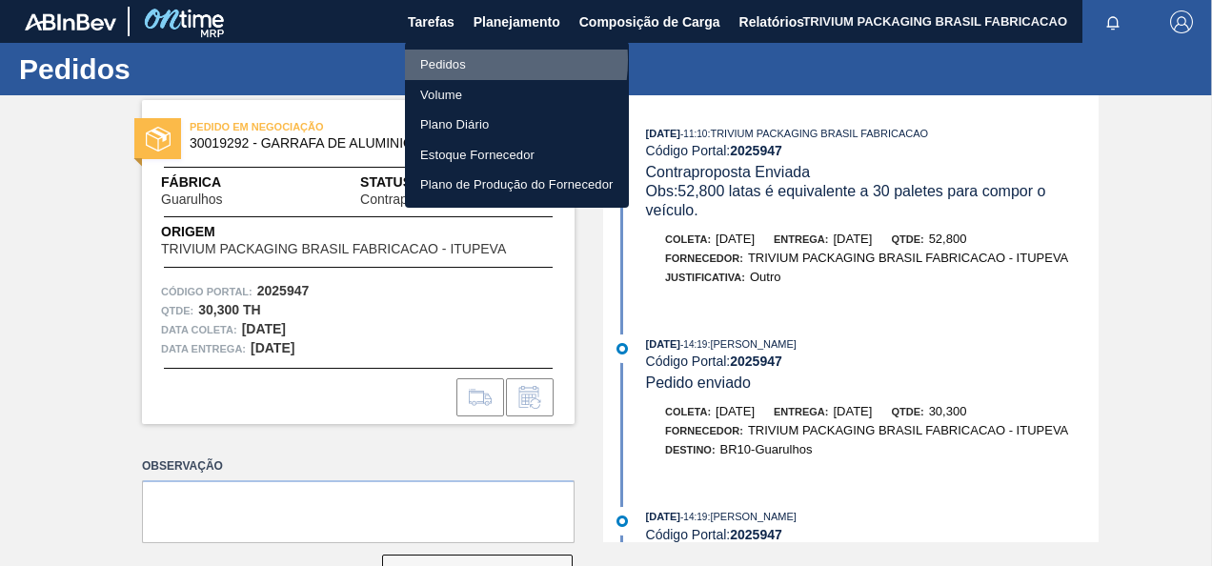
click at [466, 60] on li "Pedidos" at bounding box center [517, 65] width 224 height 30
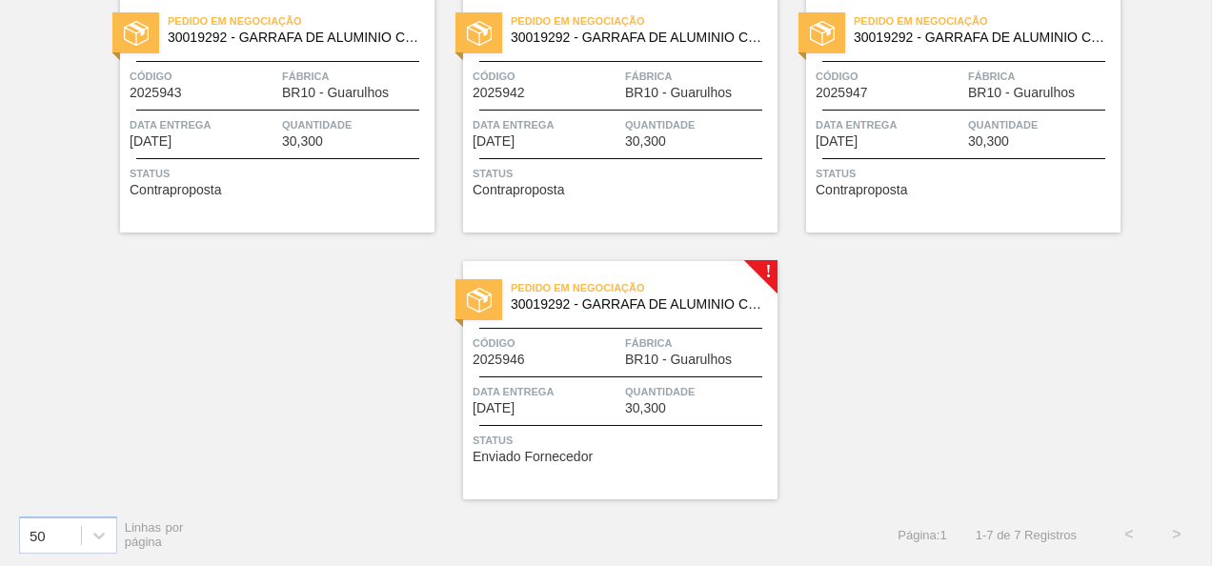
scroll to position [445, 0]
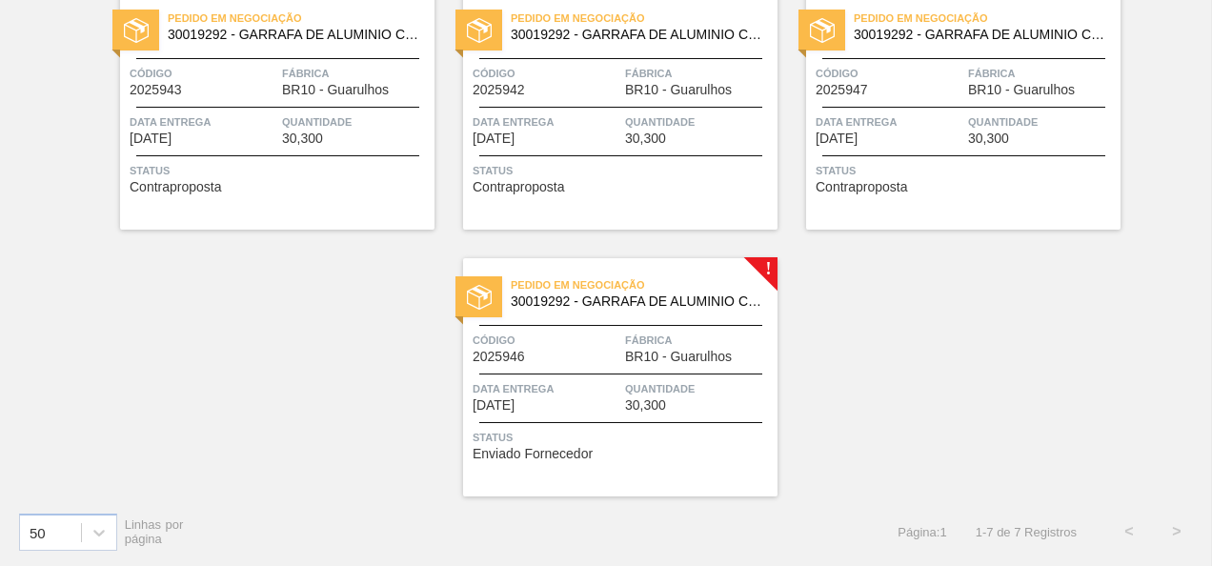
click at [642, 379] on span "Quantidade" at bounding box center [699, 388] width 148 height 19
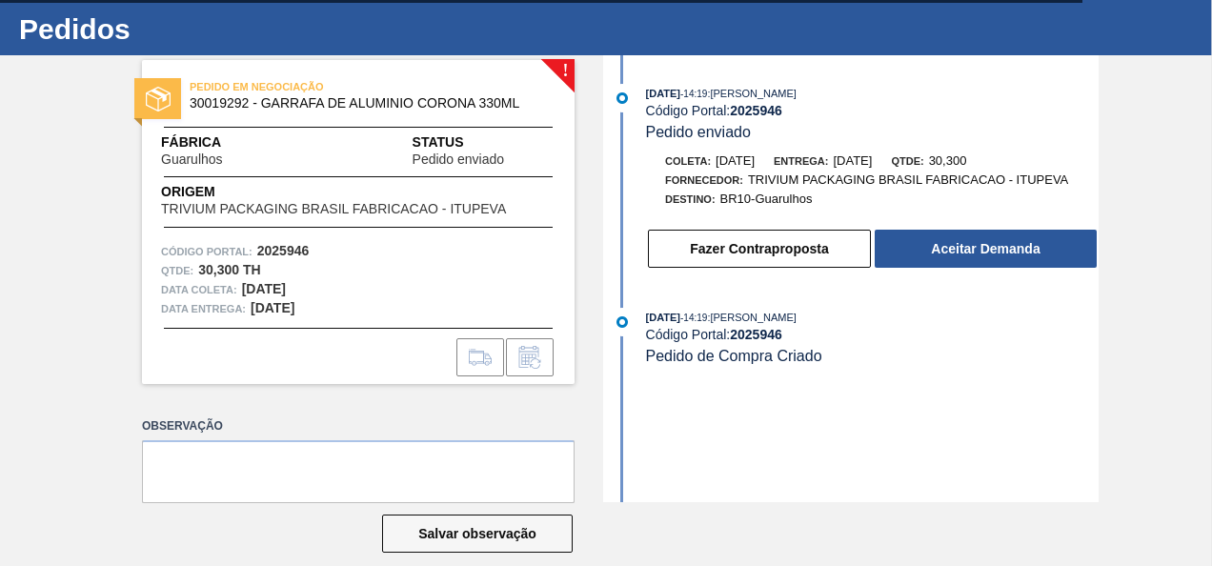
scroll to position [63, 0]
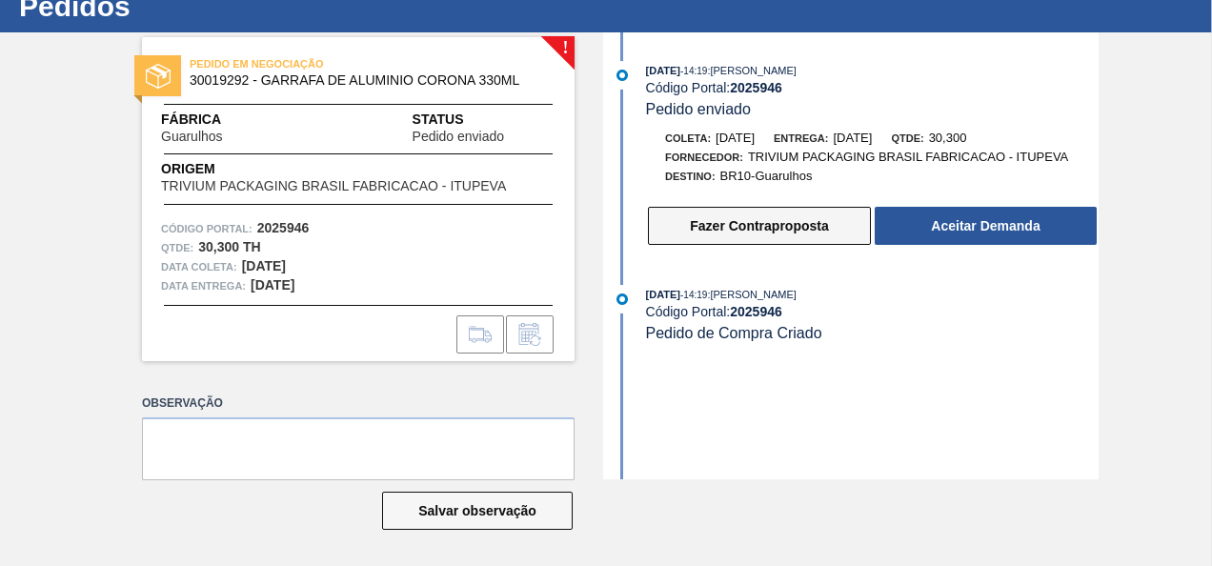
click at [783, 232] on button "Fazer Contraproposta" at bounding box center [759, 226] width 223 height 38
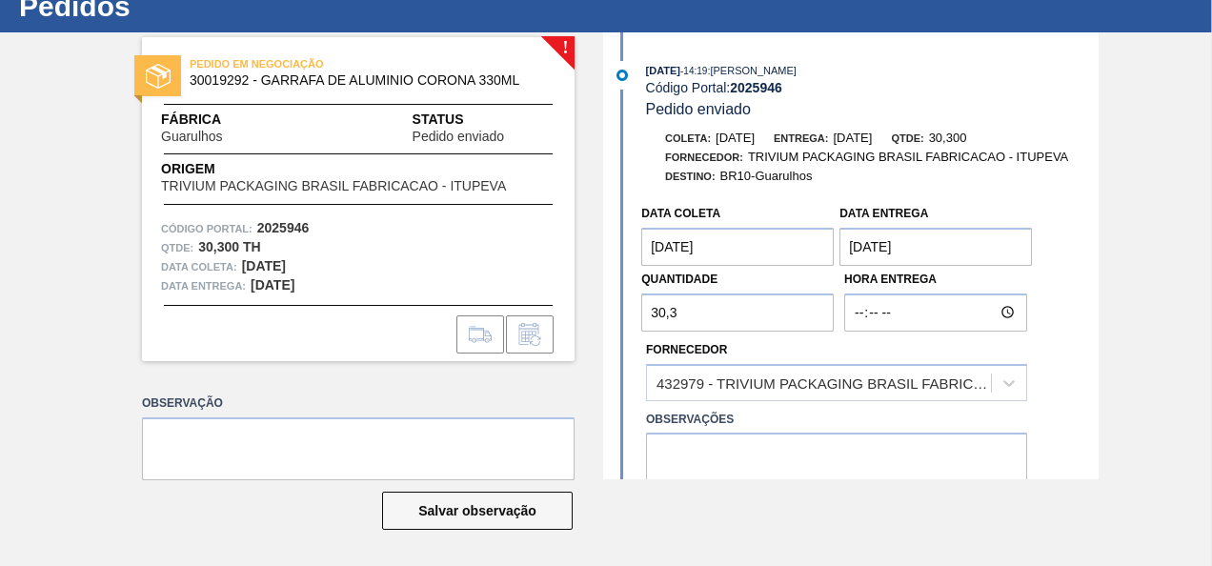
drag, startPoint x: 720, startPoint y: 326, endPoint x: 606, endPoint y: 317, distance: 114.6
click at [606, 317] on div "[DATE] 14:19 : [PERSON_NAME] Código Portal: 2025946 Pedido enviado Coleta: [DAT…" at bounding box center [850, 255] width 495 height 447
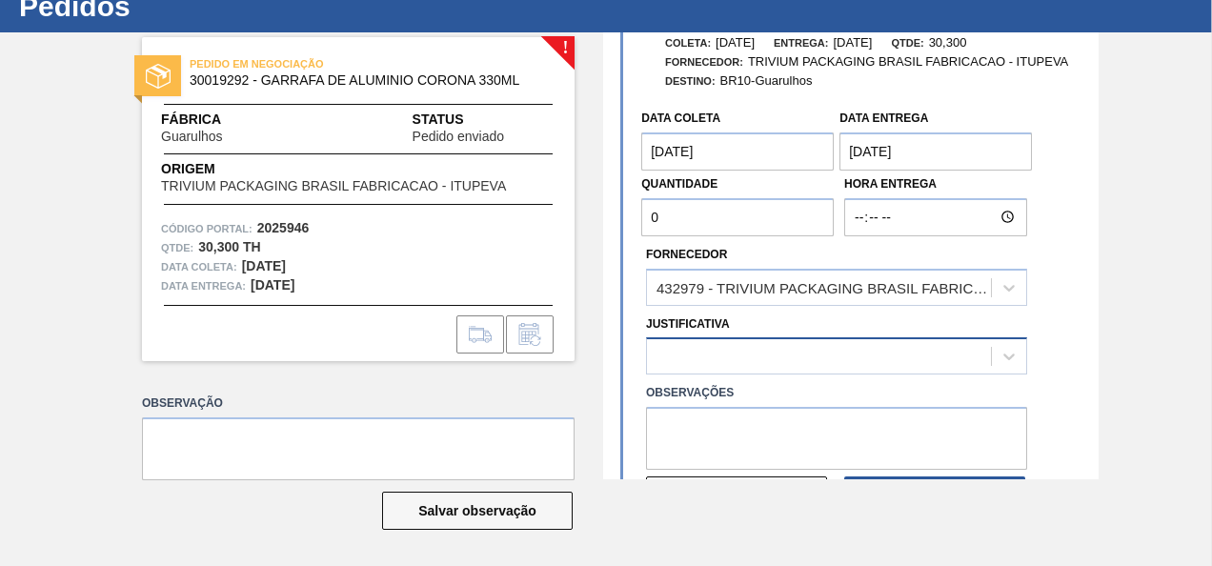
type input "0"
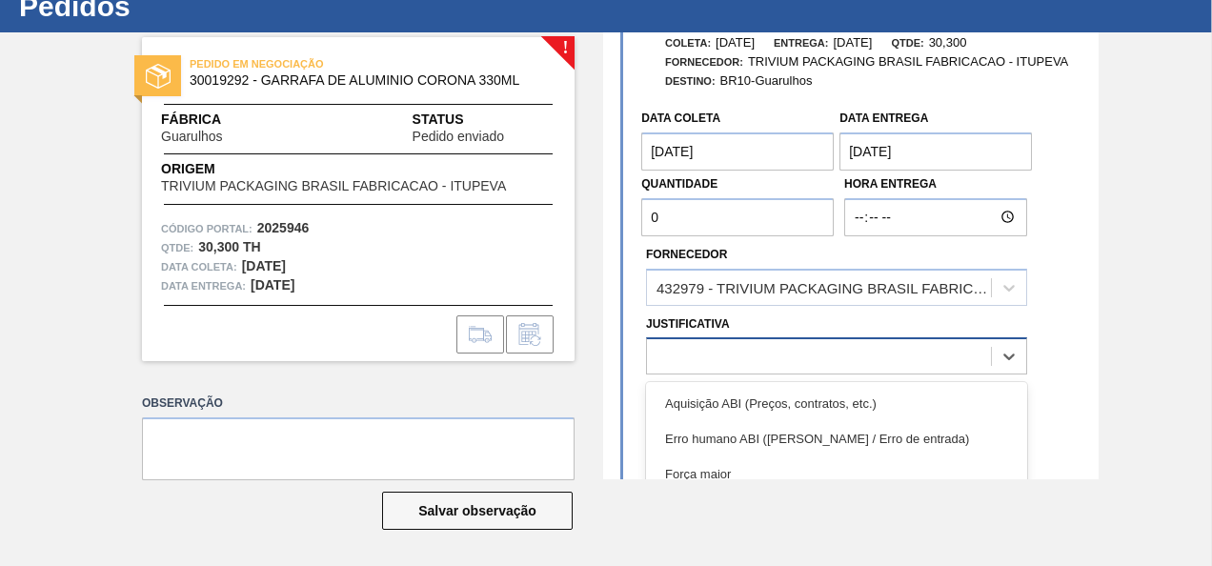
click at [735, 353] on div at bounding box center [819, 357] width 344 height 28
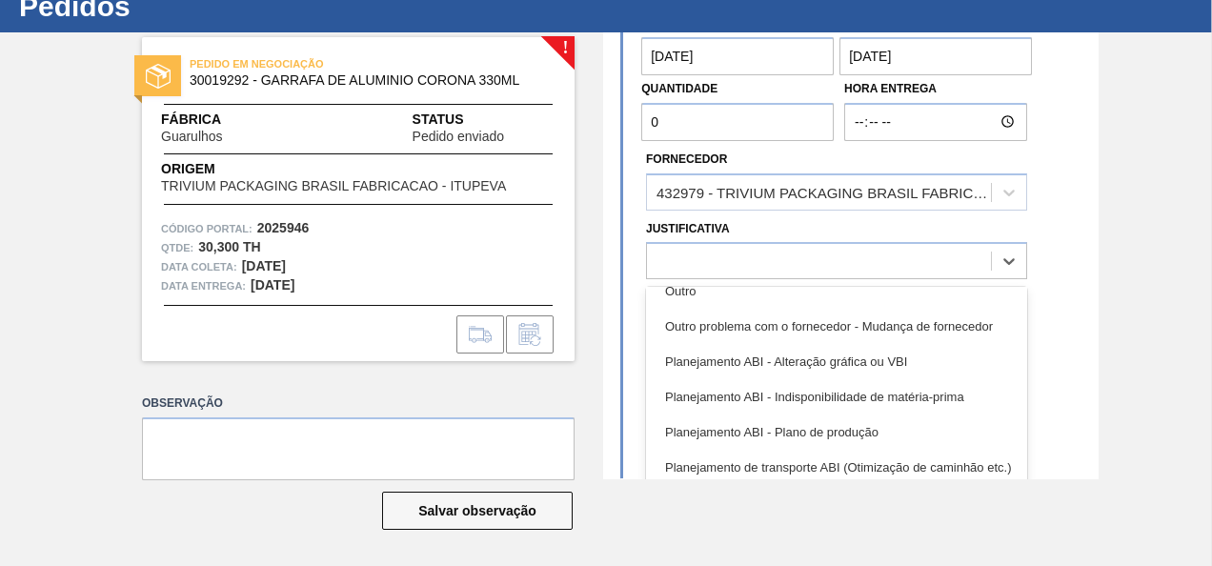
scroll to position [166, 0]
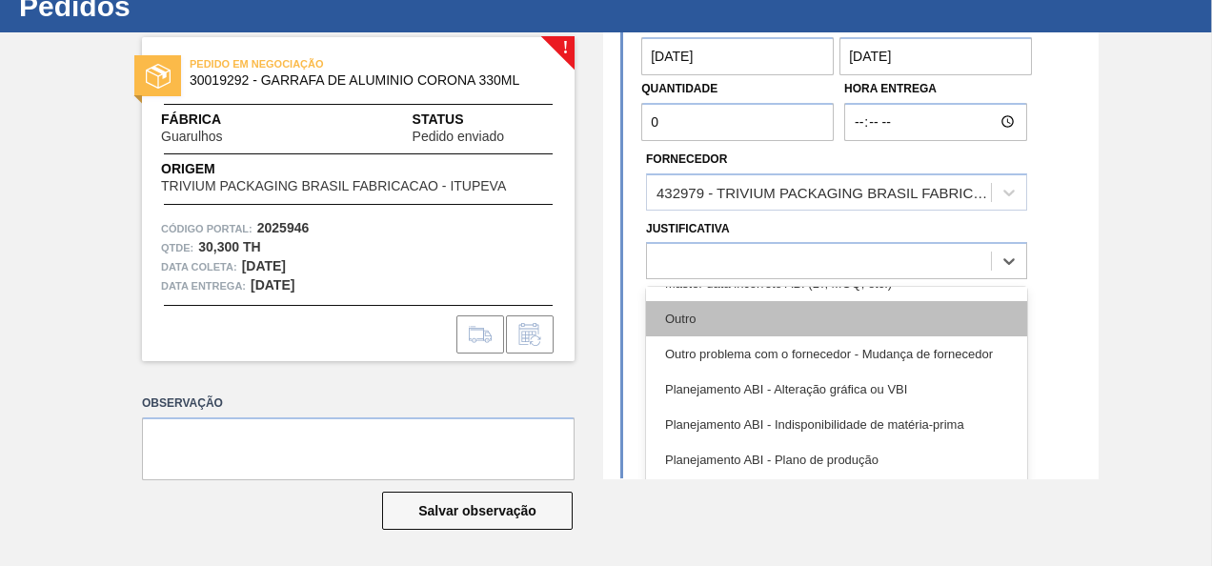
click at [718, 317] on div "Outro" at bounding box center [836, 318] width 381 height 35
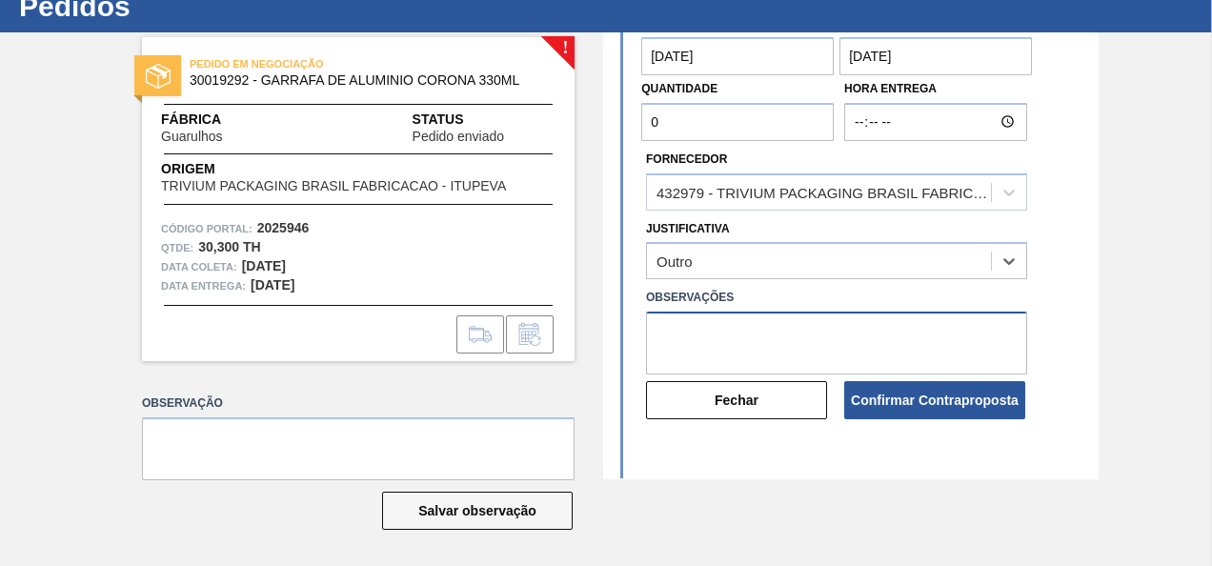
click at [732, 341] on textarea at bounding box center [836, 342] width 381 height 63
type textarea "O"
type textarea "N"
type textarea "o"
drag, startPoint x: 838, startPoint y: 332, endPoint x: 878, endPoint y: 333, distance: 40.0
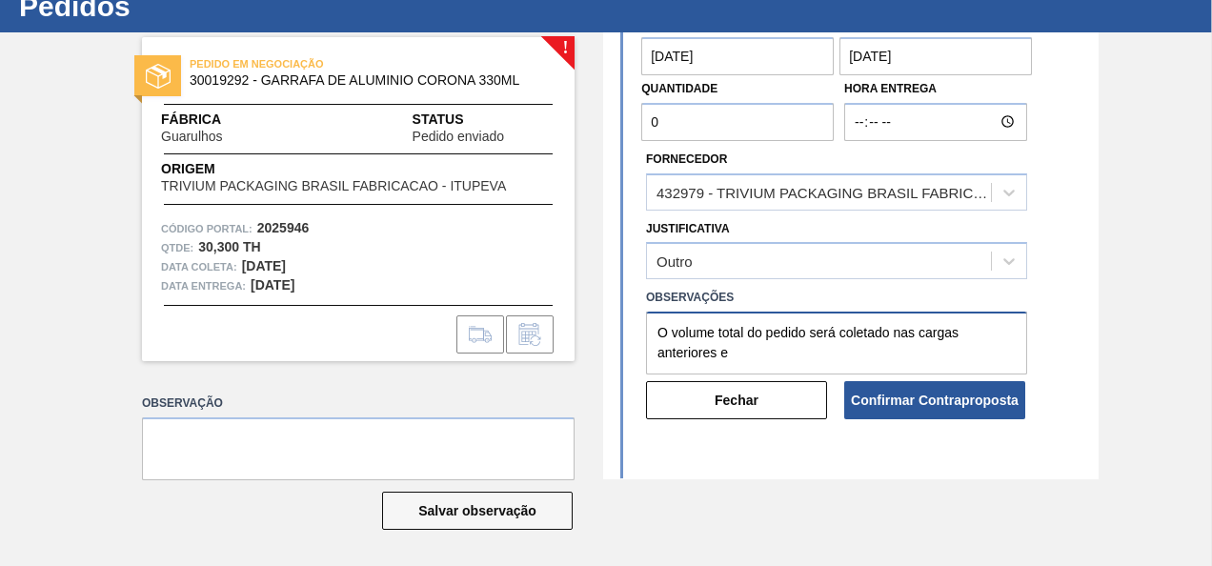
click at [878, 333] on textarea "O volume total do pedido será coletado nas cargas anteriores e" at bounding box center [836, 342] width 381 height 63
click at [879, 333] on textarea "O volume total do pedido será coletado nas cargas anteriores e" at bounding box center [836, 342] width 381 height 63
drag, startPoint x: 888, startPoint y: 335, endPoint x: 807, endPoint y: 333, distance: 81.0
click at [808, 333] on textarea "O volume total do pedido será coletado nas cargas anteriores e" at bounding box center [836, 342] width 381 height 63
click at [728, 354] on textarea "O volume total do pedido foi alocado nas cargas anteriores e" at bounding box center [836, 342] width 381 height 63
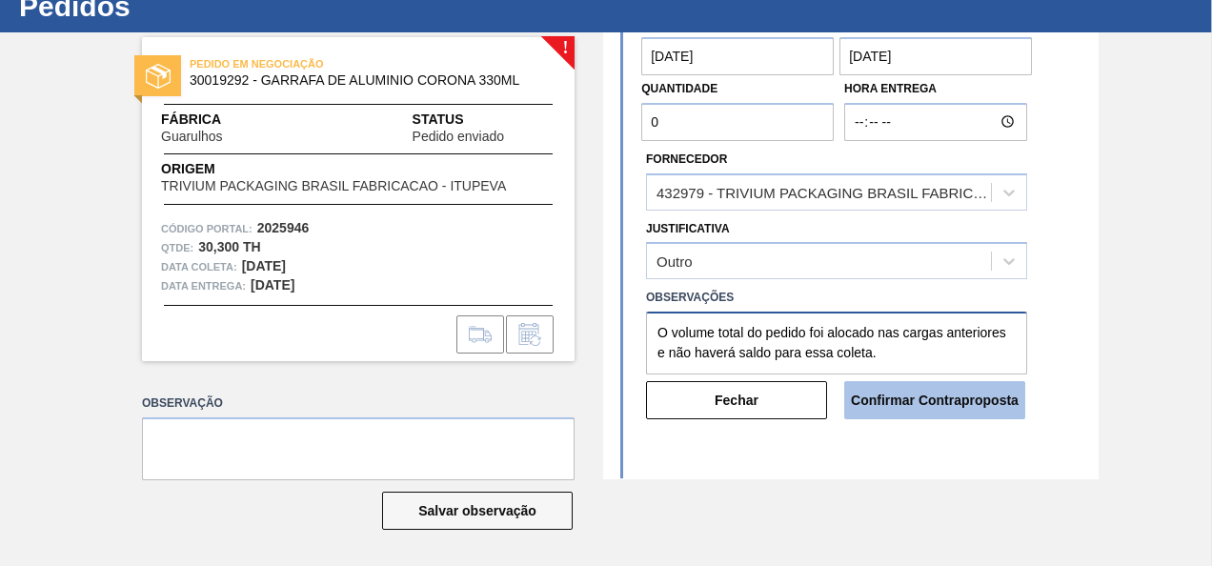
type textarea "O volume total do pedido foi alocado nas cargas anteriores e não haverá saldo p…"
click at [966, 402] on button "Confirmar Contraproposta" at bounding box center [934, 400] width 181 height 38
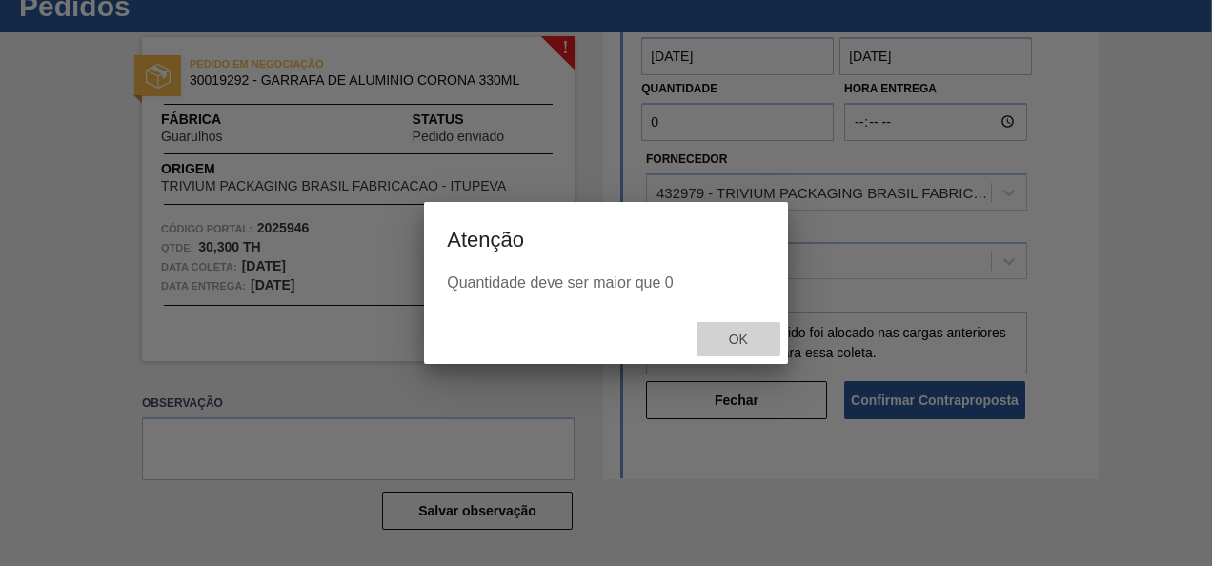
click at [757, 337] on span "Ok" at bounding box center [738, 338] width 50 height 15
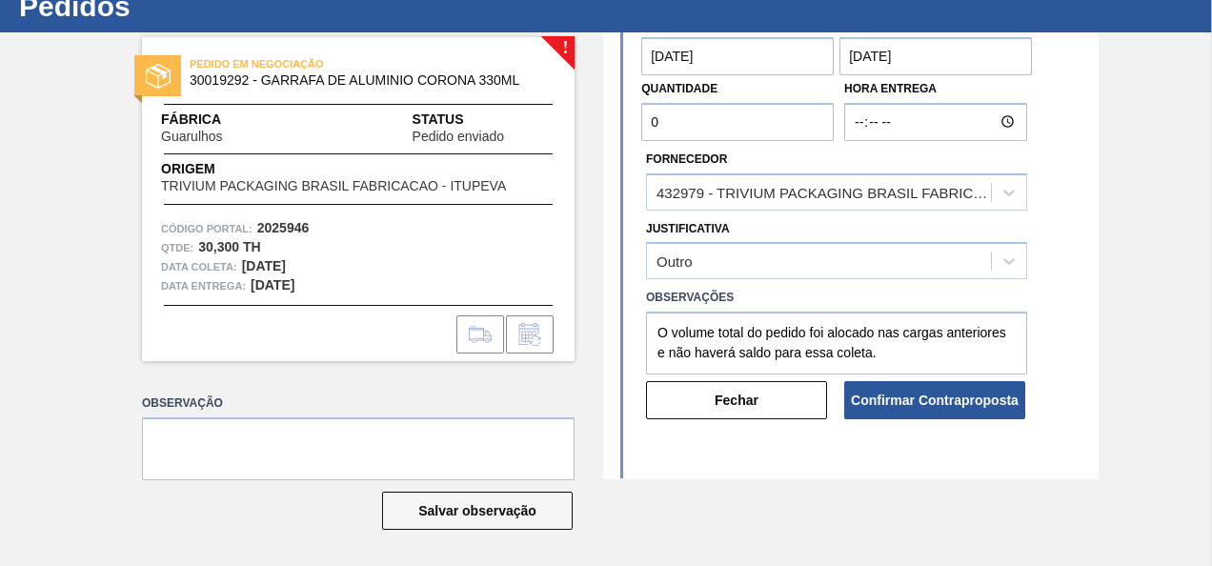
click at [717, 113] on input "0" at bounding box center [737, 122] width 192 height 38
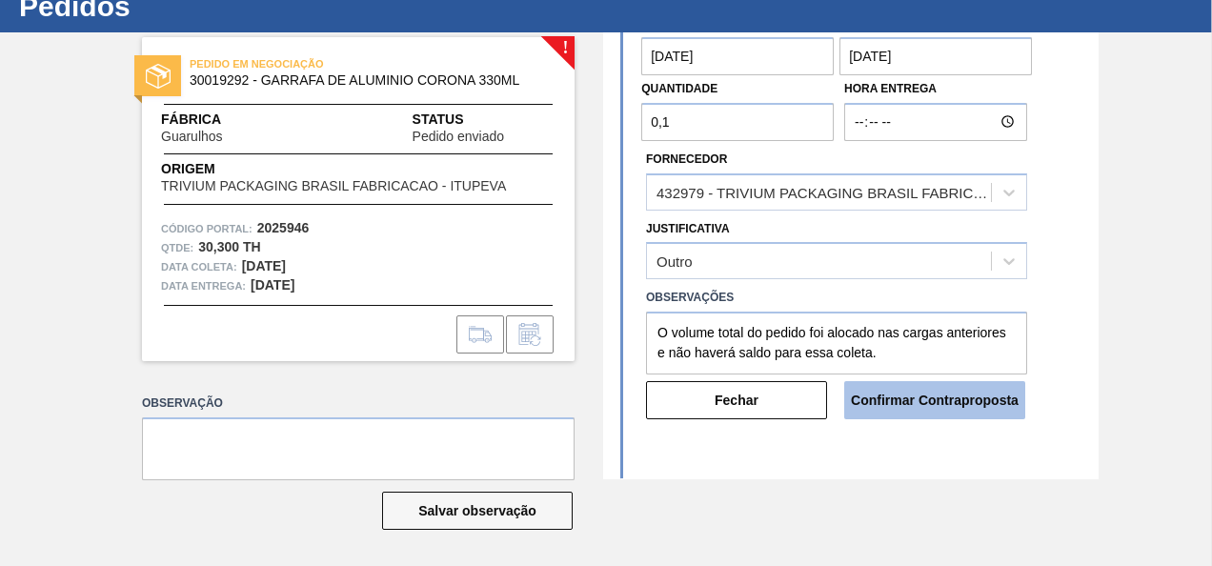
type input "0,1"
click at [930, 392] on button "Confirmar Contraproposta" at bounding box center [934, 400] width 181 height 38
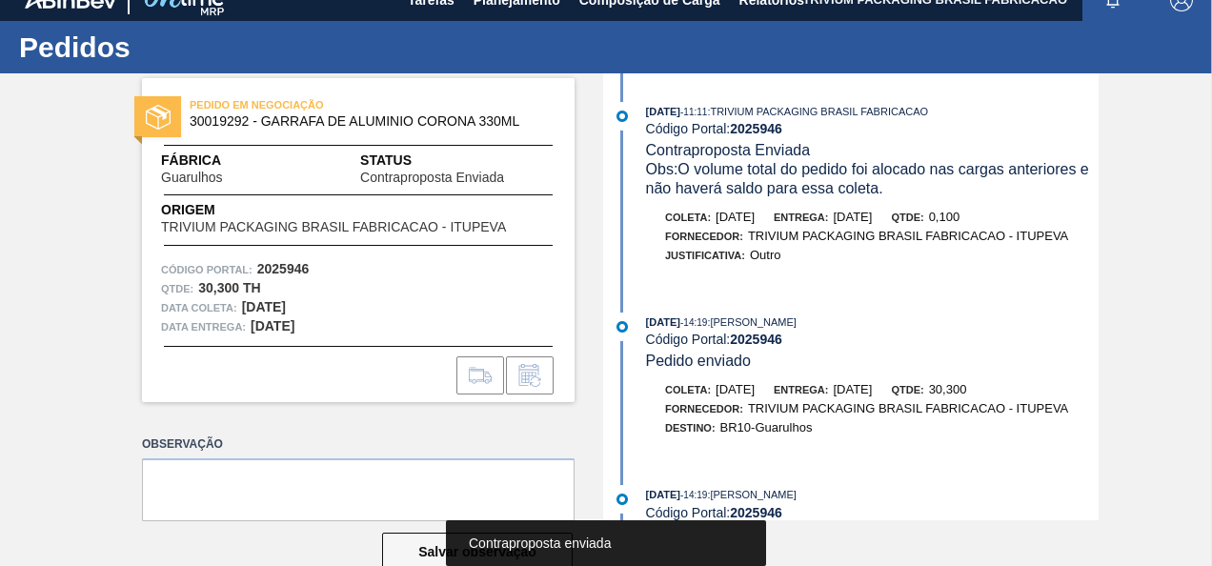
scroll to position [0, 0]
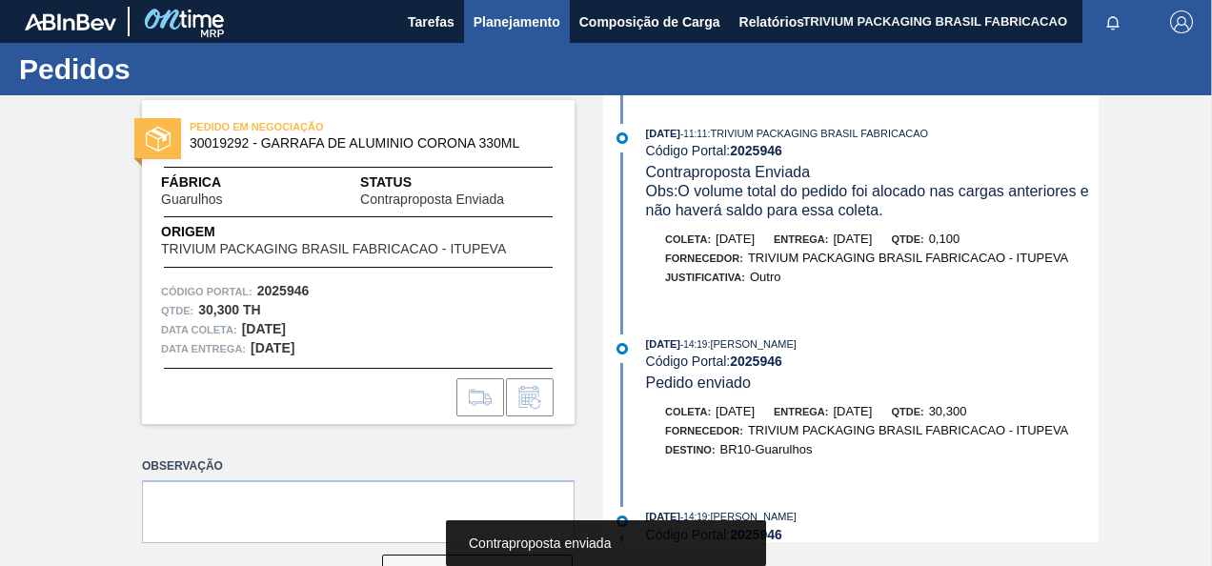
click at [534, 22] on span "Planejamento" at bounding box center [516, 21] width 87 height 23
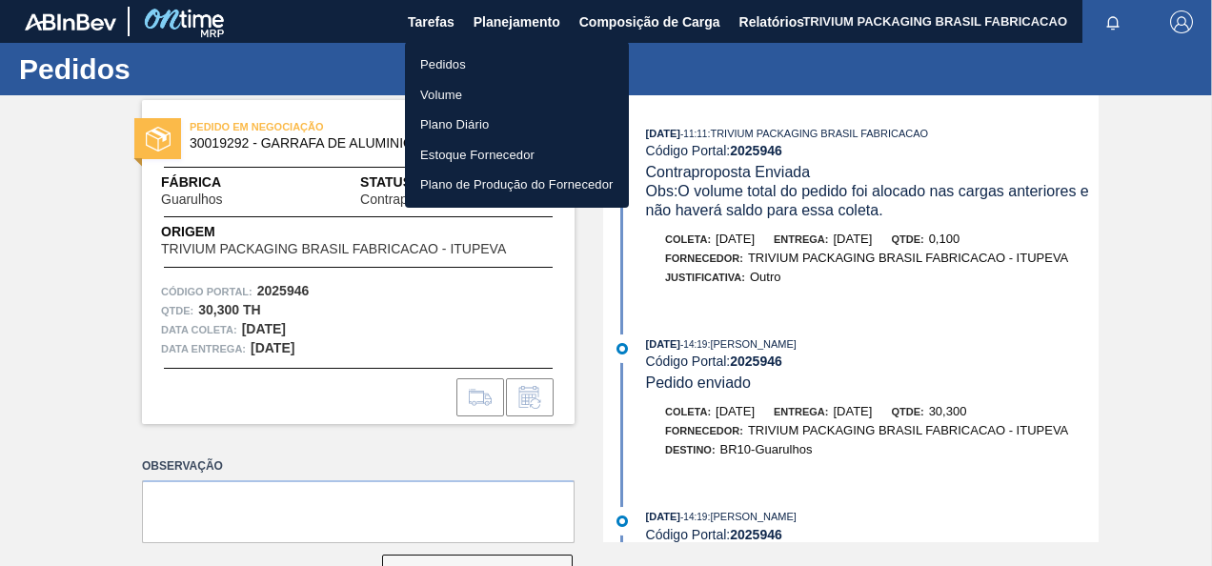
click at [458, 65] on li "Pedidos" at bounding box center [517, 65] width 224 height 30
